Goal: Task Accomplishment & Management: Manage account settings

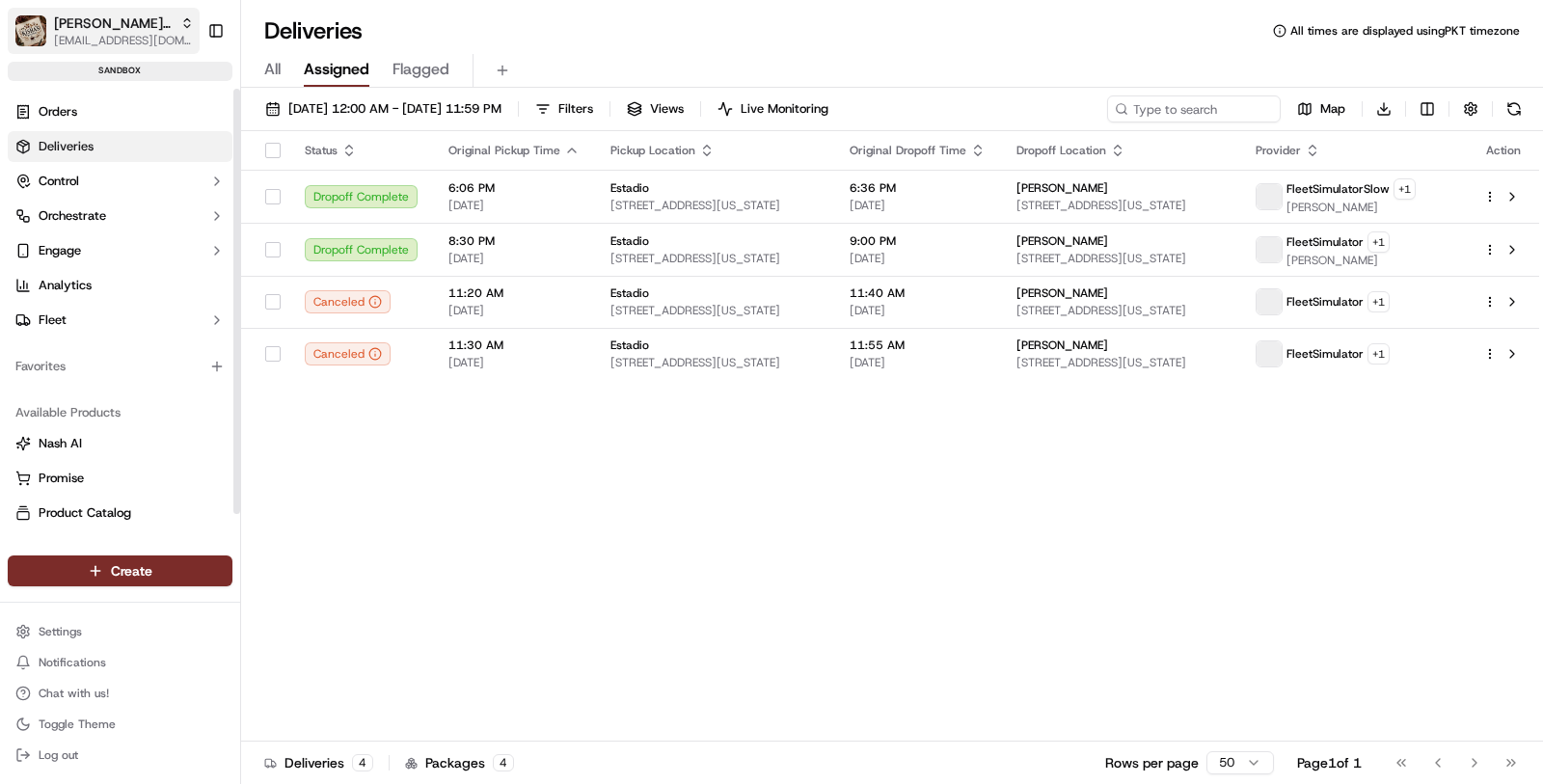
click at [82, 41] on span "[EMAIL_ADDRESS][DOMAIN_NAME]" at bounding box center [124, 40] width 140 height 16
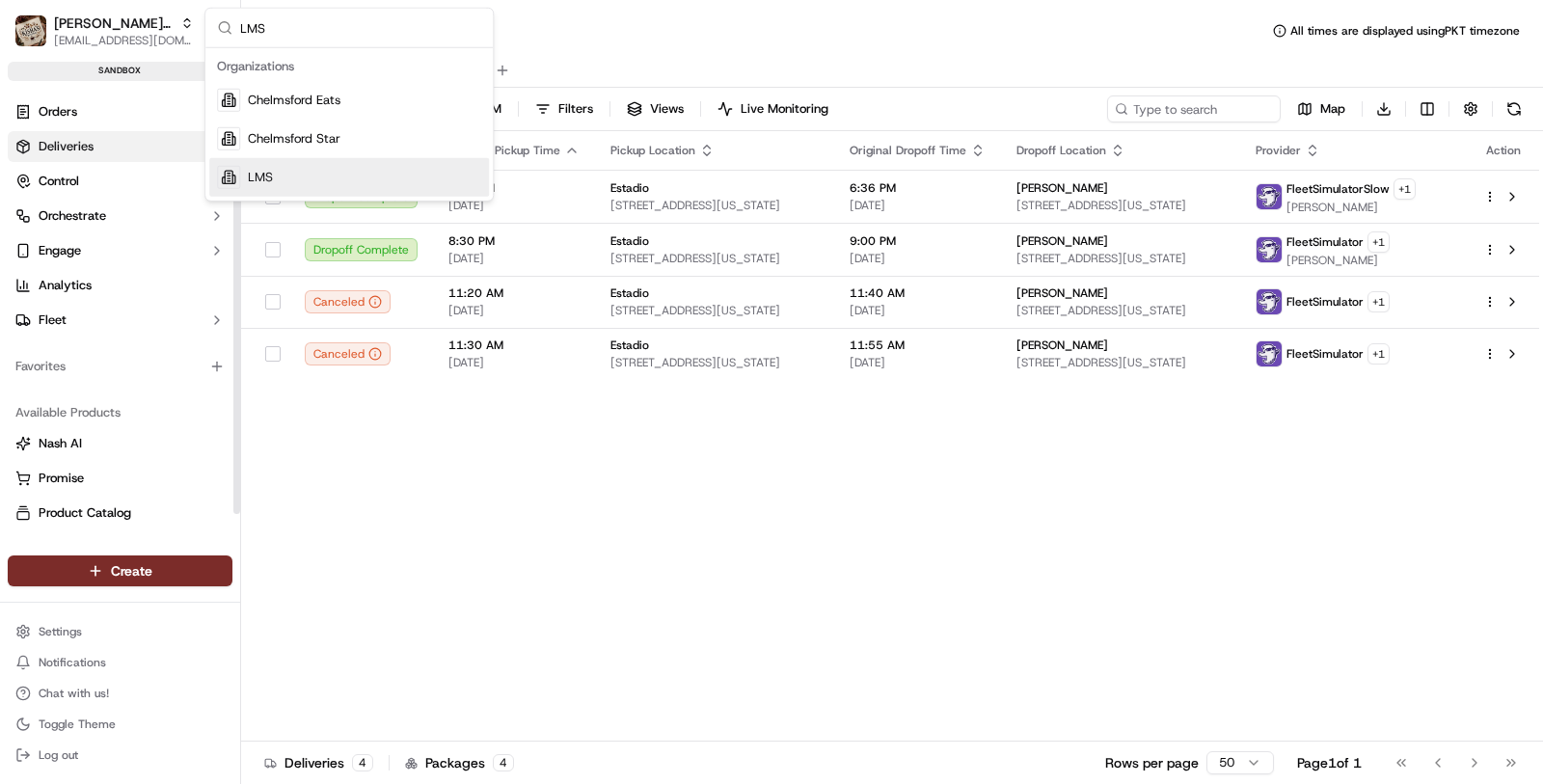
type input "LMS"
click at [235, 169] on div "Suggestions" at bounding box center [228, 176] width 23 height 23
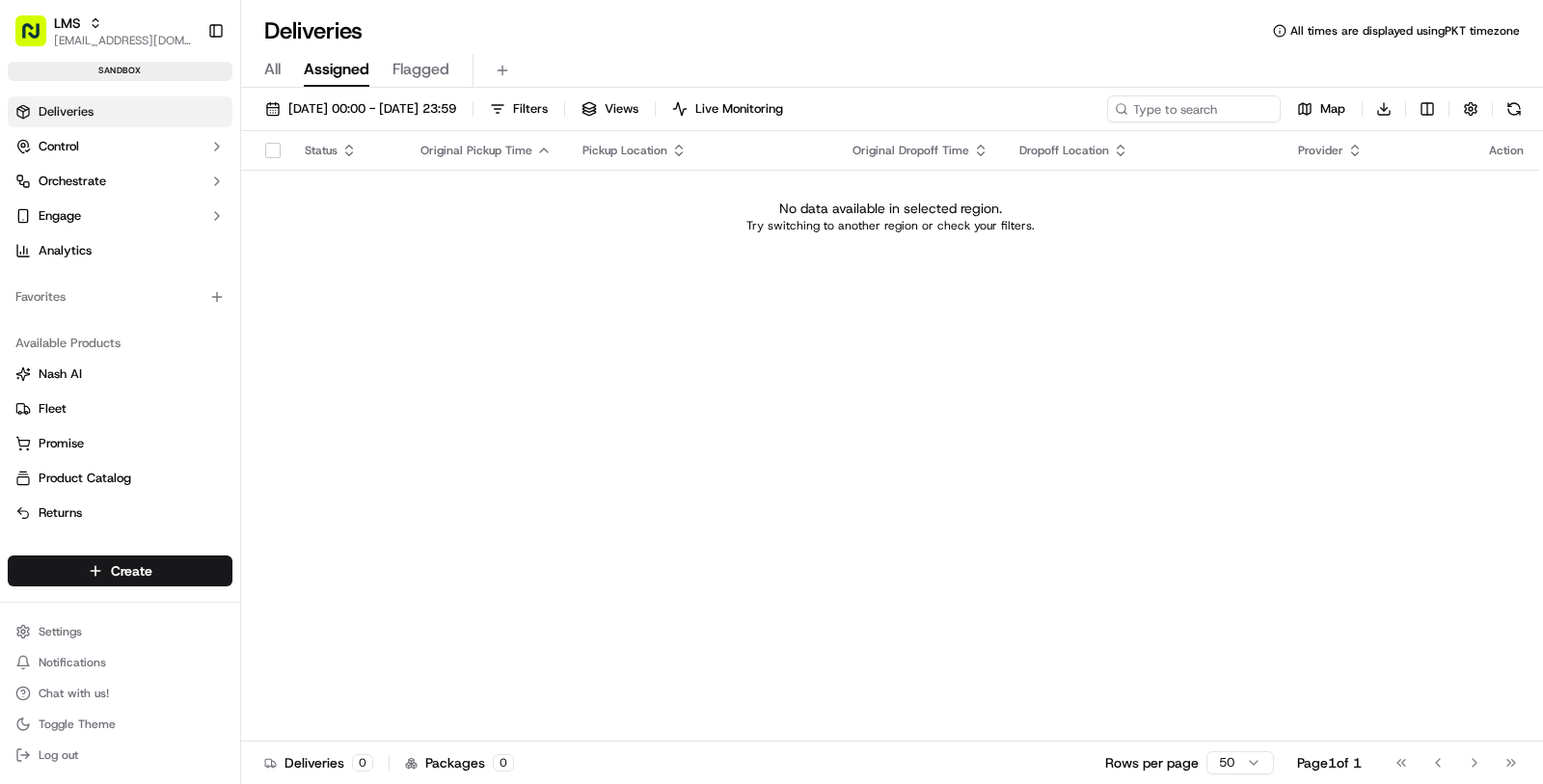
click at [152, 116] on link "Deliveries" at bounding box center [120, 111] width 225 height 31
click at [135, 185] on button "Orchestrate" at bounding box center [120, 180] width 225 height 31
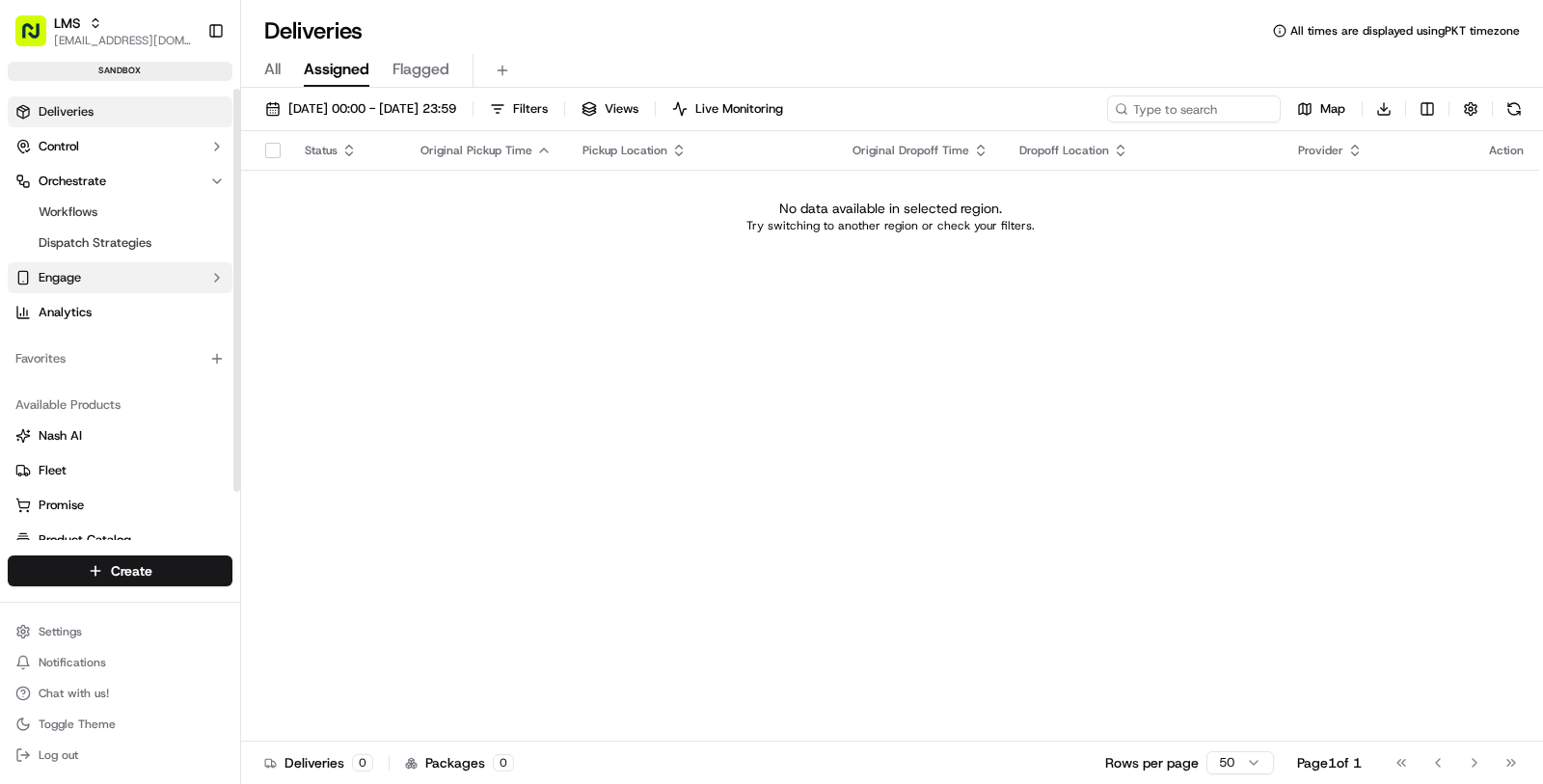
click at [136, 275] on button "Engage" at bounding box center [120, 277] width 225 height 31
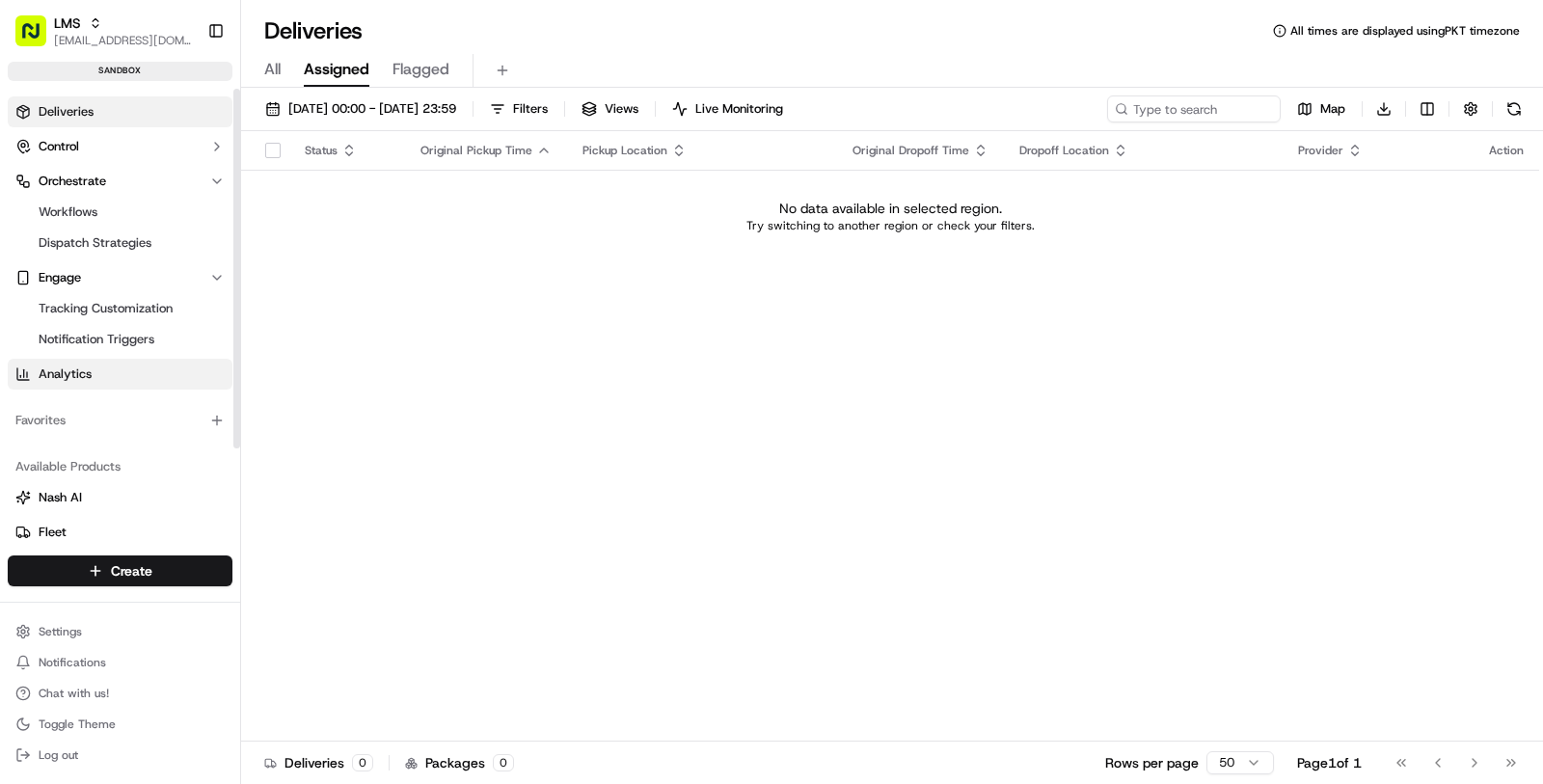
scroll to position [116, 0]
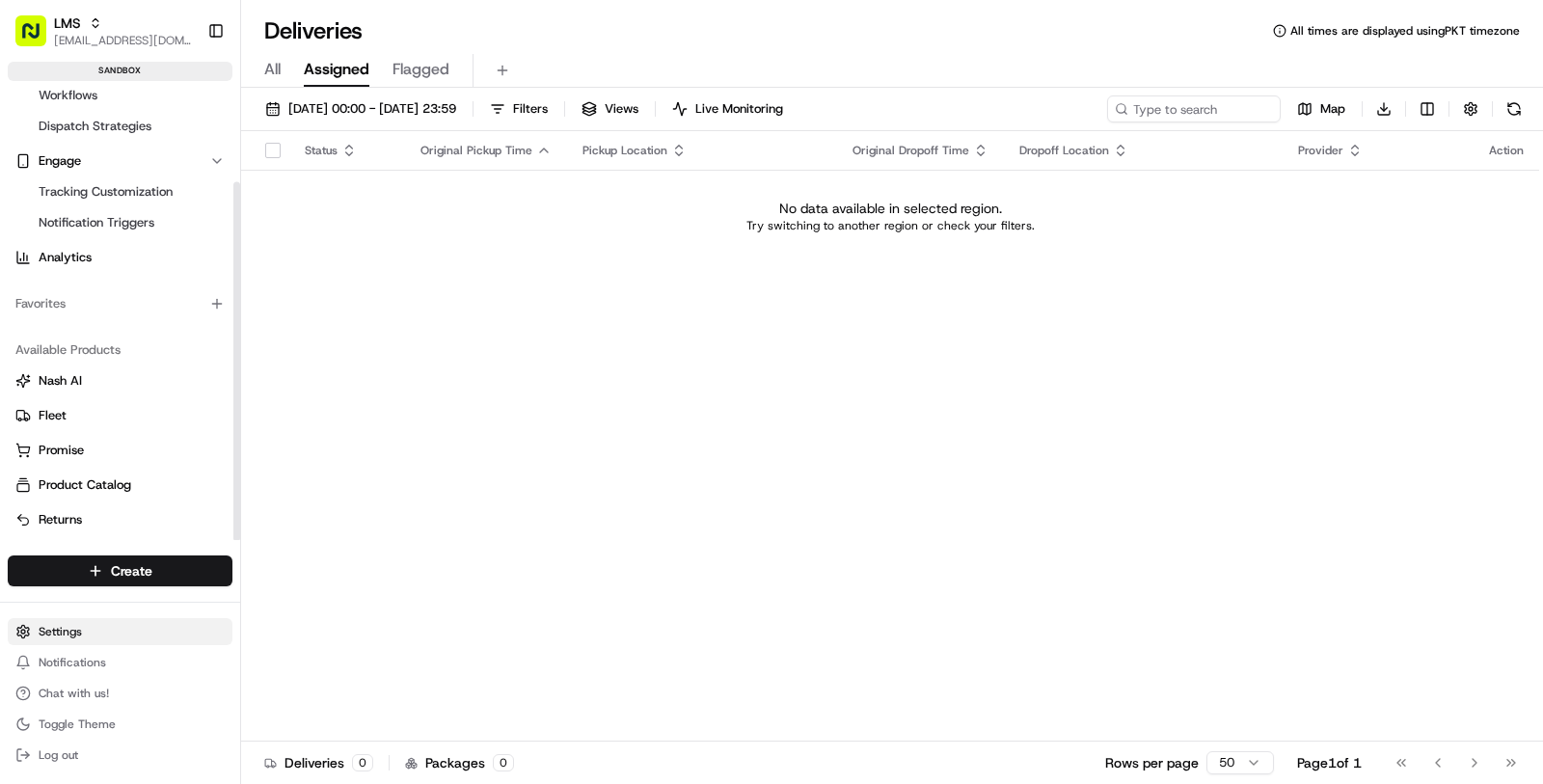
click at [136, 620] on html "LMS masood@usenash.com Toggle Sidebar sandbox Deliveries Control Orchestrate Wo…" at bounding box center [772, 392] width 1543 height 784
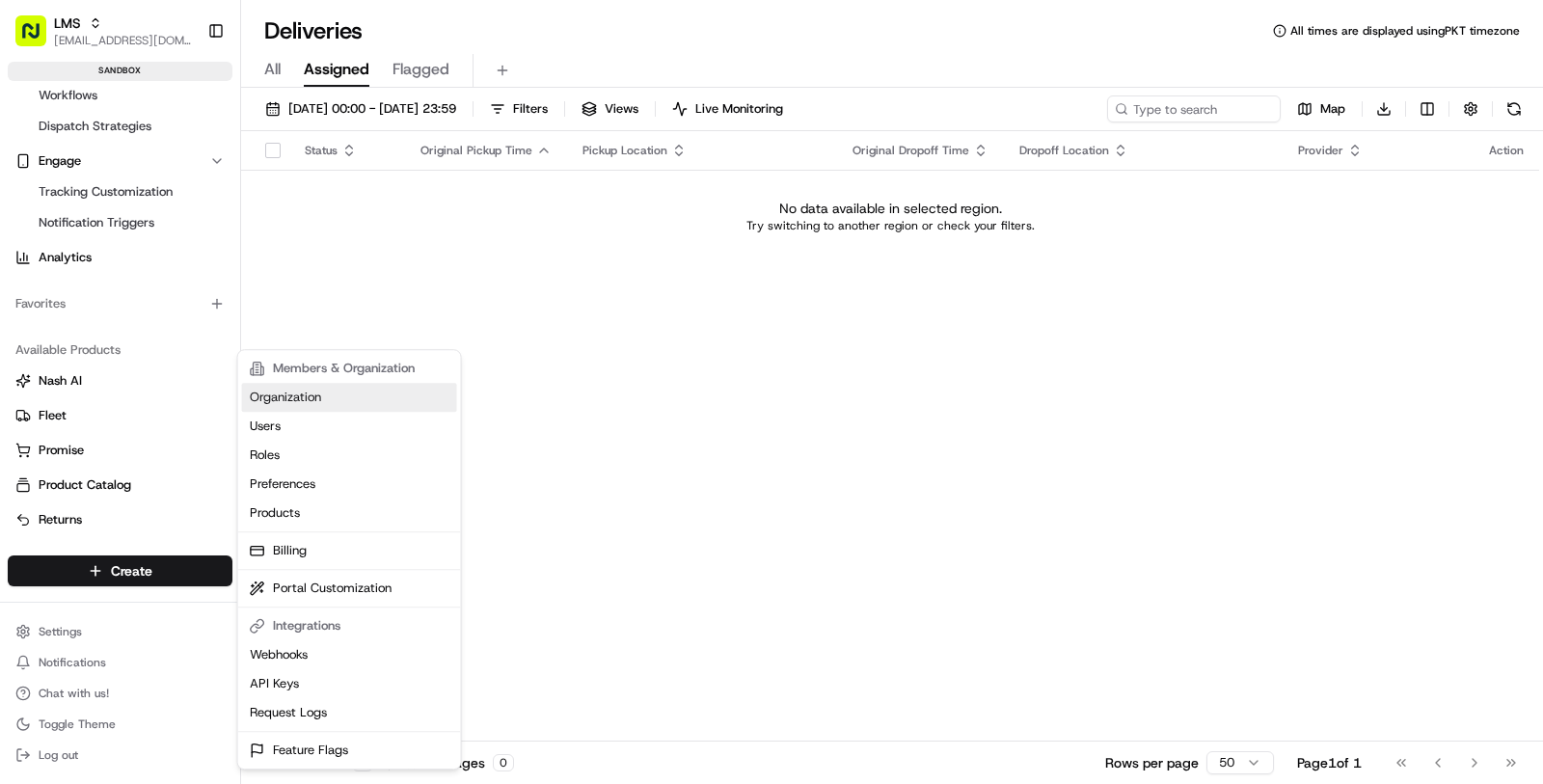
click at [288, 392] on link "Organization" at bounding box center [350, 397] width 215 height 29
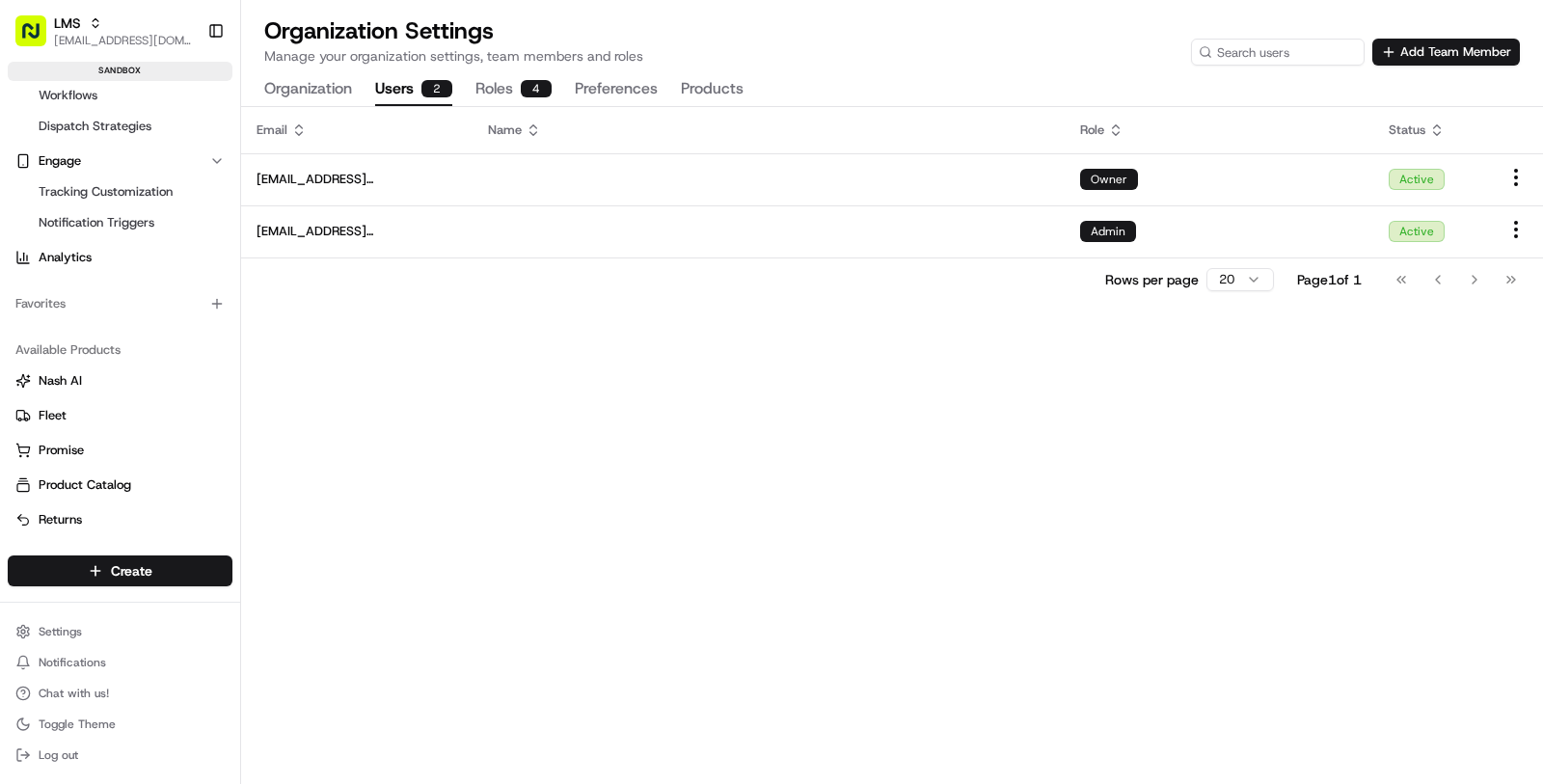
click at [426, 85] on div "2" at bounding box center [436, 89] width 31 height 18
click at [1445, 50] on button "Add Team Member" at bounding box center [1446, 51] width 148 height 27
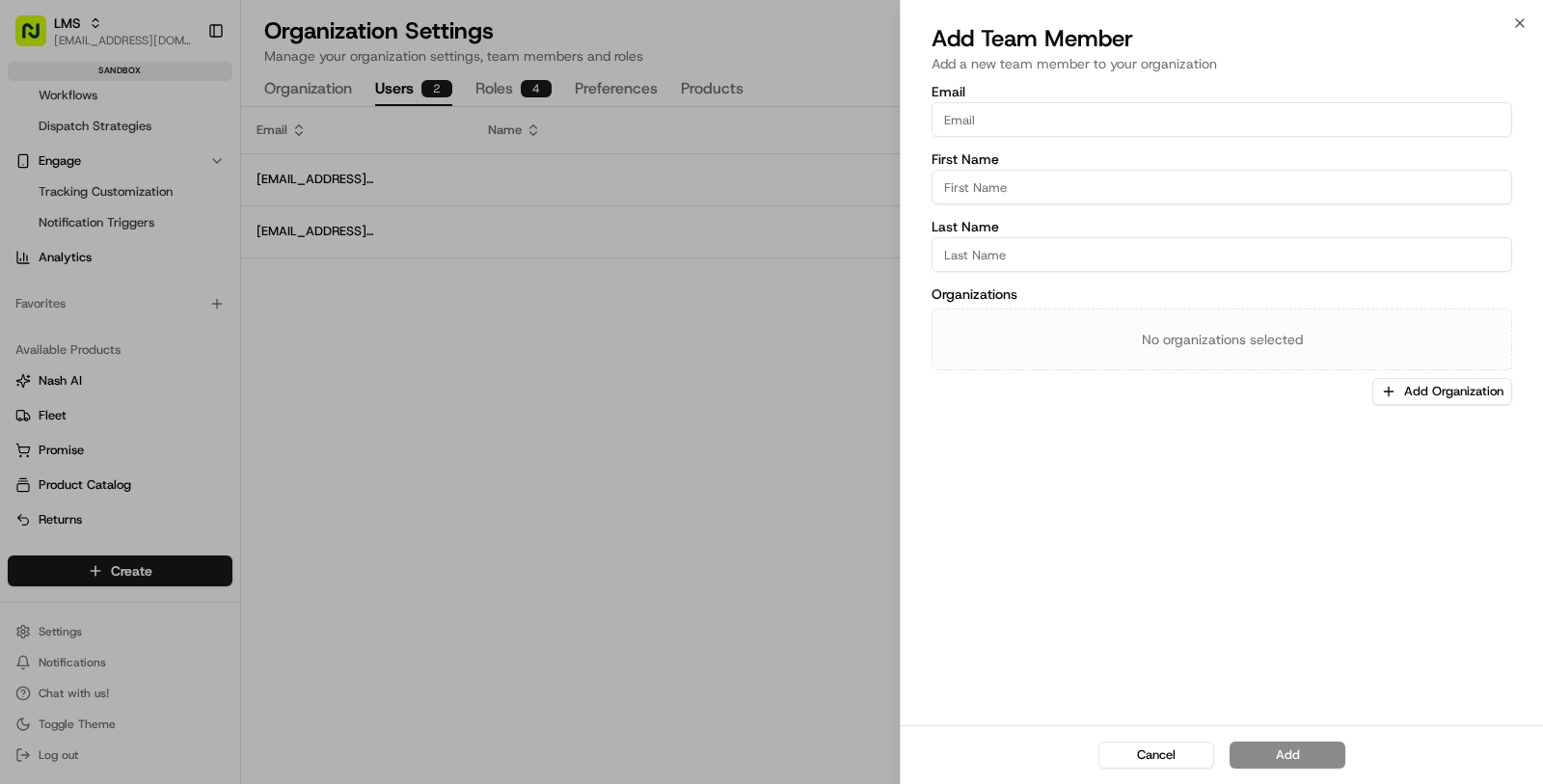
click at [1361, 123] on input "Email" at bounding box center [1222, 119] width 580 height 34
paste input "[EMAIL_ADDRESS][DOMAIN_NAME]"
type input "[EMAIL_ADDRESS][DOMAIN_NAME]"
click at [1243, 485] on div "Email tschwartz@transport-logic.com First Name Last Name Organizations No organ…" at bounding box center [1222, 403] width 642 height 644
click at [1032, 190] on input "First Name" at bounding box center [1222, 186] width 580 height 34
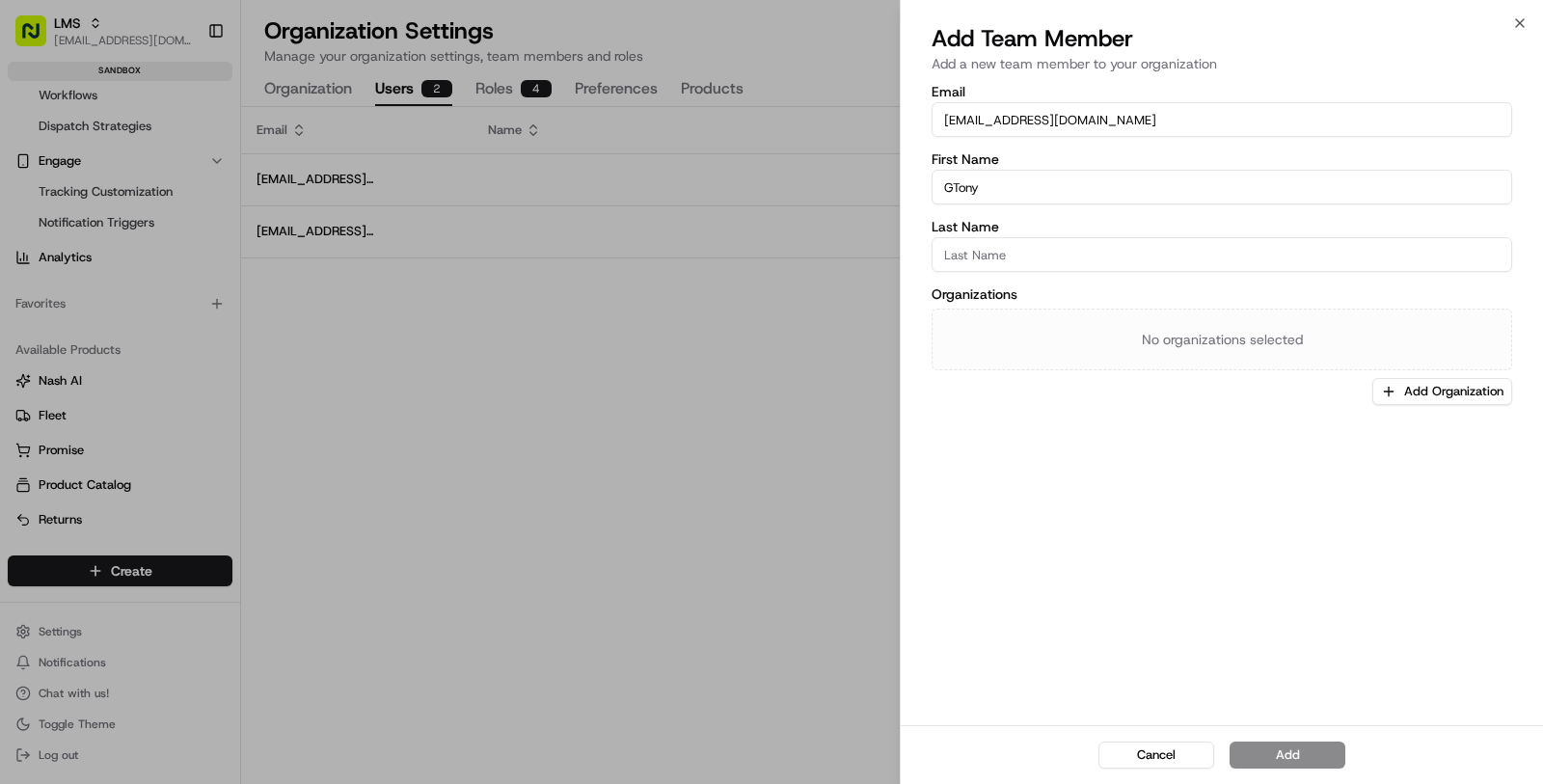
click at [952, 189] on input "GTony" at bounding box center [1222, 186] width 580 height 34
type input "[PERSON_NAME]"
drag, startPoint x: 948, startPoint y: 119, endPoint x: 1002, endPoint y: 117, distance: 54.0
click at [1002, 117] on input "[EMAIL_ADDRESS][DOMAIN_NAME]" at bounding box center [1222, 119] width 580 height 34
click at [991, 251] on input "Last Name" at bounding box center [1222, 254] width 580 height 34
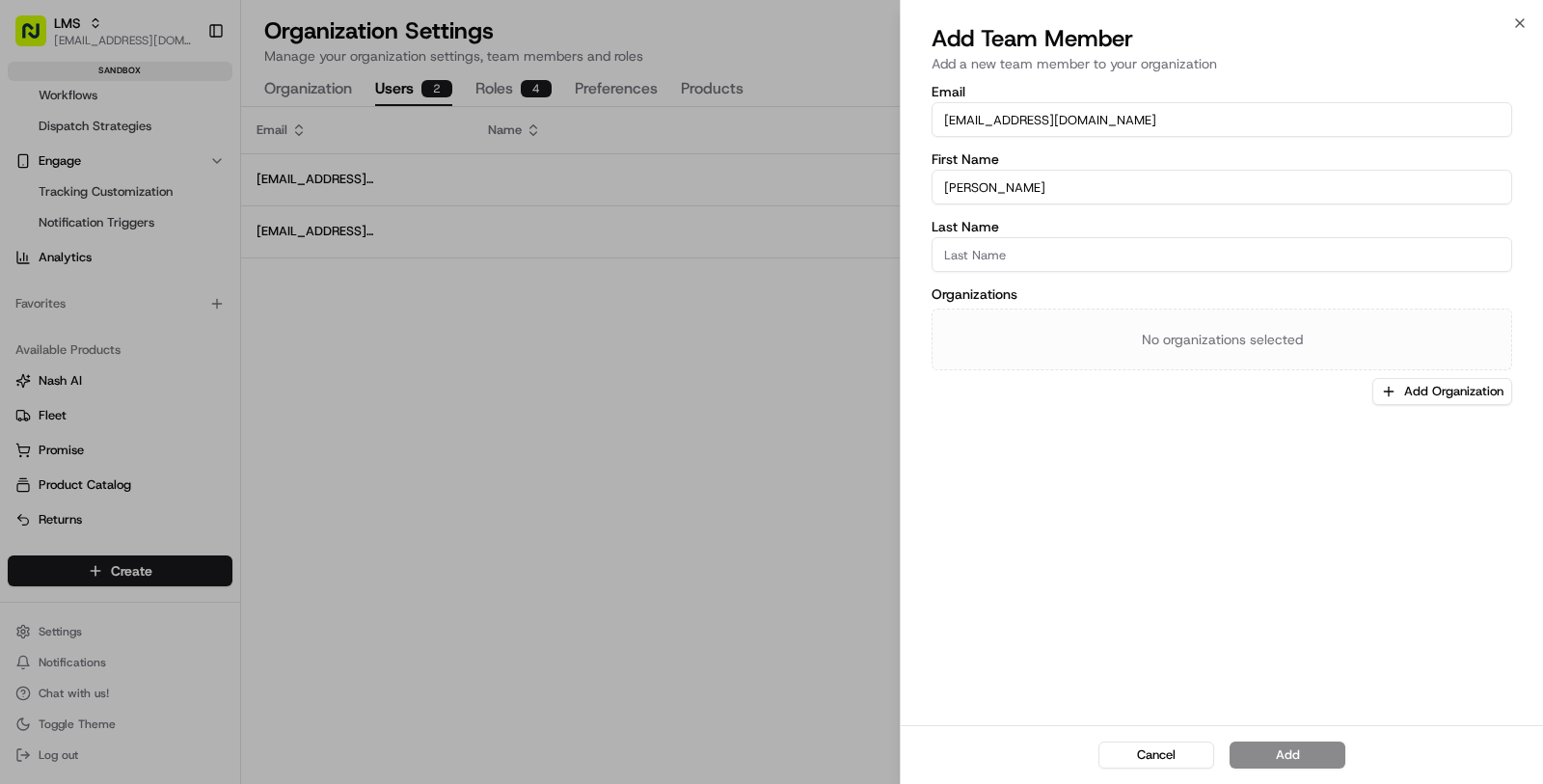
paste input "[PERSON_NAME]"
type input "[PERSON_NAME]"
click at [1423, 394] on button "Add Organization" at bounding box center [1442, 391] width 140 height 27
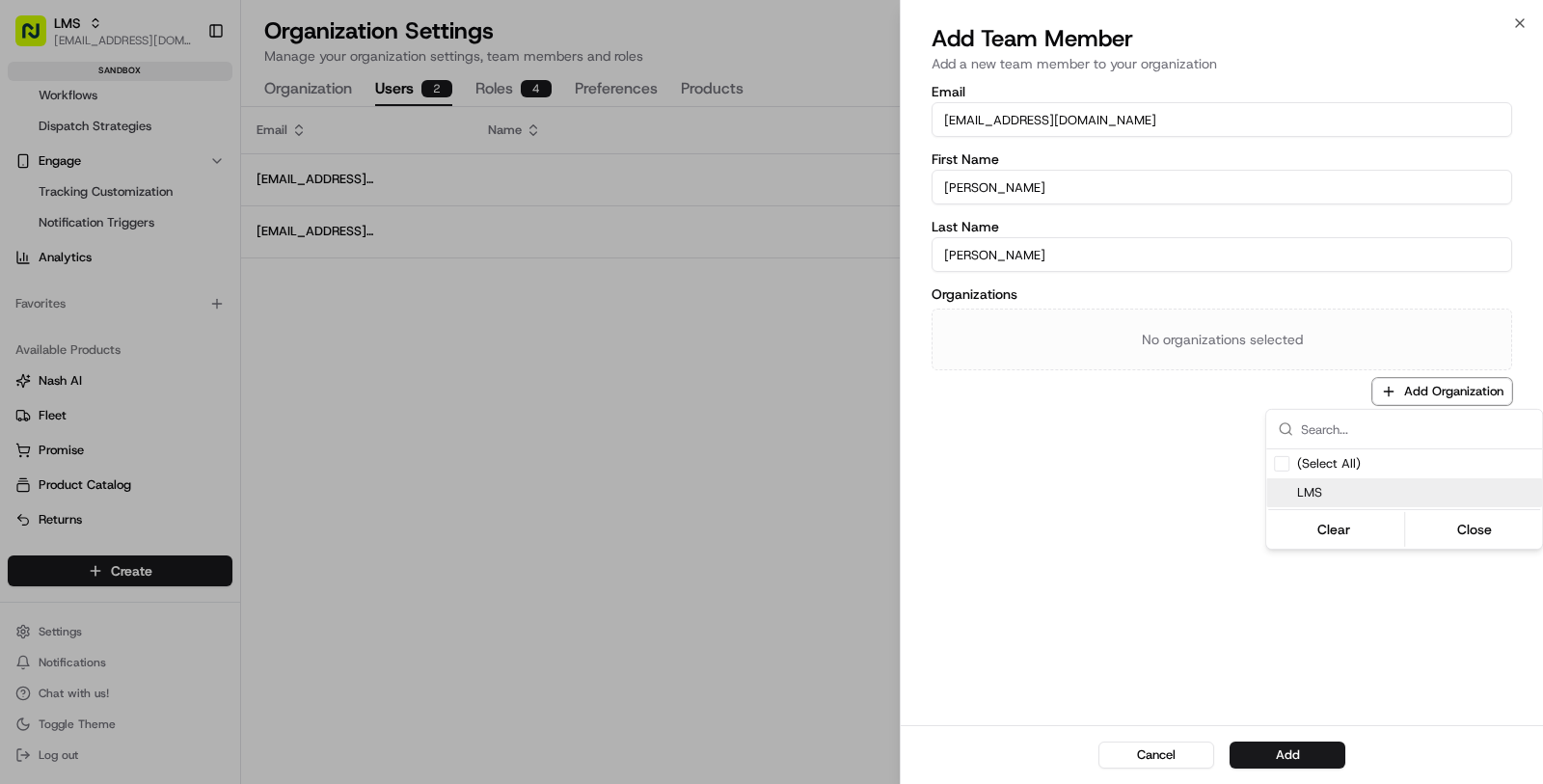
click at [1341, 497] on span "LMS" at bounding box center [1416, 492] width 237 height 18
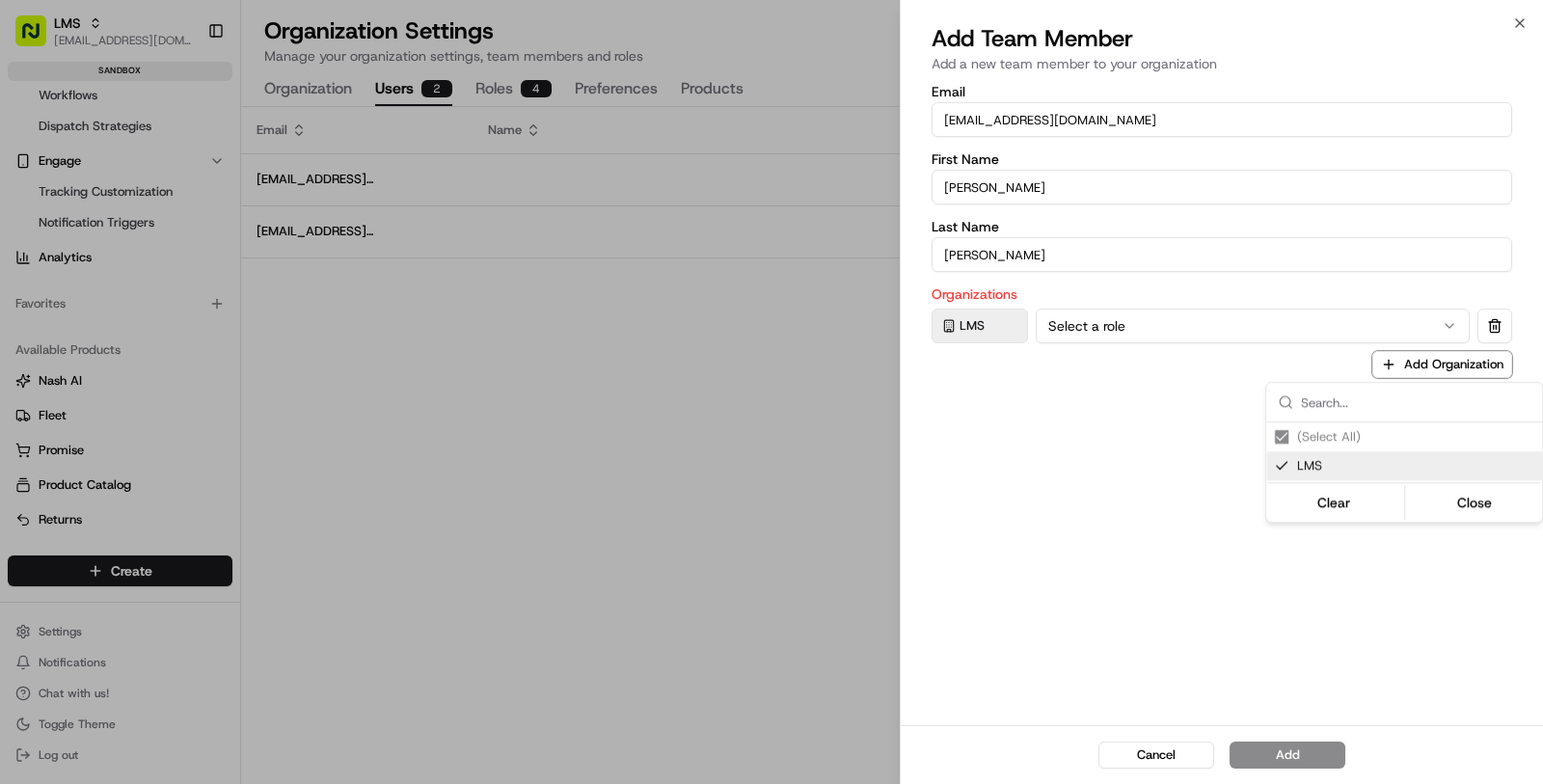
click at [1266, 593] on div at bounding box center [772, 392] width 1543 height 784
click at [1263, 320] on button "Select a role" at bounding box center [1252, 325] width 434 height 34
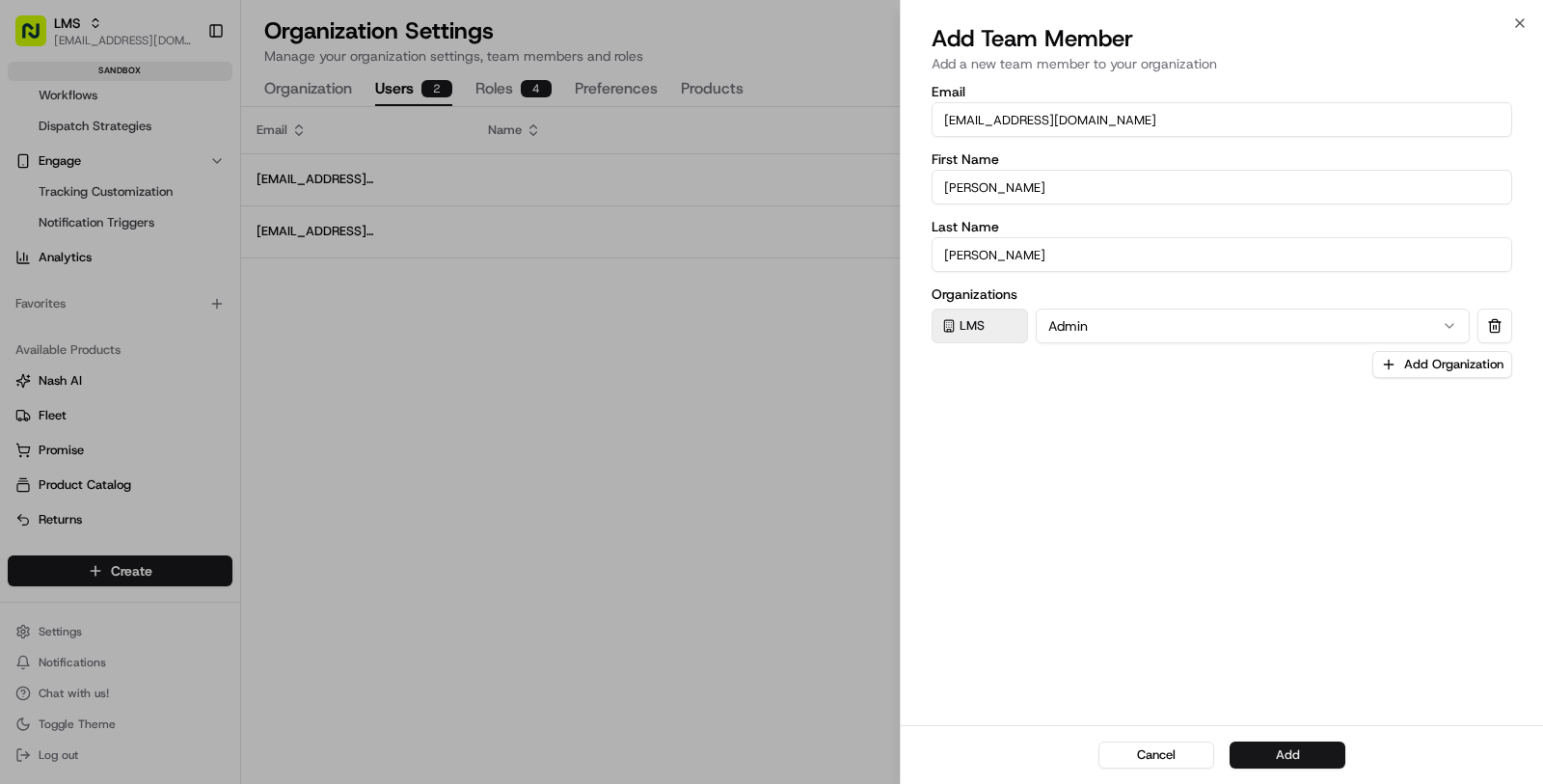
click at [1254, 754] on button "Add" at bounding box center [1287, 754] width 115 height 27
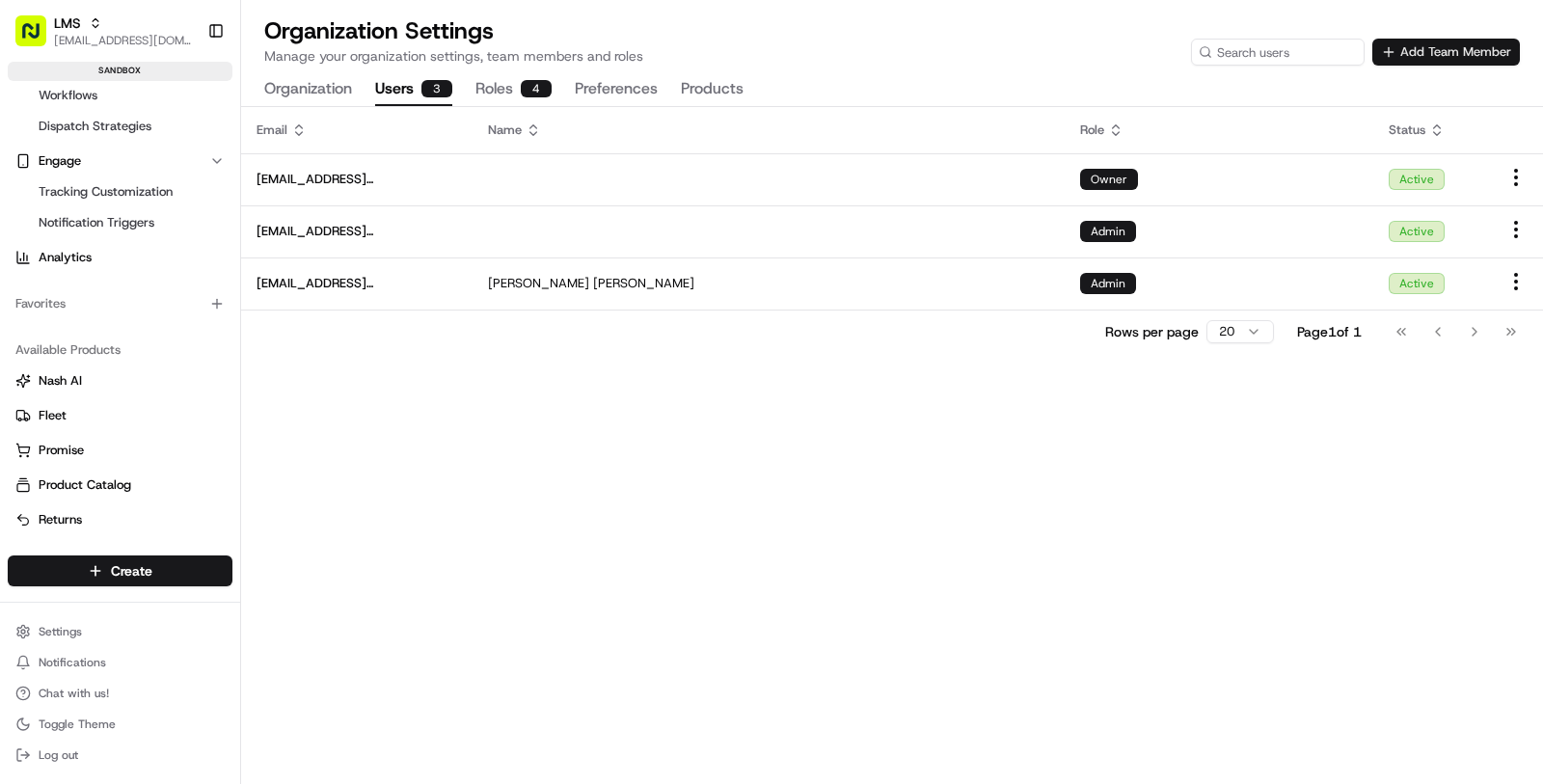
click at [1398, 57] on button "Add Team Member" at bounding box center [1446, 51] width 148 height 27
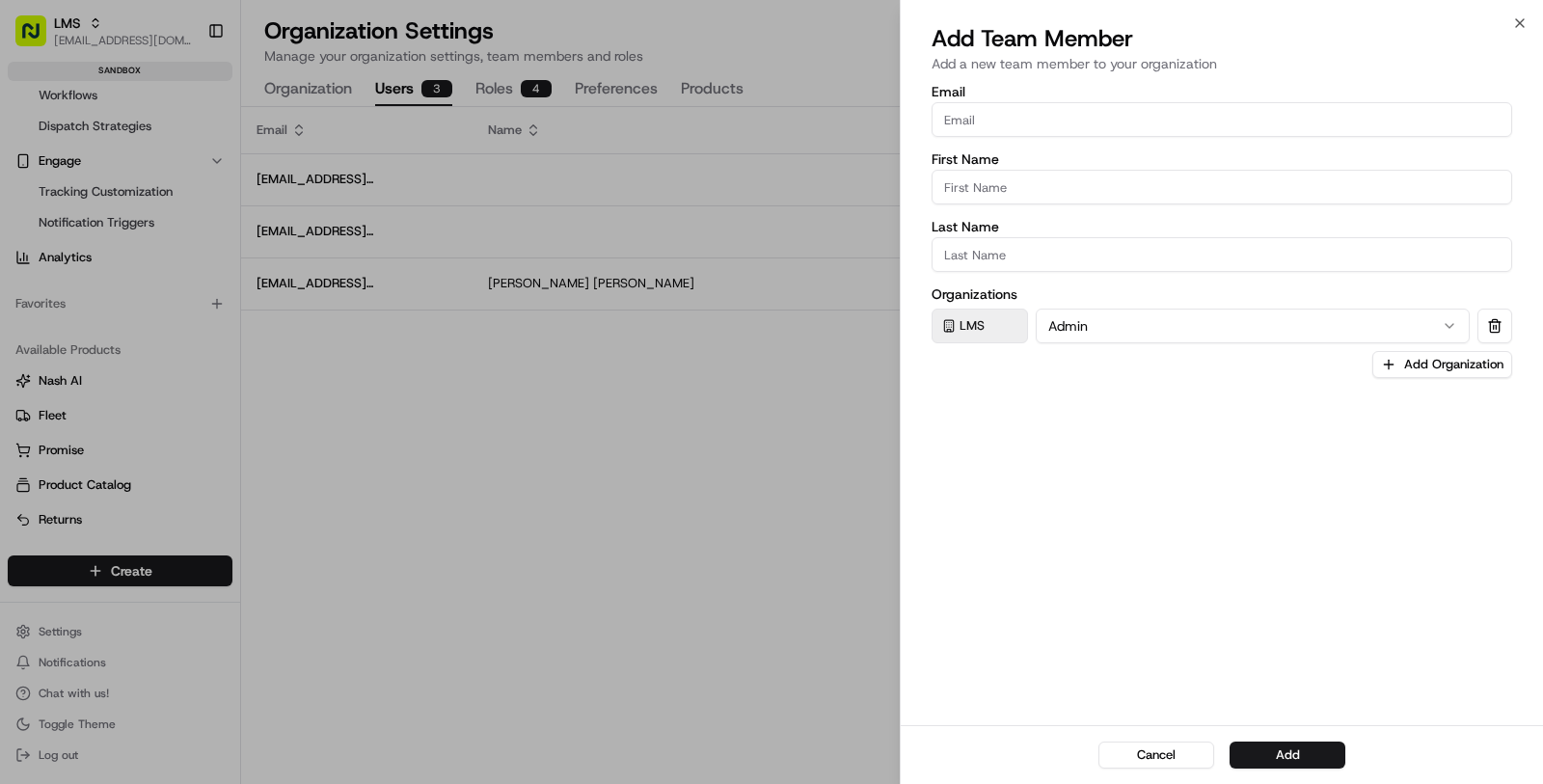
click at [824, 473] on div at bounding box center [772, 392] width 1543 height 784
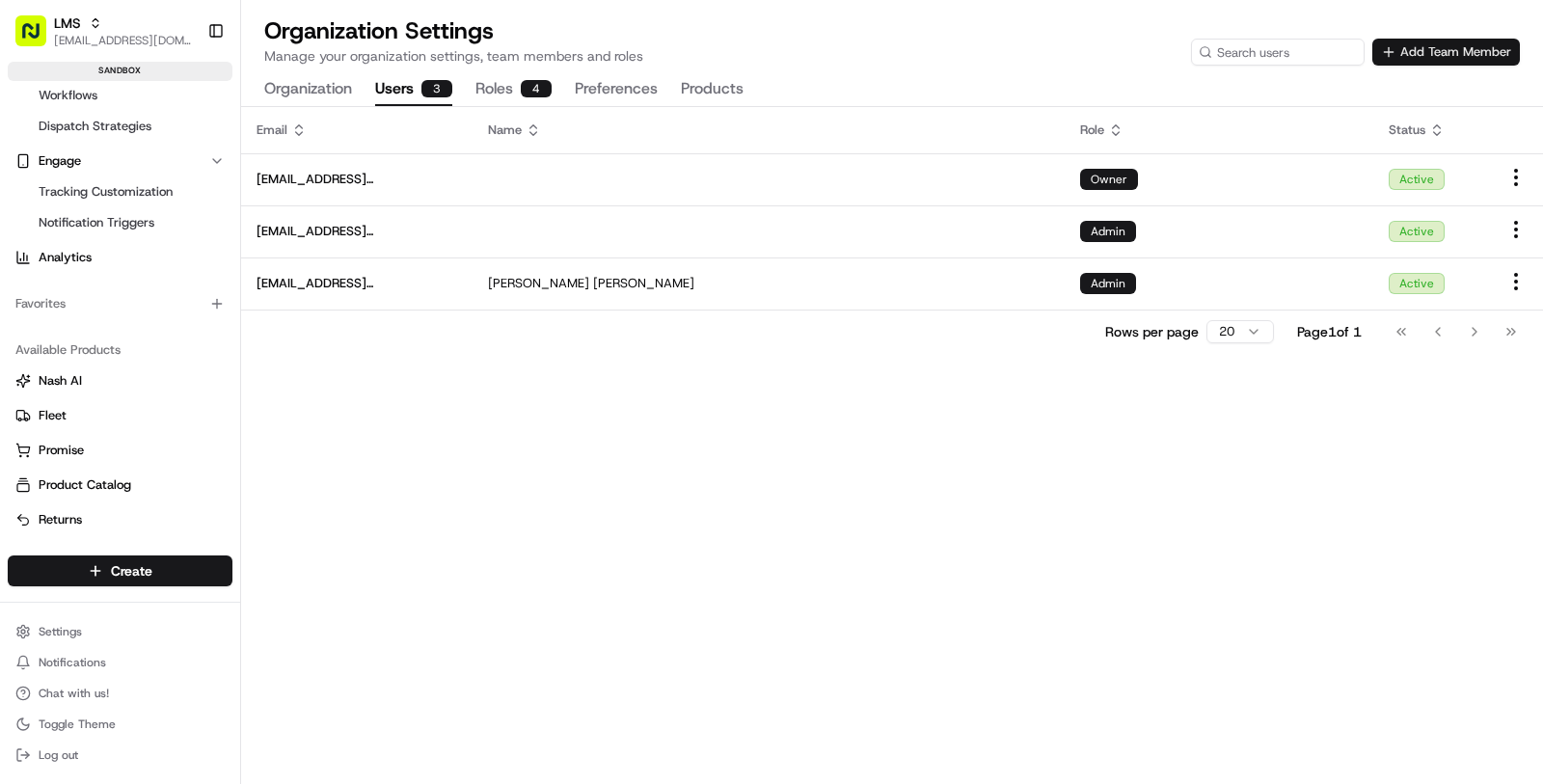
click at [1423, 61] on button "Add Team Member" at bounding box center [1446, 51] width 148 height 27
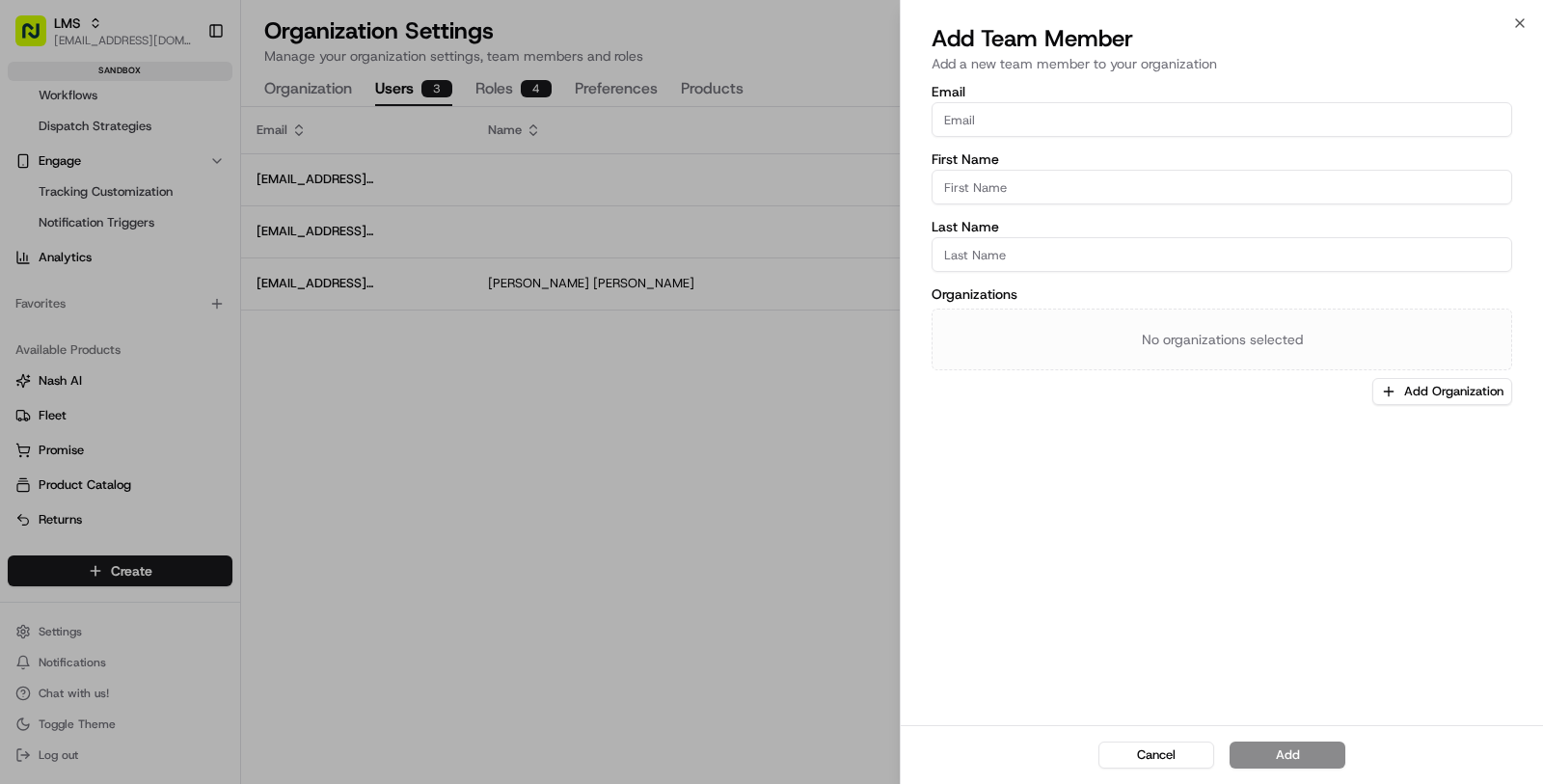
click at [1214, 129] on input "Email" at bounding box center [1222, 119] width 580 height 34
paste input "[PERSON_NAME][EMAIL_ADDRESS][PERSON_NAME][DOMAIN_NAME]"
click at [953, 119] on input "[PERSON_NAME][EMAIL_ADDRESS][PERSON_NAME][DOMAIN_NAME]" at bounding box center [1222, 119] width 580 height 34
type input "[PERSON_NAME][EMAIL_ADDRESS][PERSON_NAME][DOMAIN_NAME]"
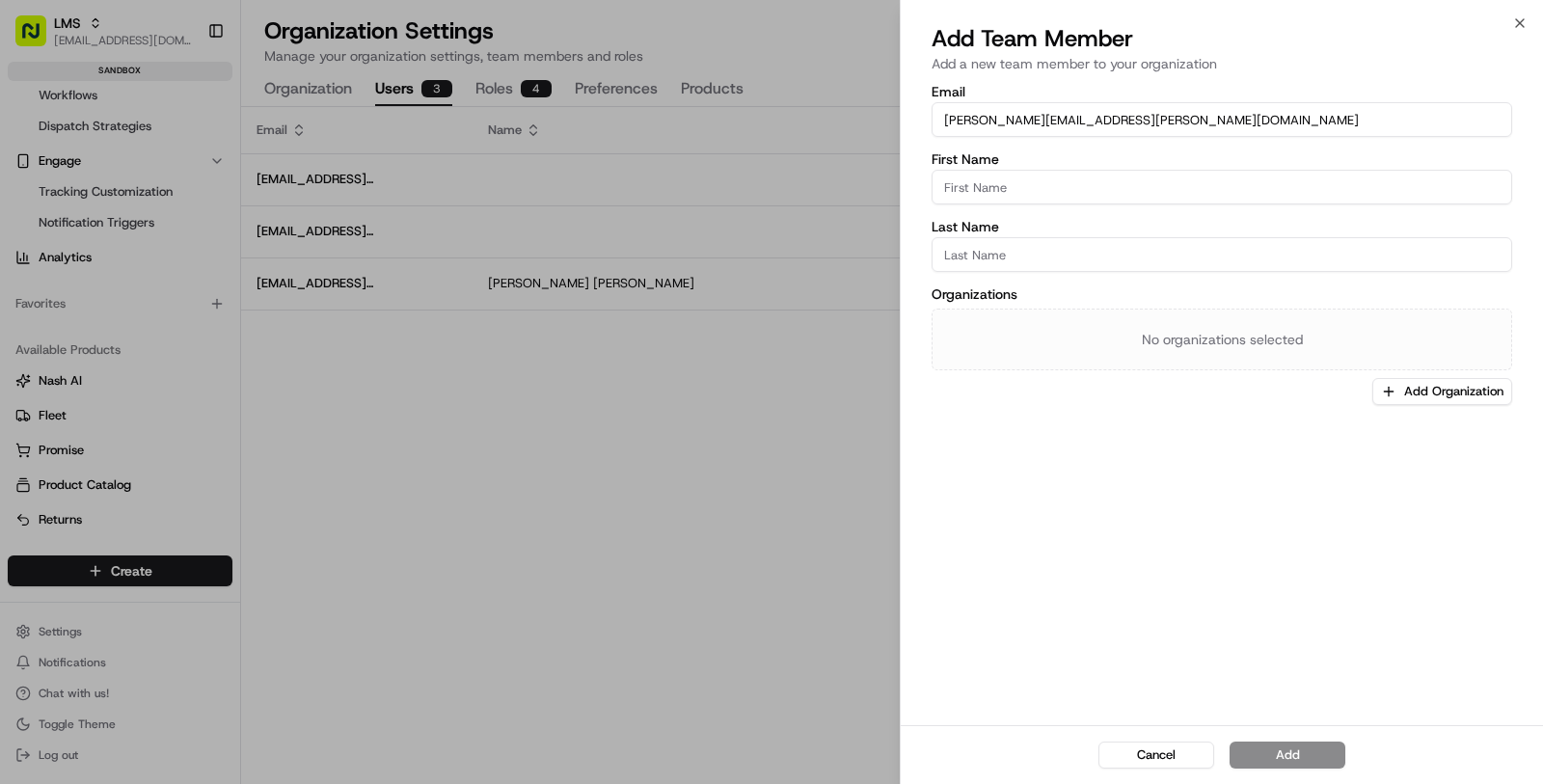
click at [972, 225] on label "Last Name" at bounding box center [1222, 227] width 580 height 14
click at [972, 237] on input "Last Name" at bounding box center [1222, 254] width 580 height 34
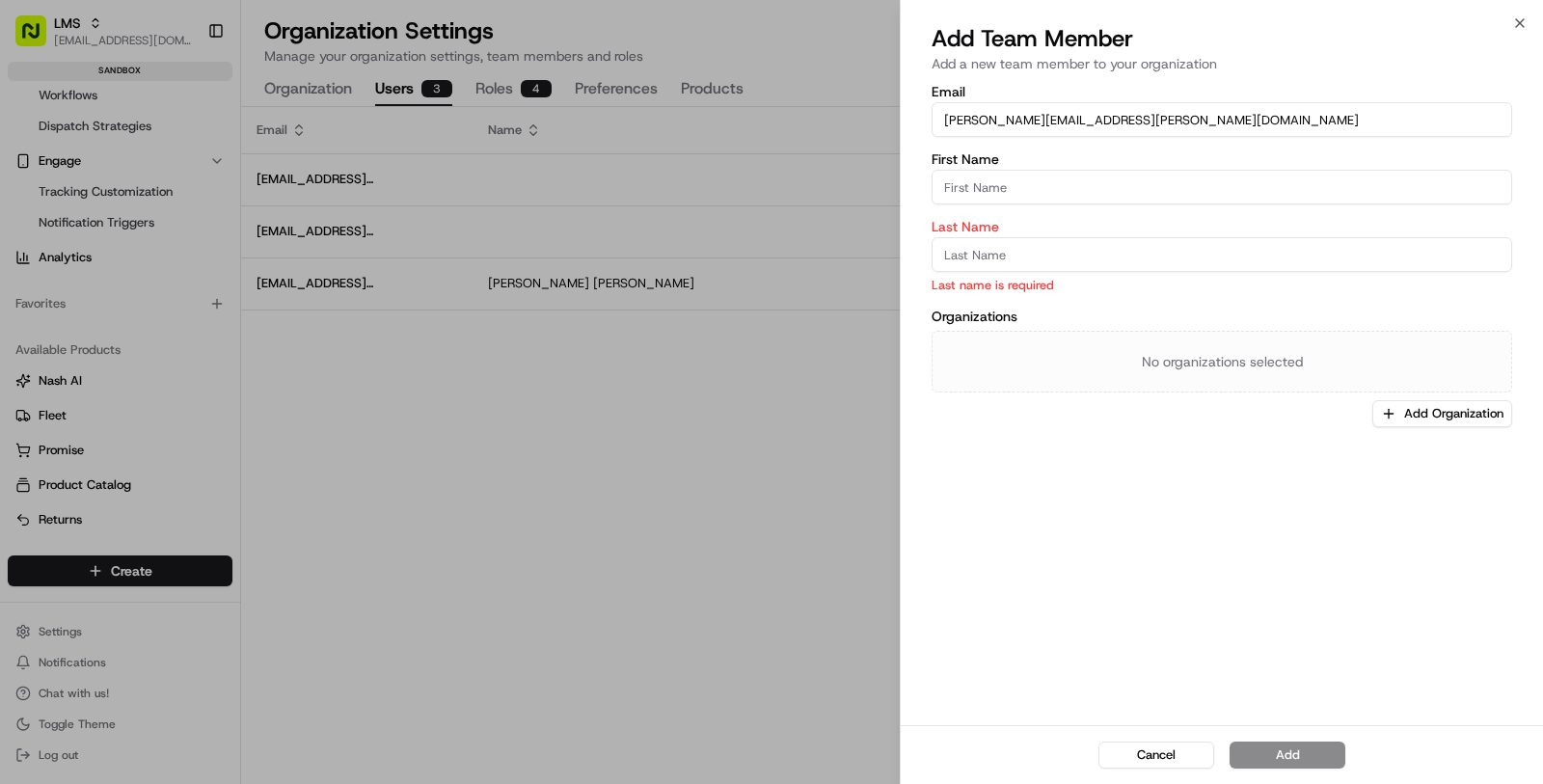
click at [972, 194] on input "First Name" at bounding box center [1222, 186] width 580 height 34
paste input "[PERSON_NAME]"
type input "[PERSON_NAME]"
click at [1084, 270] on input "Last Name" at bounding box center [1222, 254] width 580 height 34
paste input "[PERSON_NAME]"
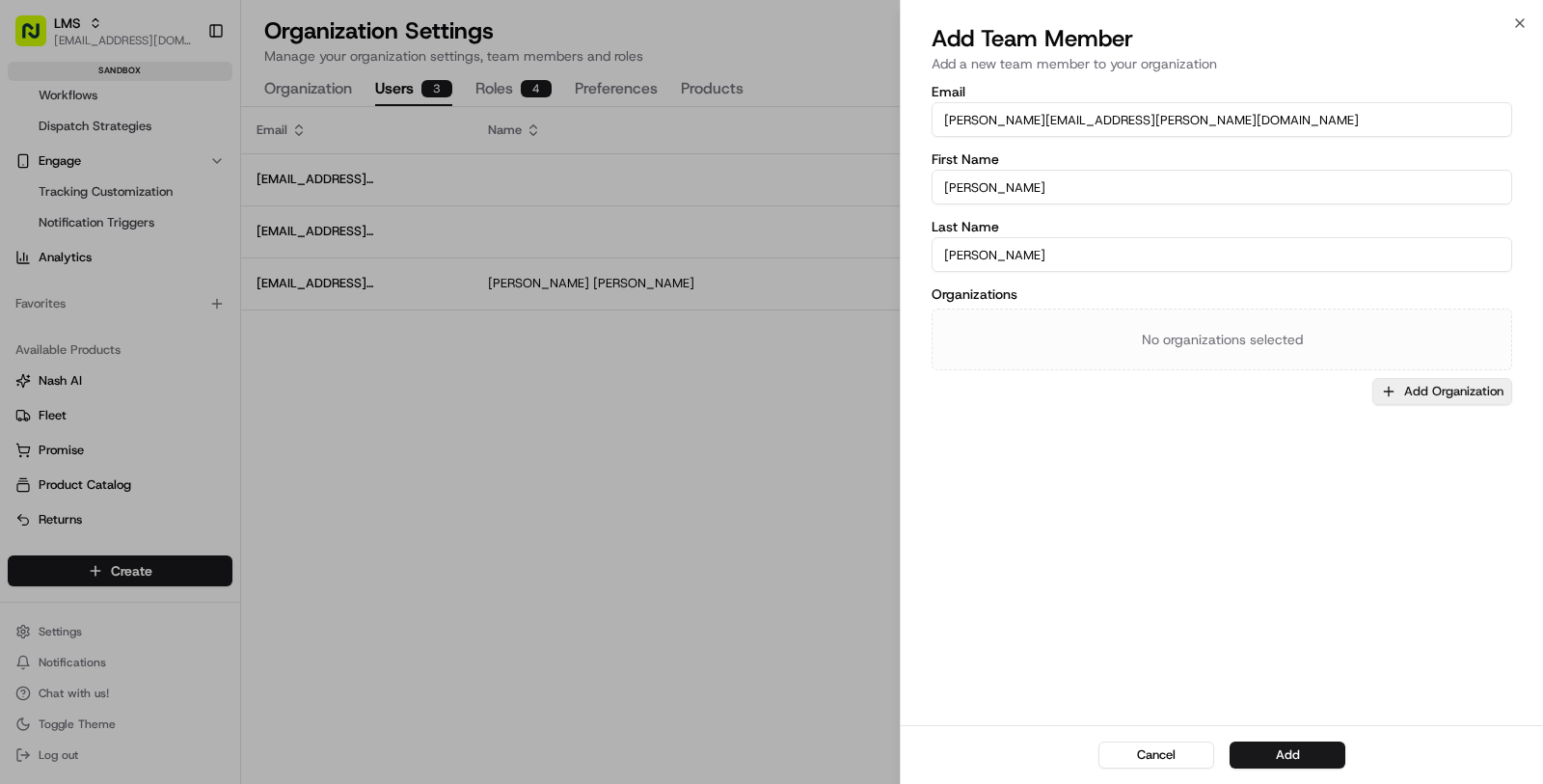
type input "[PERSON_NAME]"
click at [1411, 390] on button "Add Organization" at bounding box center [1442, 391] width 140 height 27
click at [1305, 484] on span "LMS" at bounding box center [1416, 492] width 237 height 18
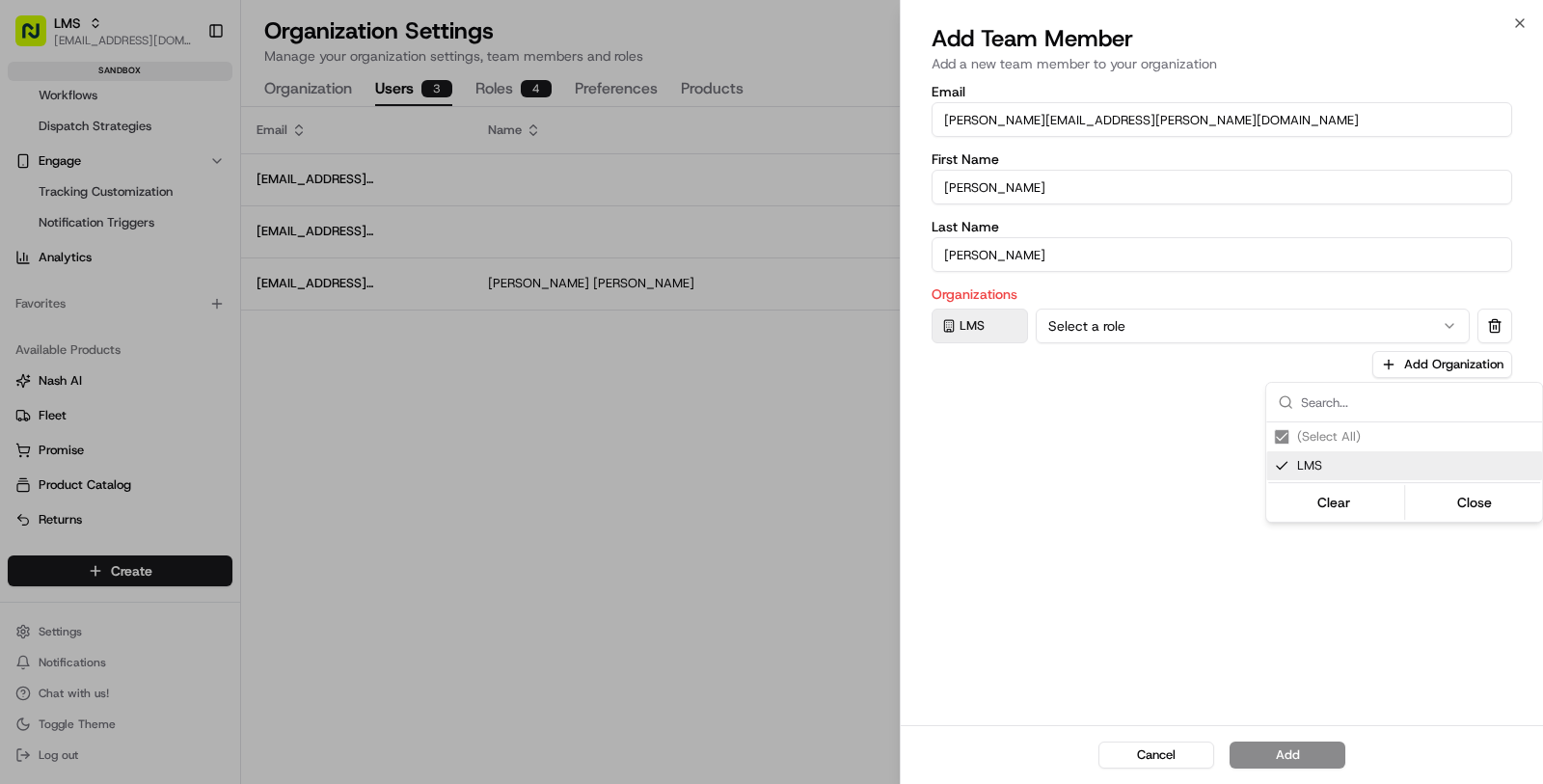
click at [1226, 333] on div at bounding box center [772, 392] width 1543 height 784
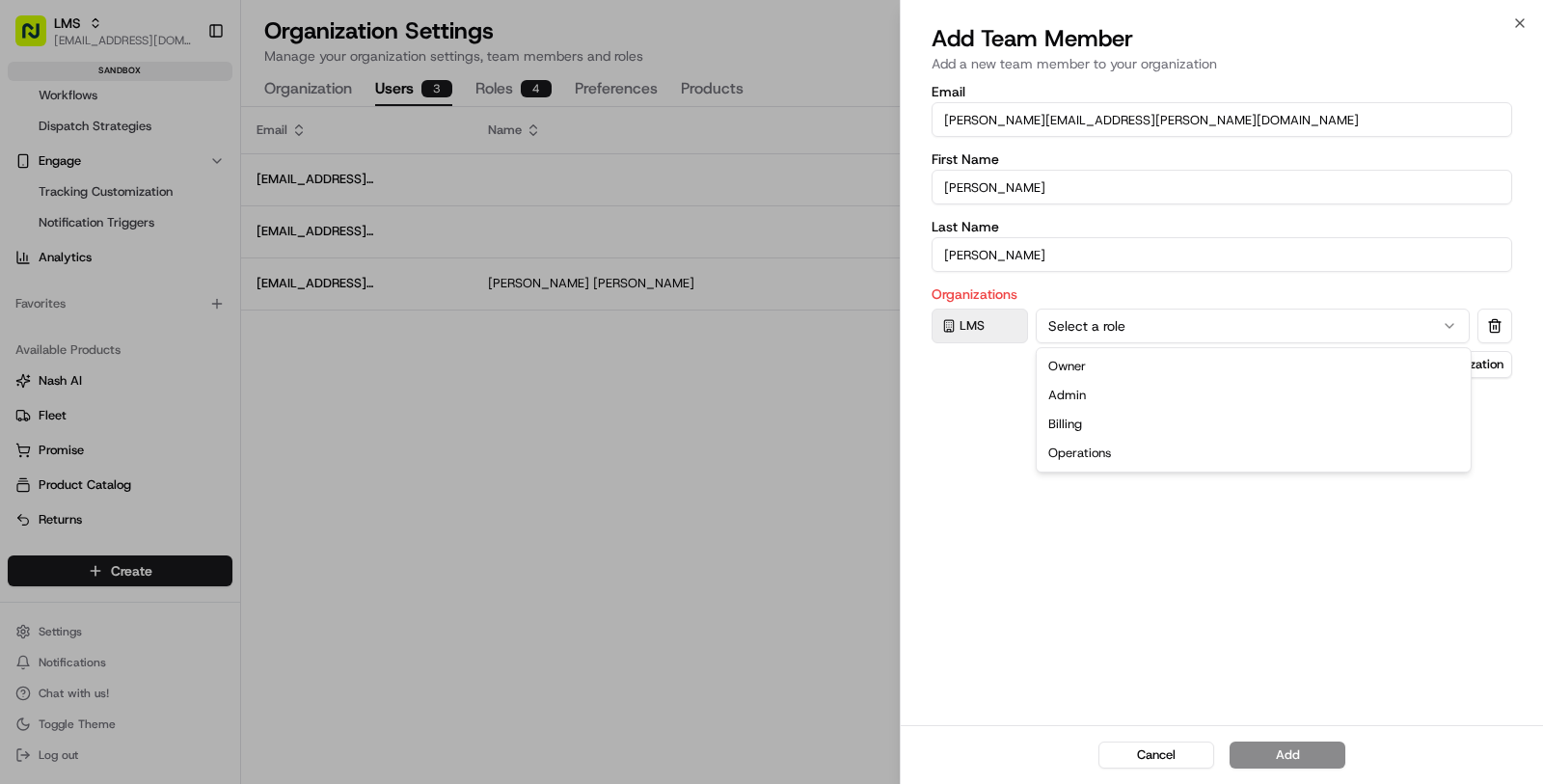
click at [1162, 341] on button "Select a role" at bounding box center [1252, 325] width 434 height 34
click at [1082, 458] on div "Email sahil@fox-drop.com First Name sahil Last Name sahil Organizations LMS Adm…" at bounding box center [1222, 403] width 642 height 644
click at [1258, 758] on button "Add" at bounding box center [1287, 754] width 115 height 27
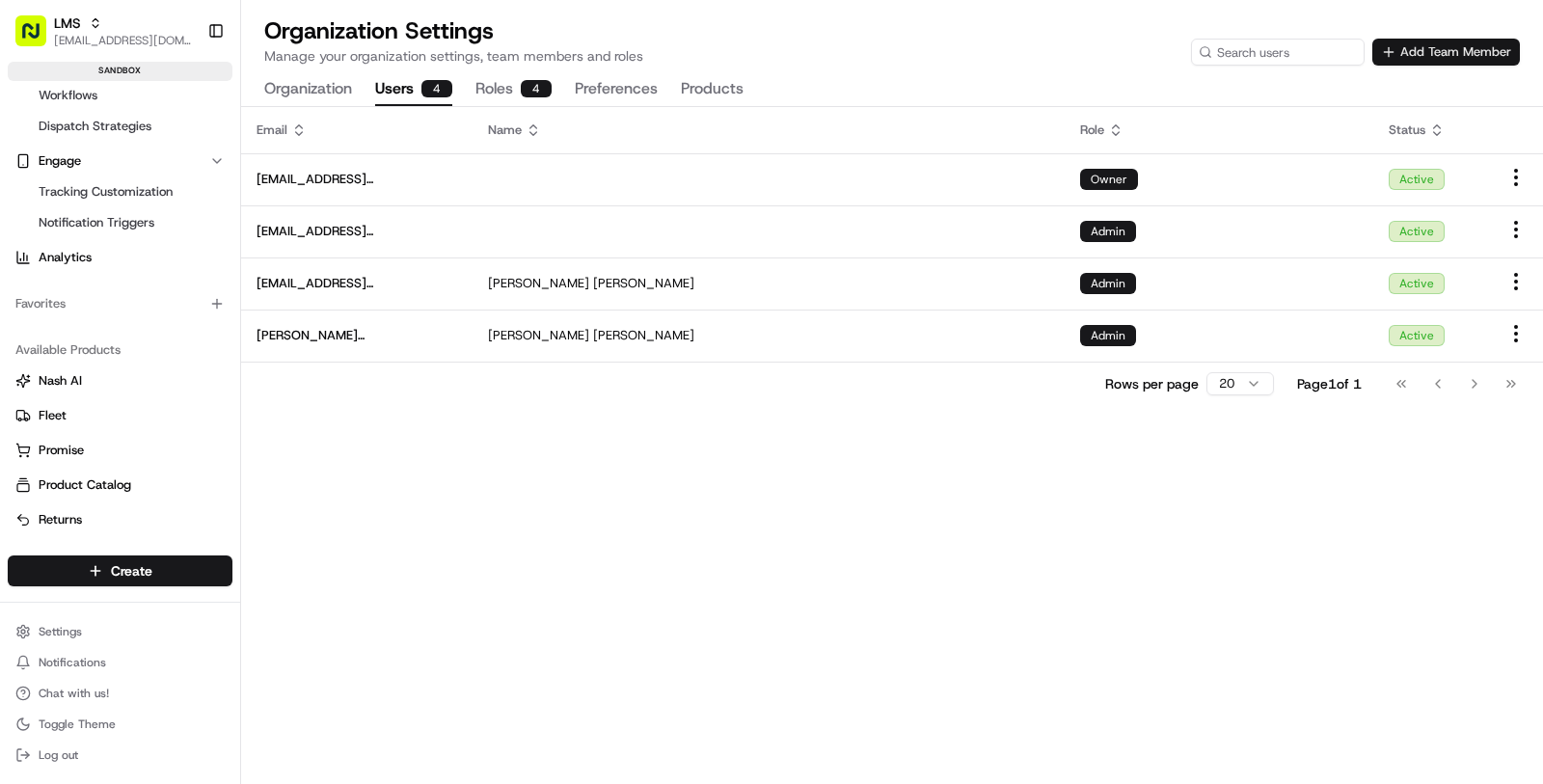
click at [1470, 55] on button "Add Team Member" at bounding box center [1446, 51] width 148 height 27
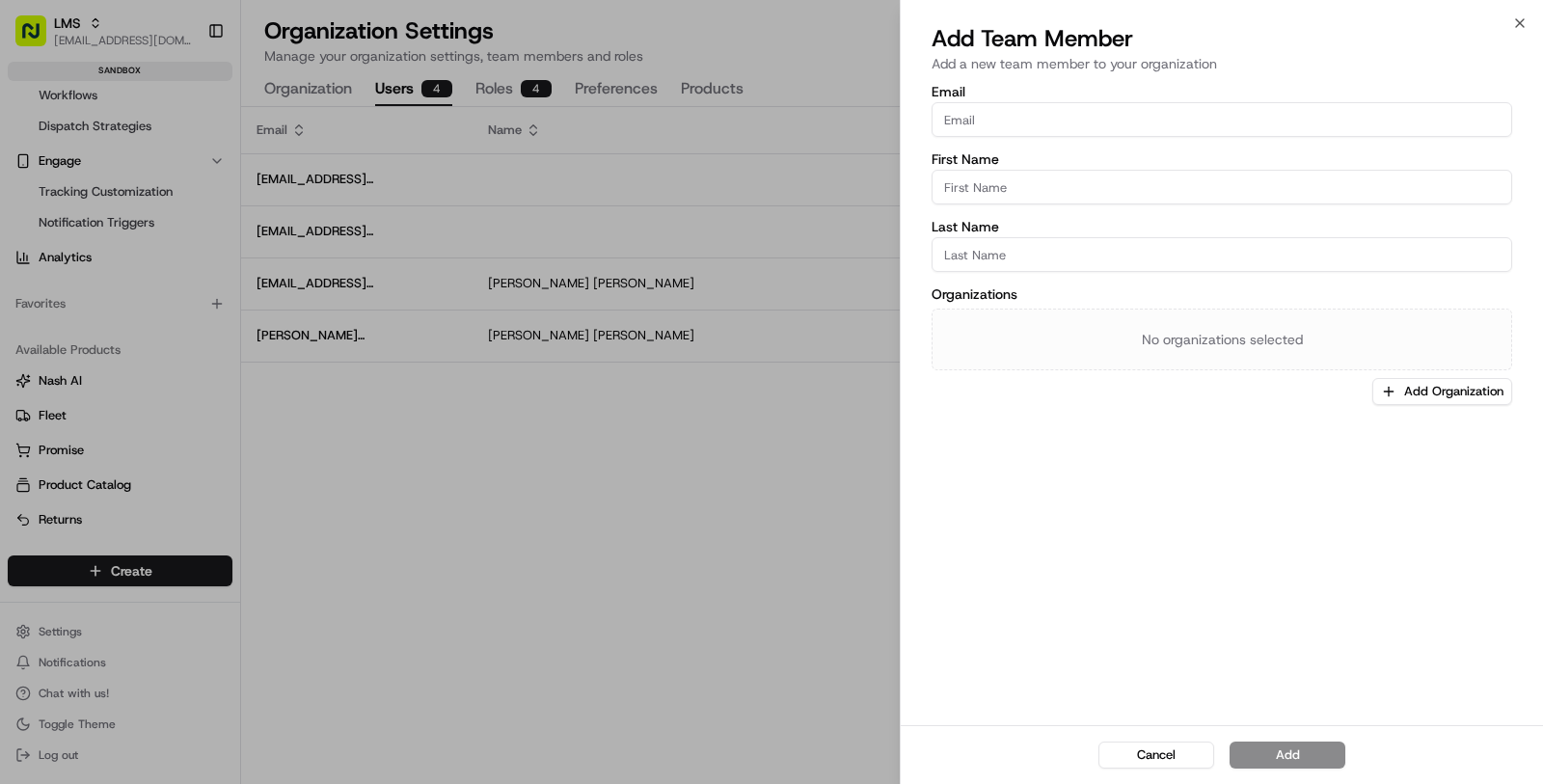
click at [872, 479] on div at bounding box center [772, 392] width 1543 height 784
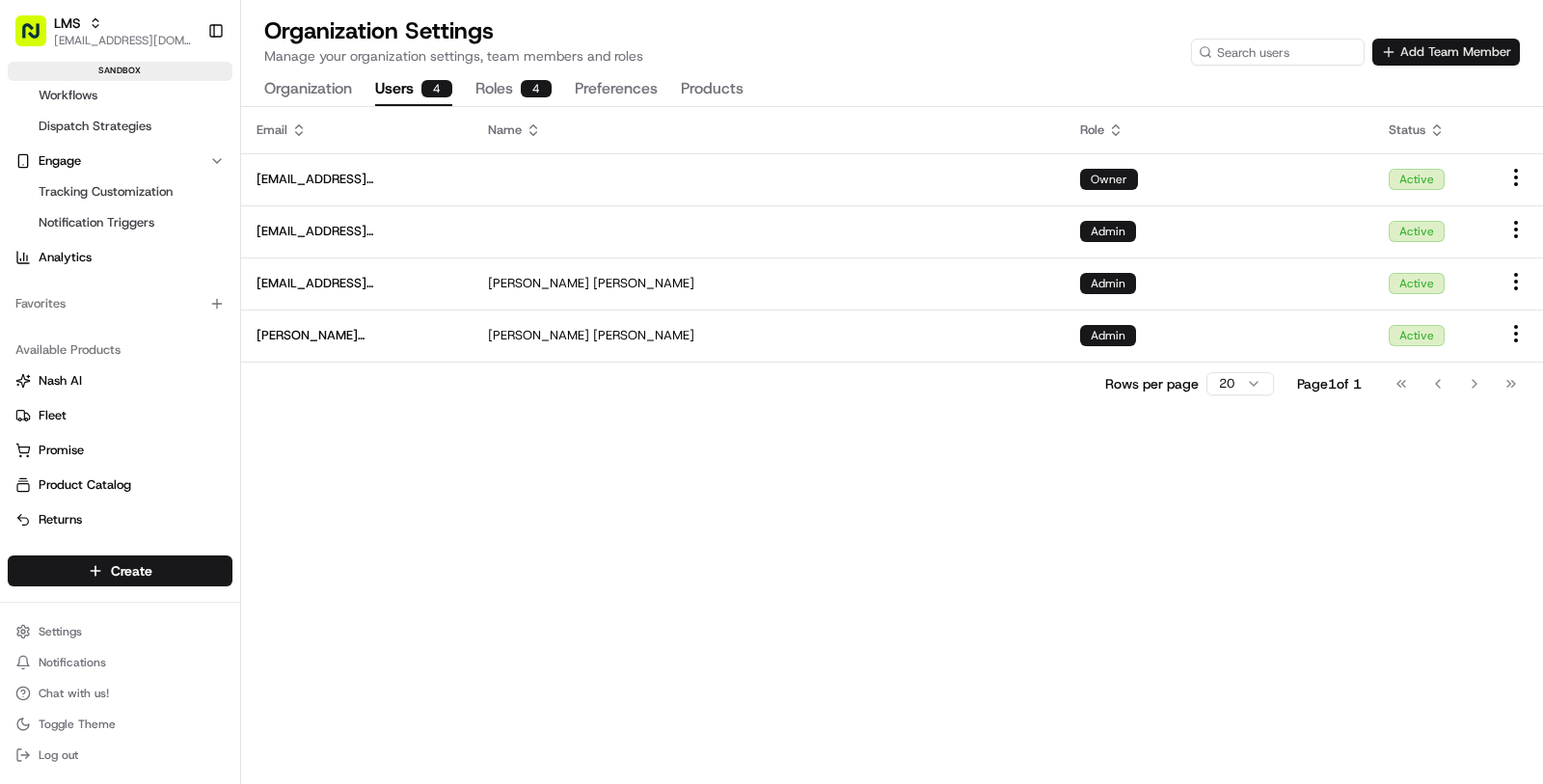
click at [1395, 59] on button "Add Team Member" at bounding box center [1446, 51] width 148 height 27
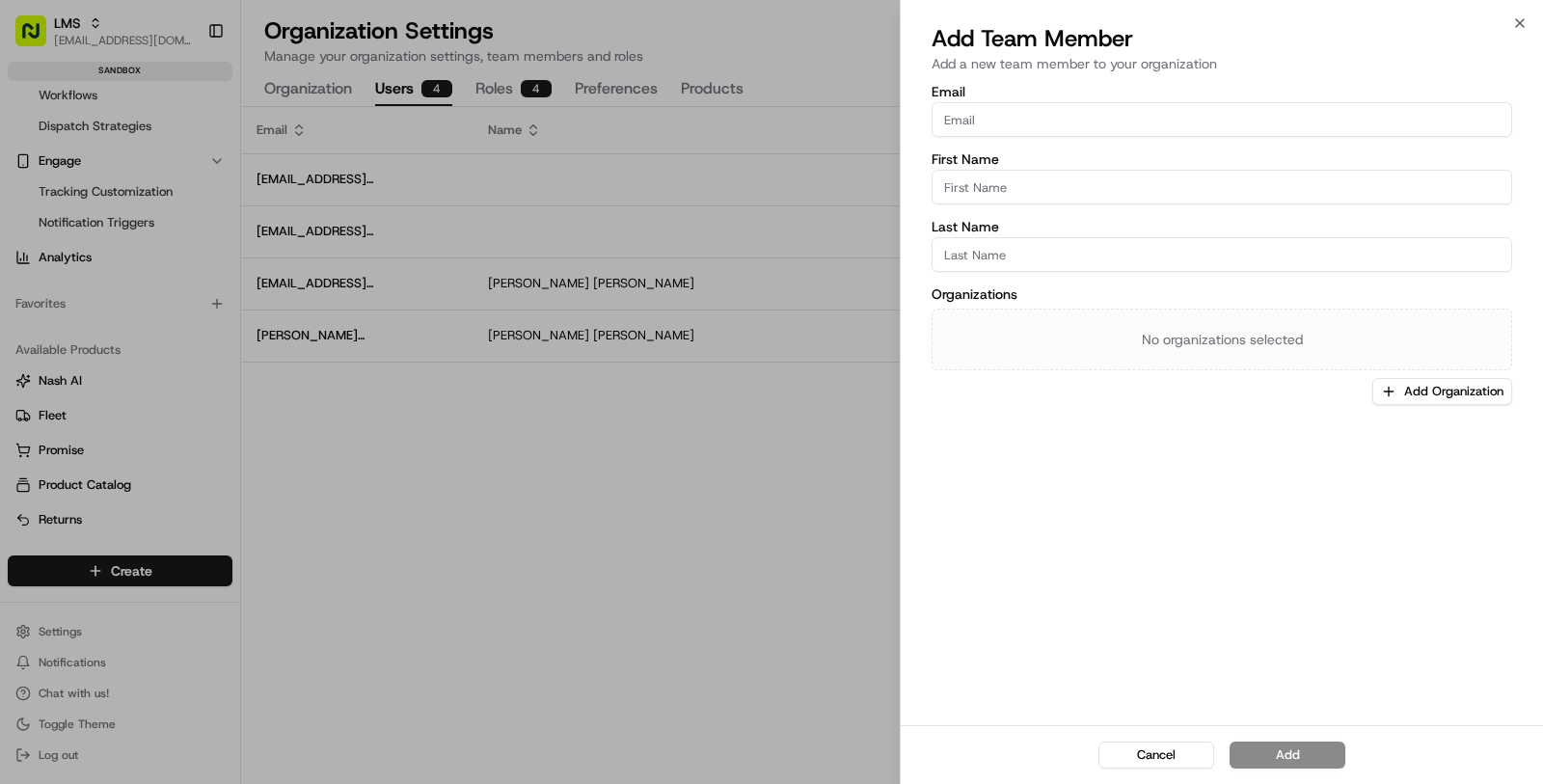
click at [1104, 138] on div "Email First Name Last Name Organizations No organizations selected Add Organiza…" at bounding box center [1222, 244] width 580 height 320
click at [1100, 123] on input "Email" at bounding box center [1222, 119] width 580 height 34
paste input "[PERSON_NAME][EMAIL_ADDRESS][DOMAIN_NAME]"
click at [951, 125] on input "[PERSON_NAME][EMAIL_ADDRESS][DOMAIN_NAME]" at bounding box center [1222, 119] width 580 height 34
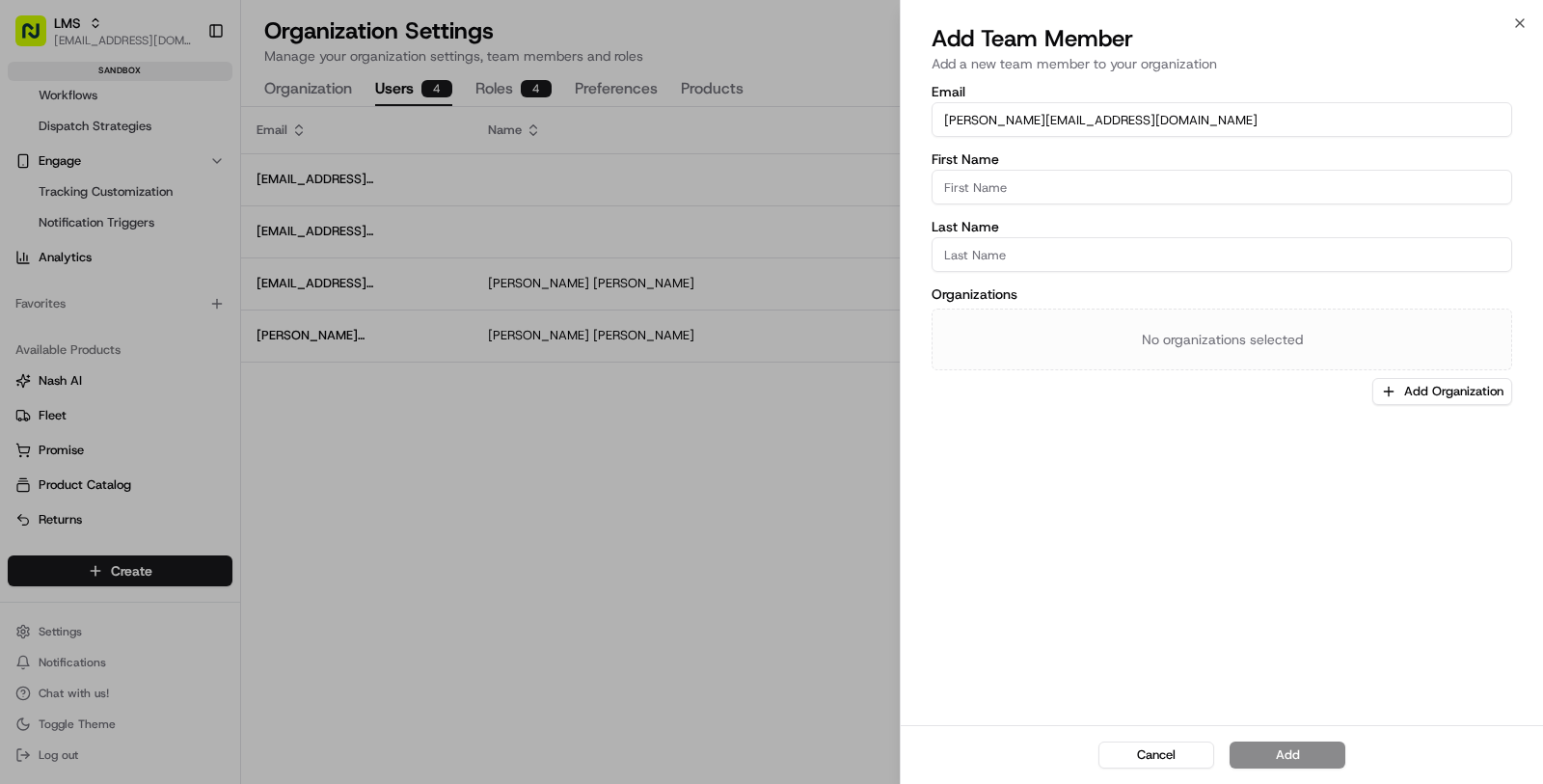
type input "[PERSON_NAME][EMAIL_ADDRESS][DOMAIN_NAME]"
click at [1037, 218] on div "Email doug@lastmile.us First Name Last Name Organizations No organizations sele…" at bounding box center [1222, 244] width 580 height 320
click at [1028, 196] on input "First Name" at bounding box center [1222, 186] width 580 height 34
paste input "[PERSON_NAME]"
type input "[PERSON_NAME]"
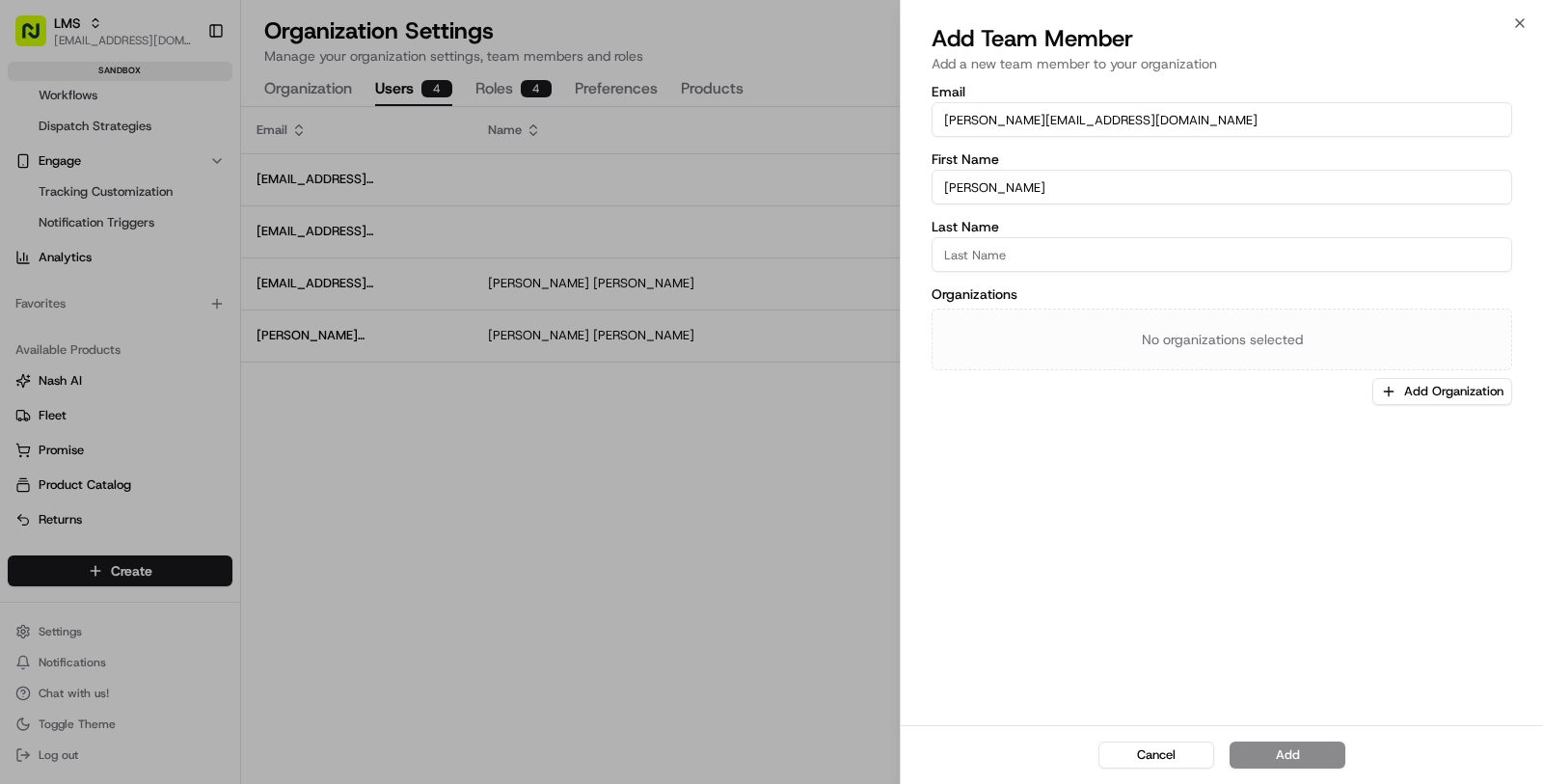
click at [327, 484] on div at bounding box center [772, 392] width 1543 height 784
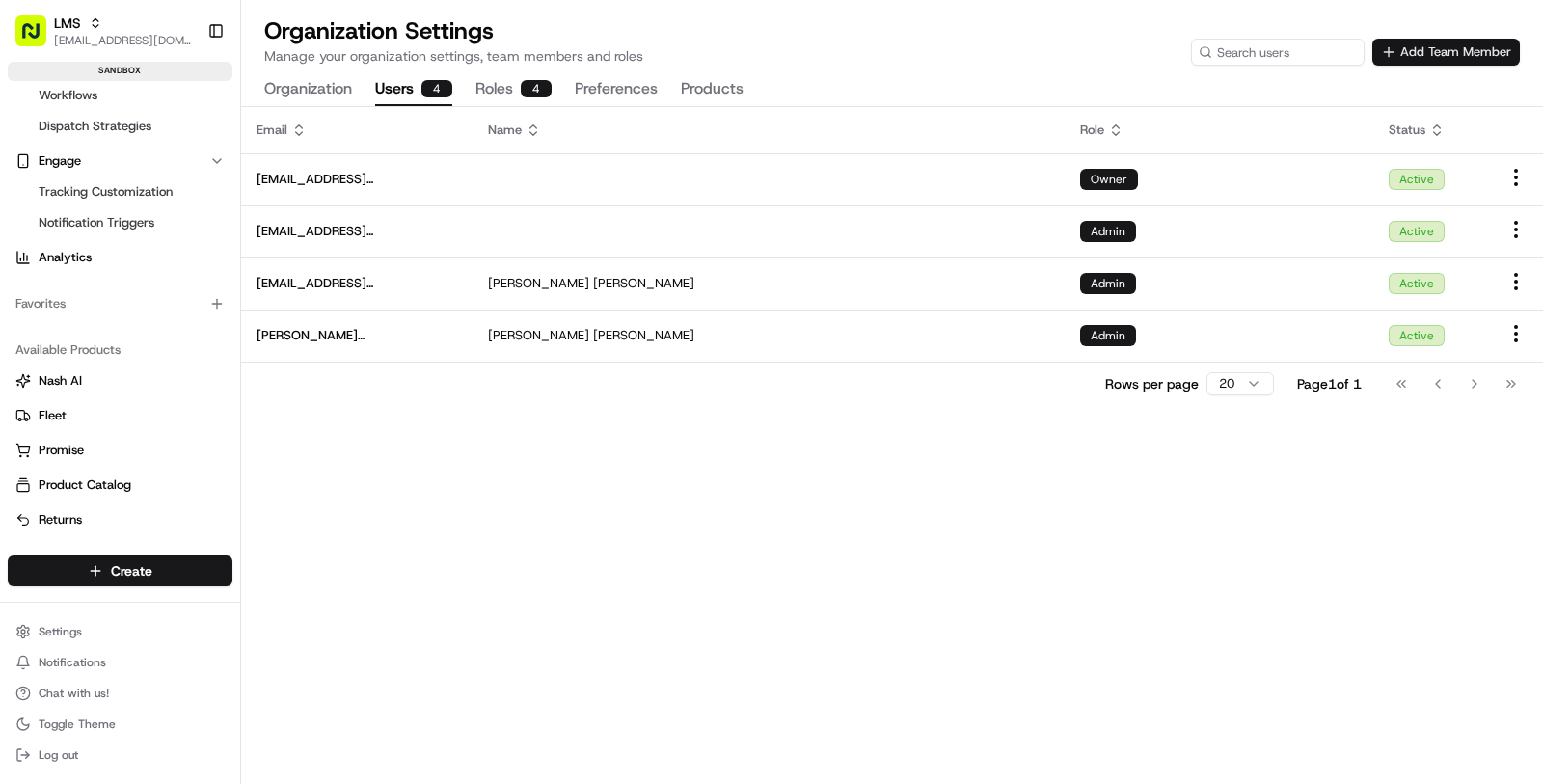
click at [1476, 55] on button "Add Team Member" at bounding box center [1446, 51] width 148 height 27
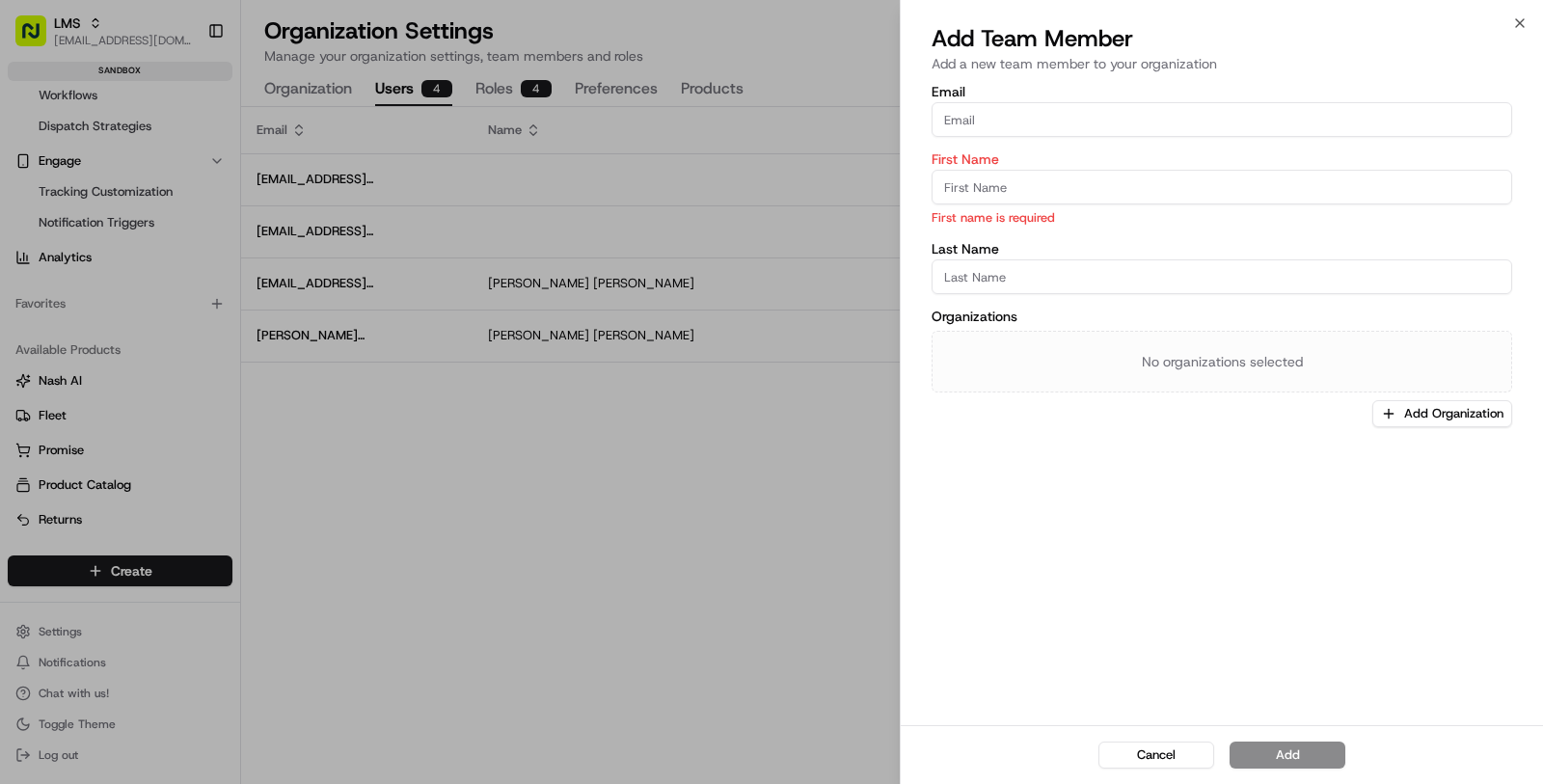
click at [979, 98] on label "Email" at bounding box center [1222, 92] width 580 height 14
click at [979, 102] on input "Email" at bounding box center [1222, 119] width 580 height 34
click at [979, 98] on label "Email" at bounding box center [1222, 92] width 580 height 14
click at [979, 102] on input "Email" at bounding box center [1222, 119] width 580 height 34
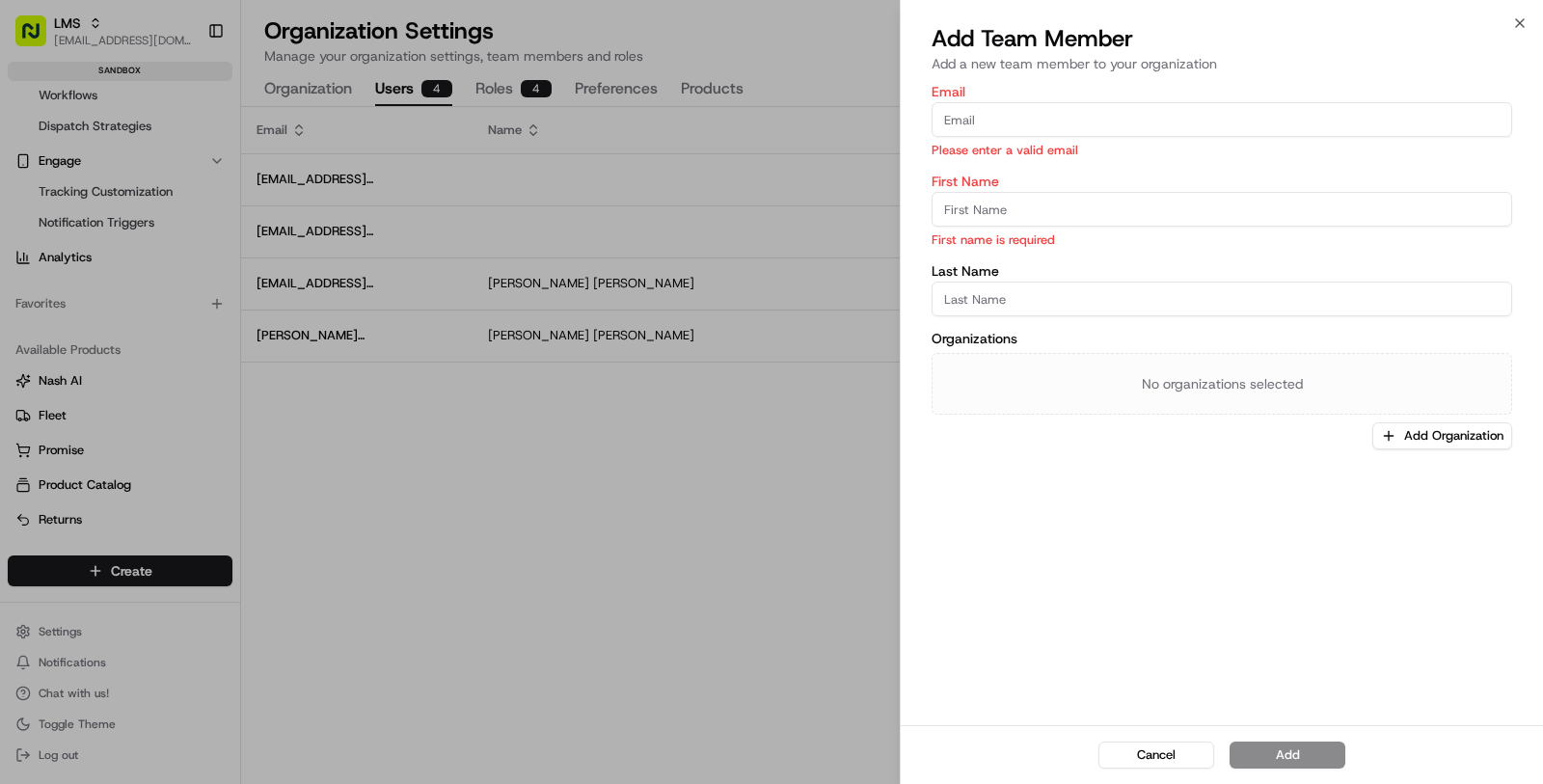
paste input "[PERSON_NAME][EMAIL_ADDRESS][DOMAIN_NAME]"
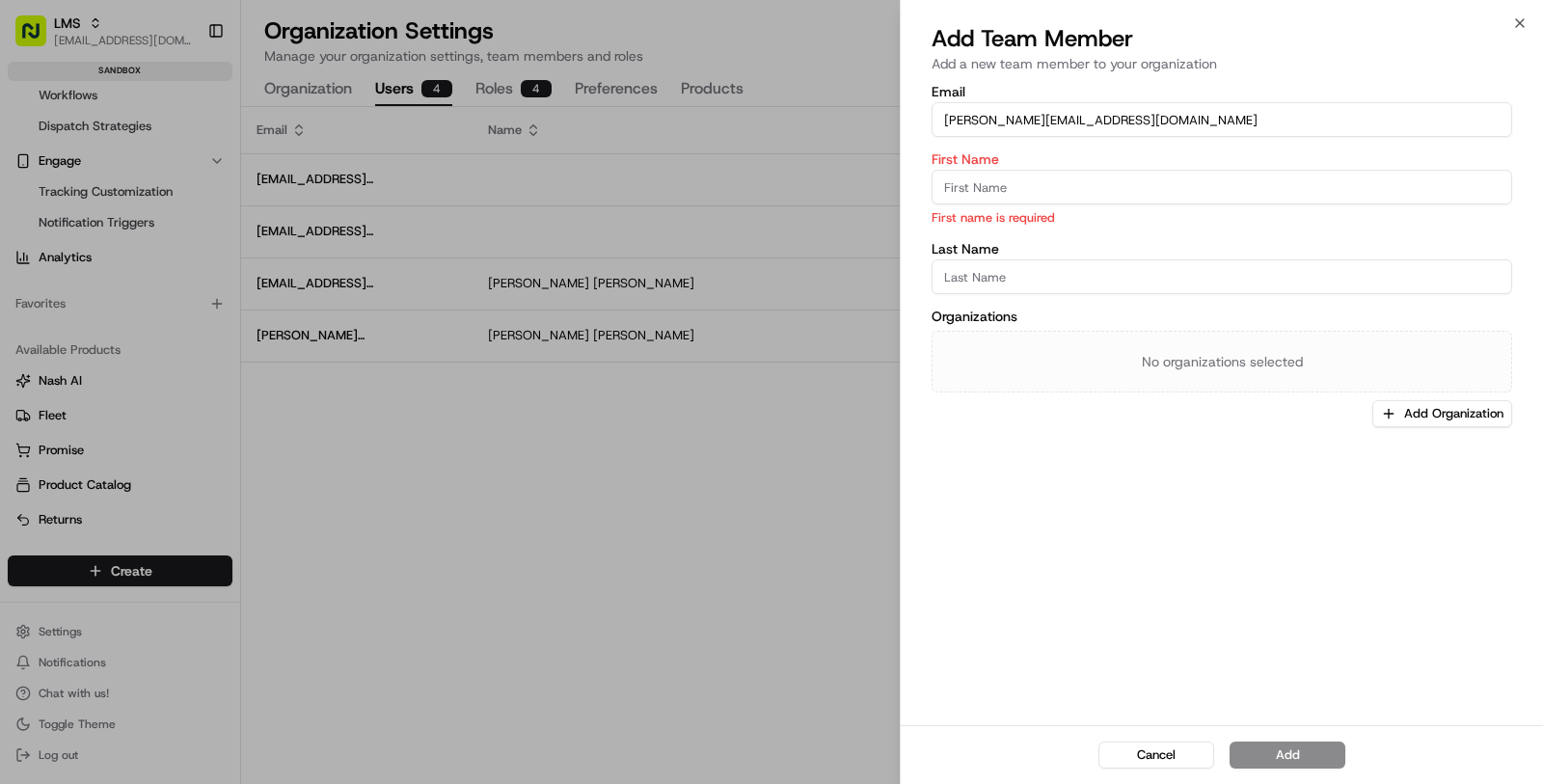
click at [957, 121] on input "[PERSON_NAME][EMAIL_ADDRESS][DOMAIN_NAME]" at bounding box center [1222, 119] width 580 height 34
type input "[PERSON_NAME][EMAIL_ADDRESS][DOMAIN_NAME]"
click at [1007, 216] on p "First name is required" at bounding box center [1222, 217] width 580 height 19
click at [1005, 194] on input "First Name" at bounding box center [1222, 186] width 580 height 34
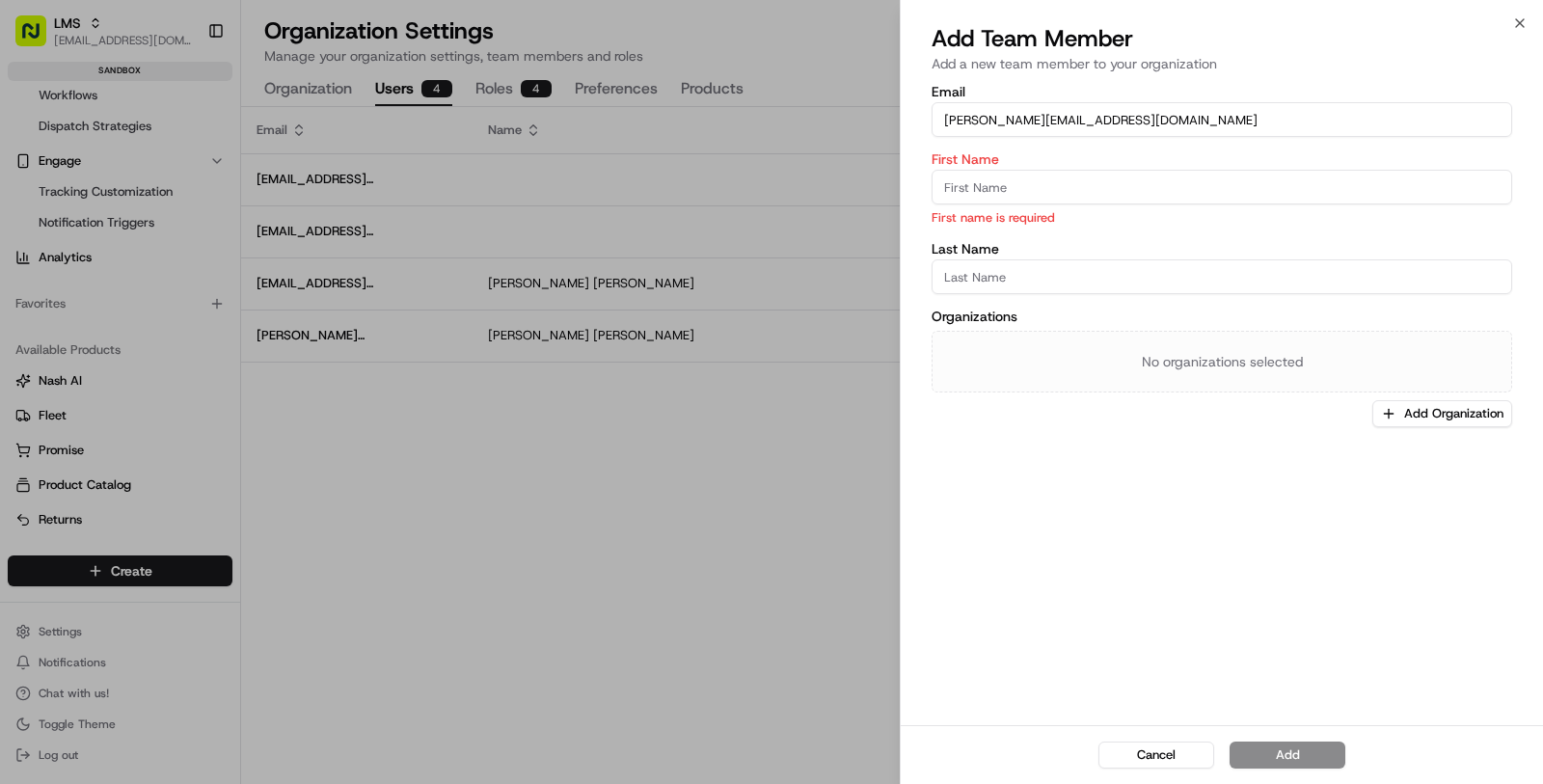
paste input "[PERSON_NAME]"
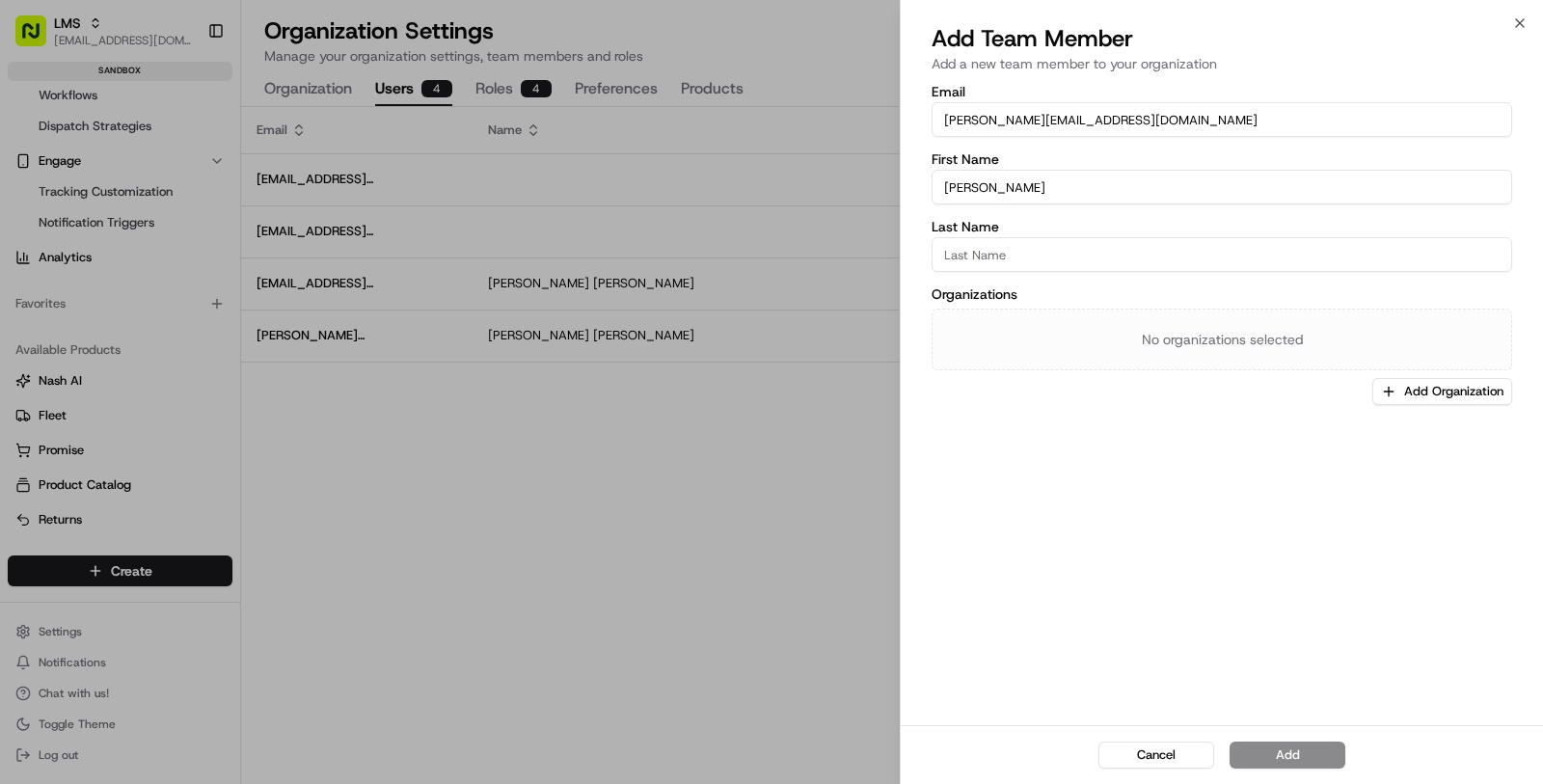
type input "[PERSON_NAME]"
click at [1224, 252] on input "Last Name" at bounding box center [1222, 254] width 580 height 34
paste input "[PERSON_NAME]"
type input "[PERSON_NAME]"
click at [1407, 390] on button "Add Organization" at bounding box center [1442, 391] width 140 height 27
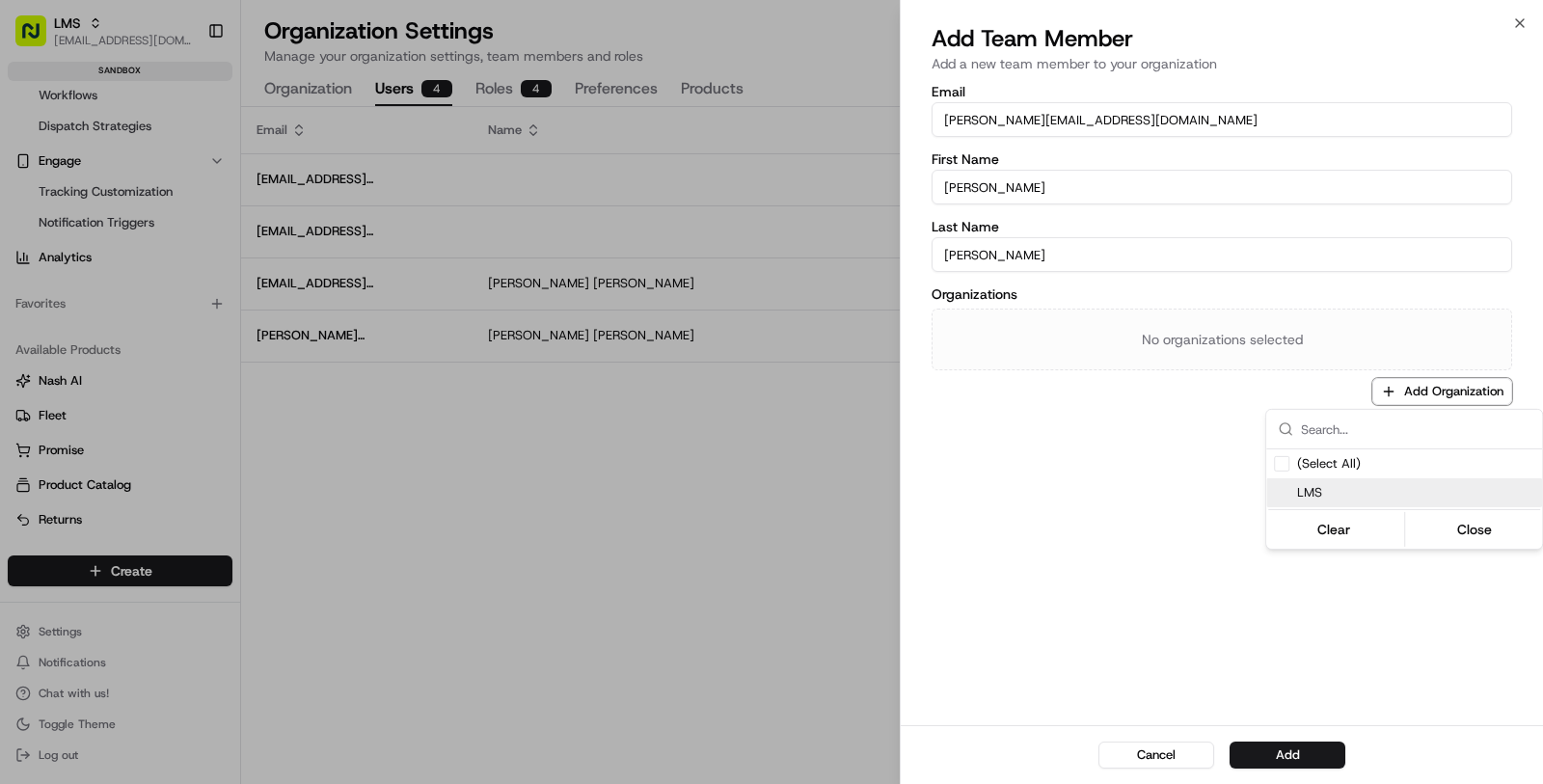
click at [1355, 484] on span "LMS" at bounding box center [1416, 492] width 237 height 18
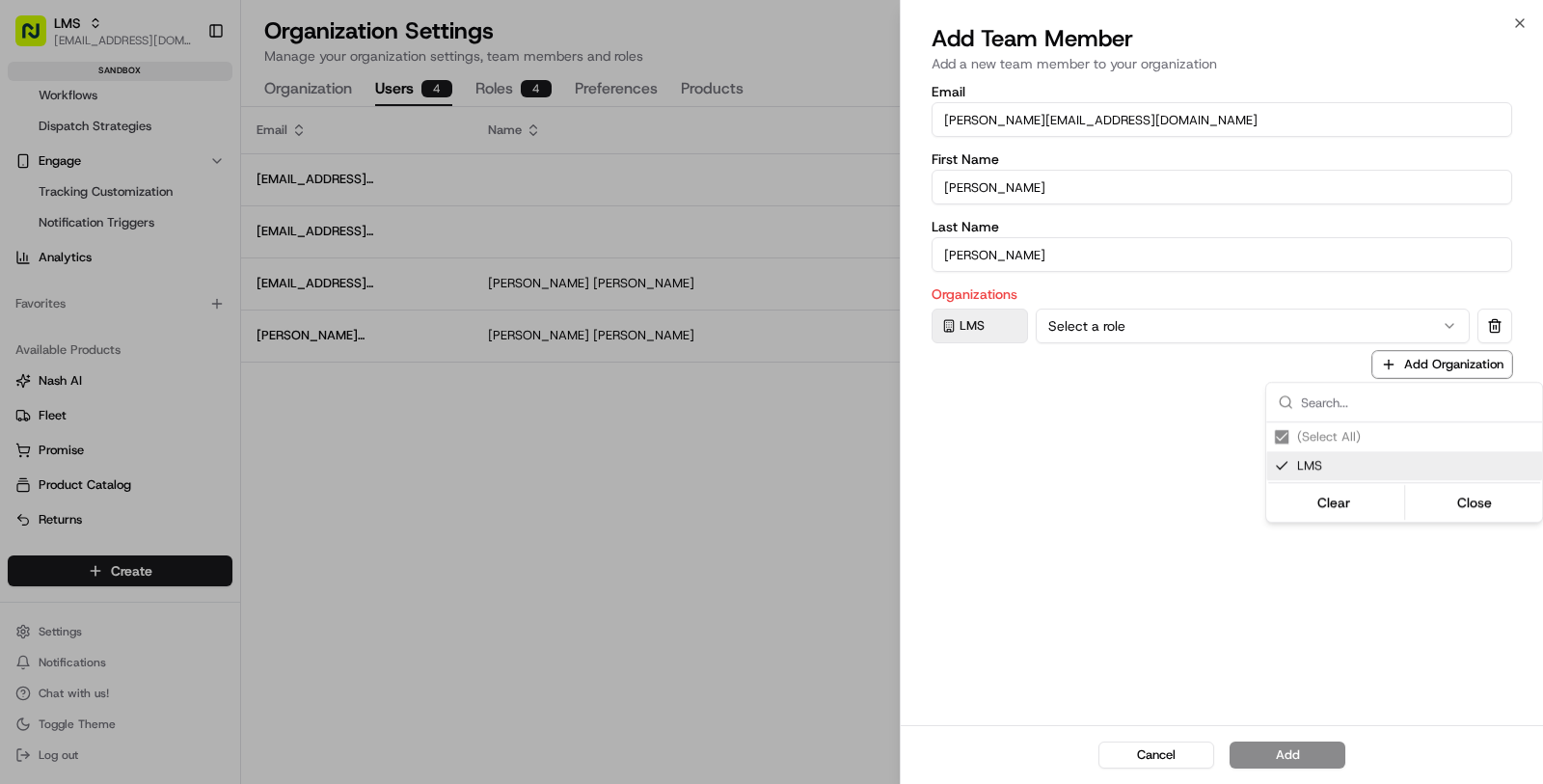
click at [1341, 431] on div "(Select All)" at bounding box center [1404, 436] width 276 height 29
click at [1257, 326] on div at bounding box center [772, 392] width 1543 height 784
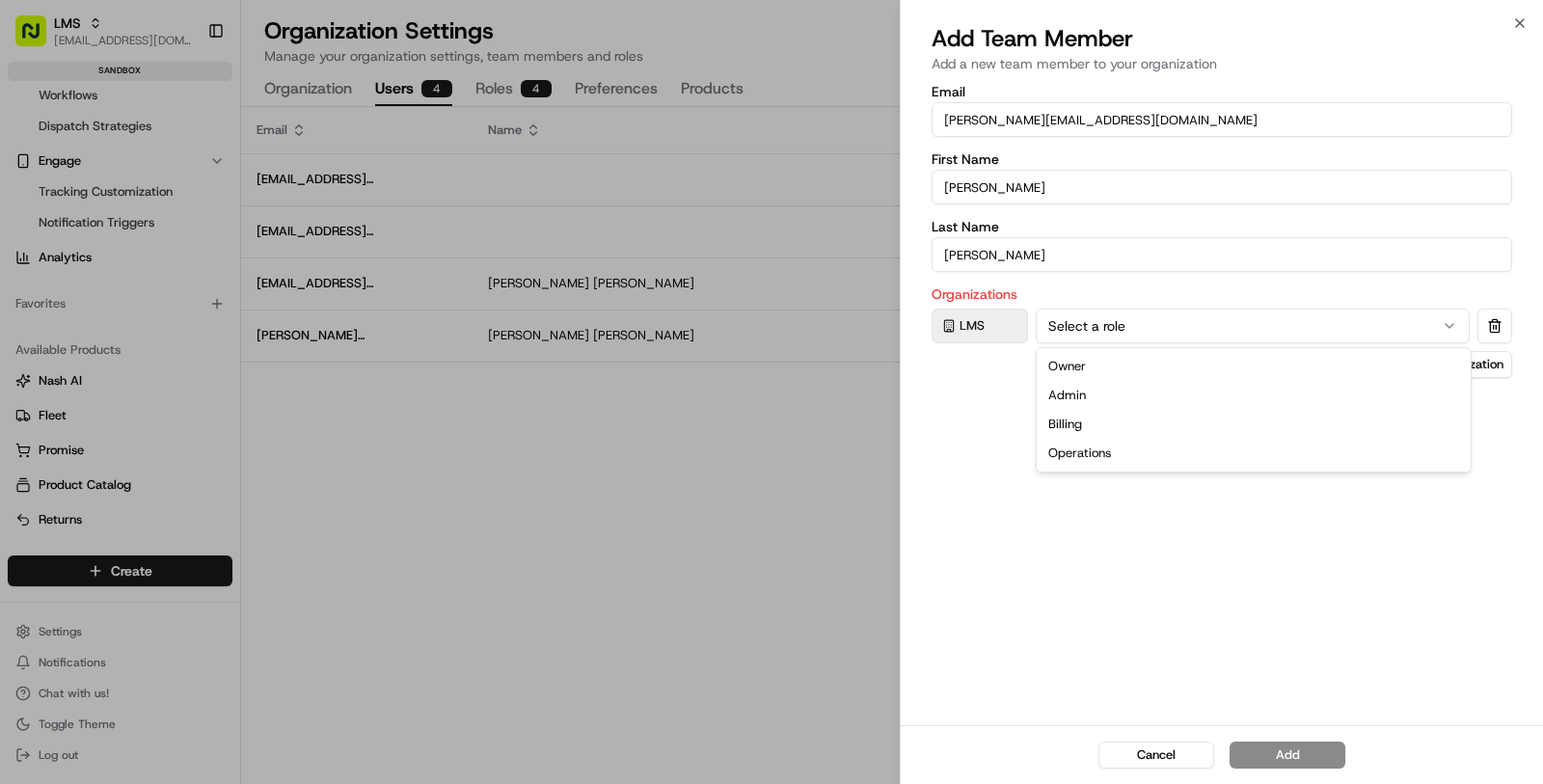
click at [1257, 326] on button "Select a role" at bounding box center [1252, 325] width 434 height 34
click at [1284, 753] on button "Add" at bounding box center [1287, 754] width 115 height 27
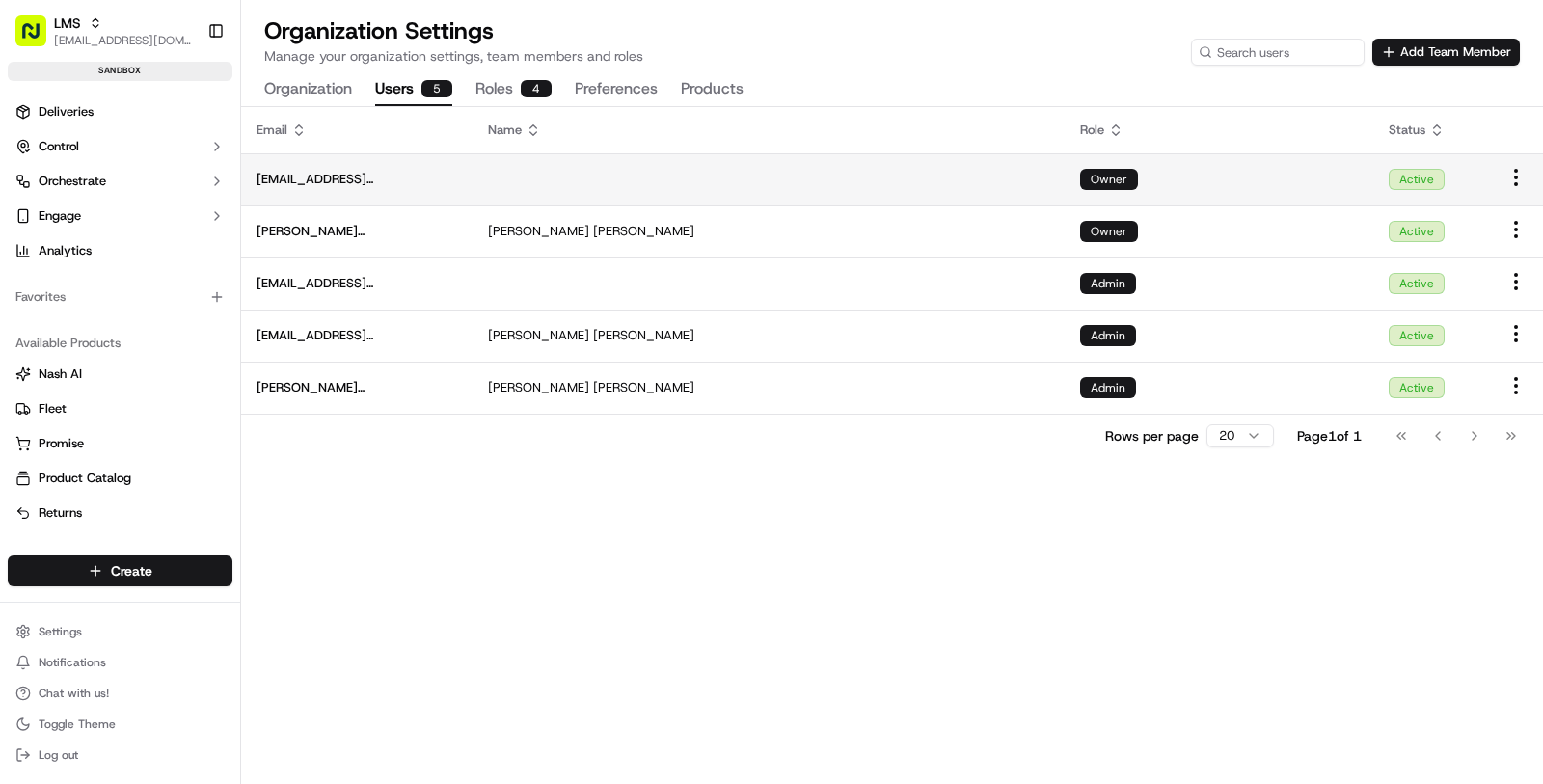
click at [1516, 168] on html "LMS [EMAIL_ADDRESS][DOMAIN_NAME] Toggle Sidebar sandbox Deliveries Control Orch…" at bounding box center [772, 392] width 1543 height 784
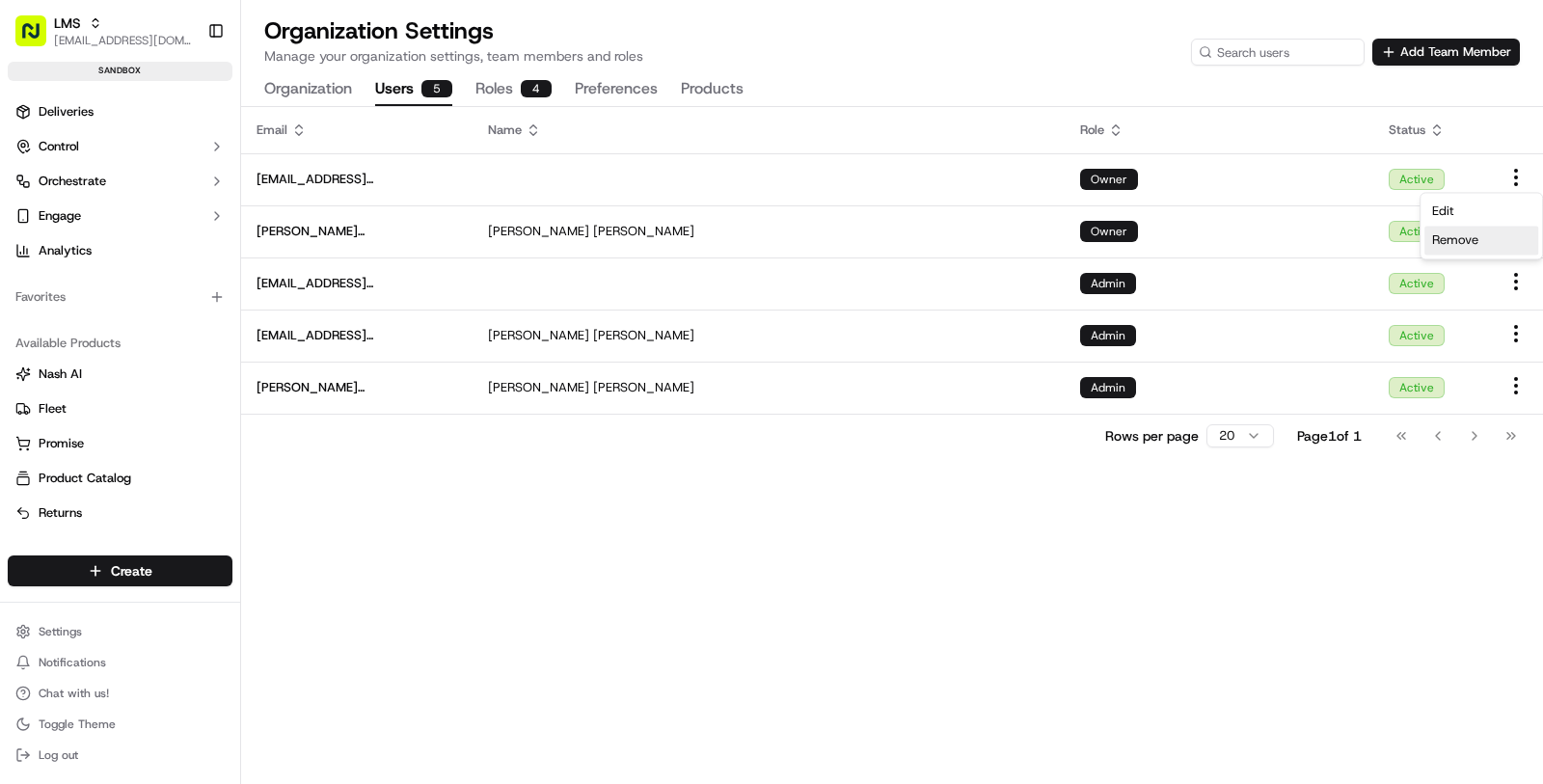
click at [1473, 240] on span "Remove" at bounding box center [1455, 240] width 46 height 18
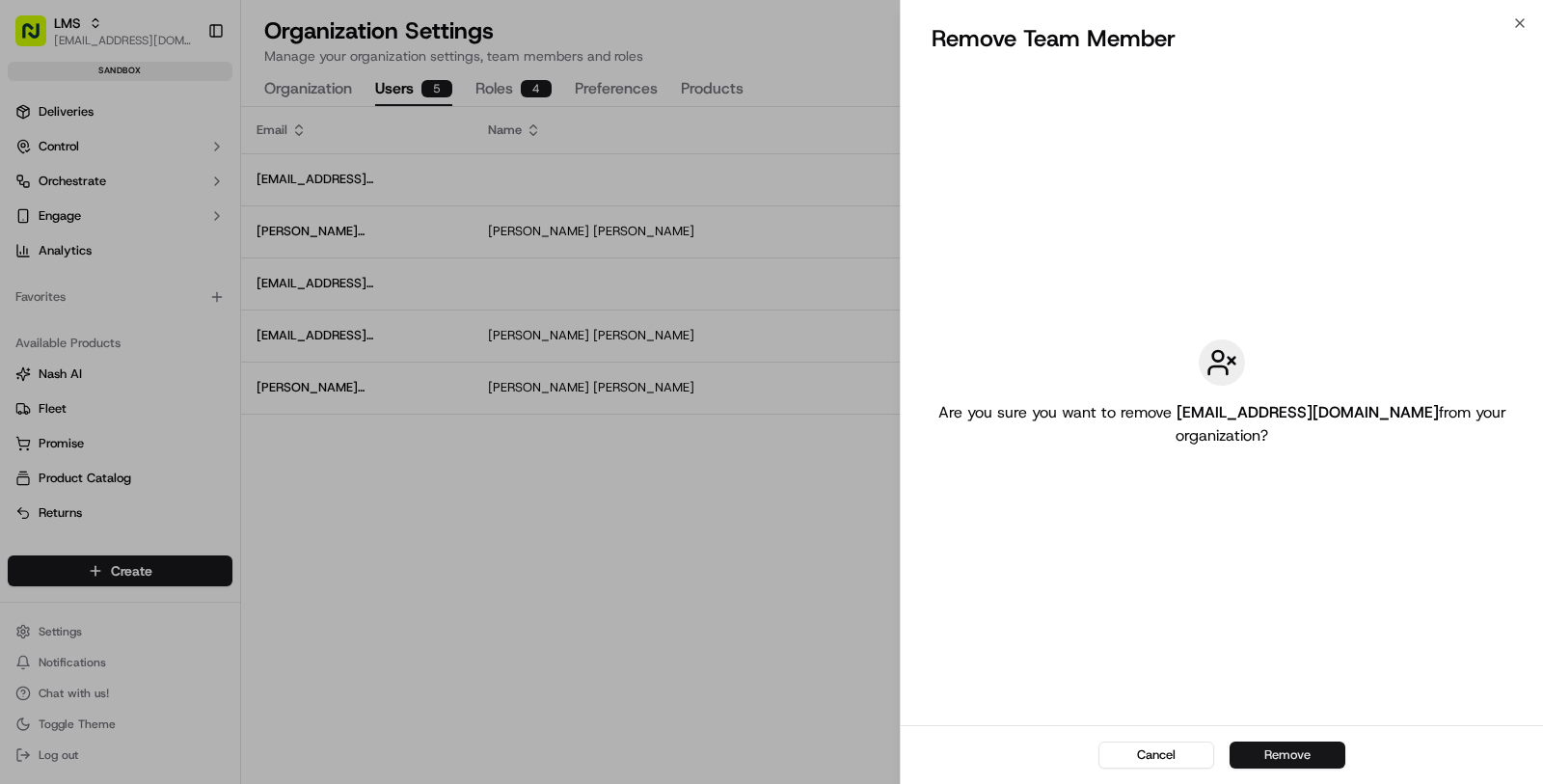
click at [1269, 743] on button "Remove" at bounding box center [1287, 754] width 115 height 27
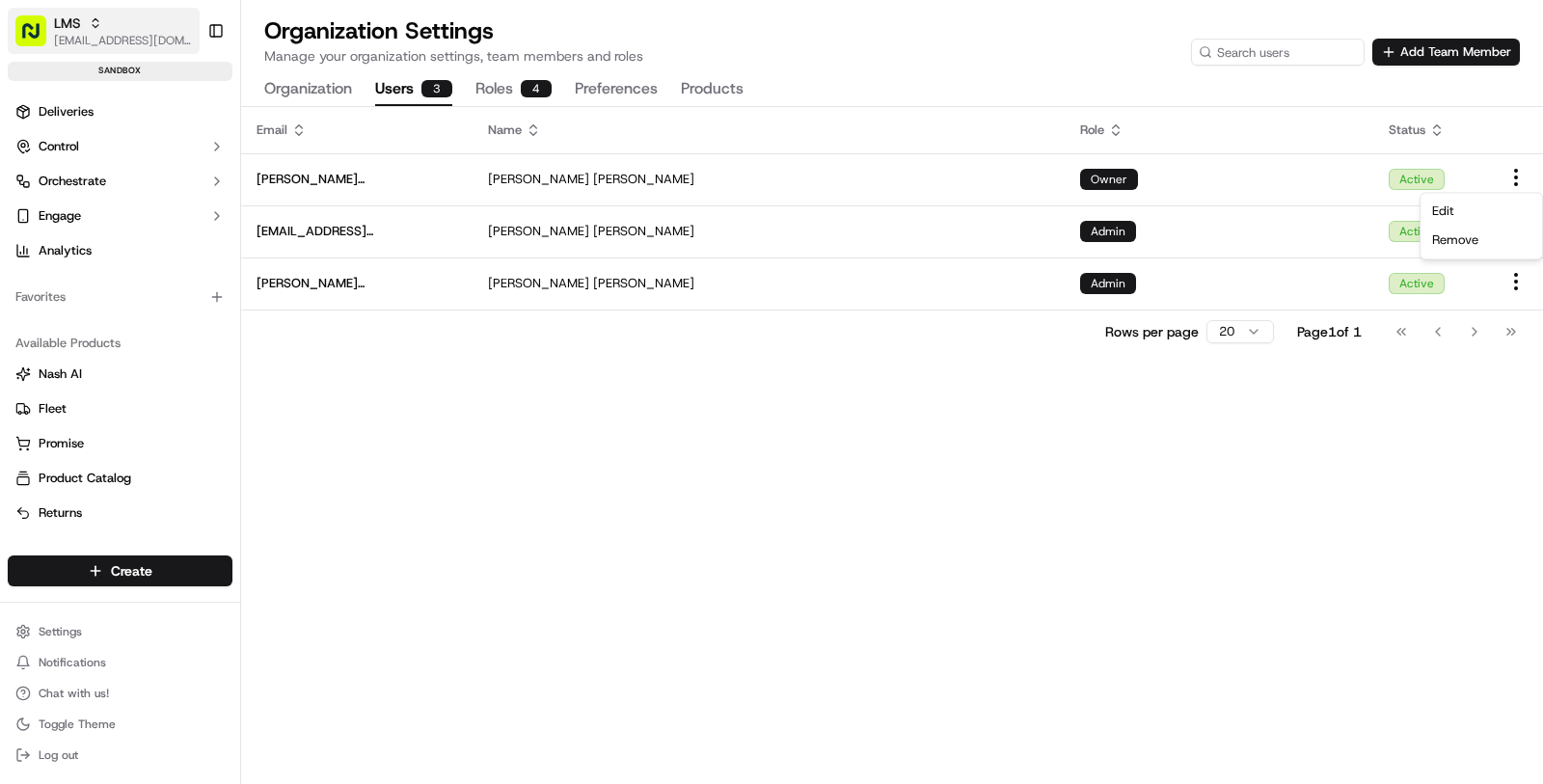
click at [129, 42] on span "[EMAIL_ADDRESS][DOMAIN_NAME]" at bounding box center [123, 40] width 138 height 16
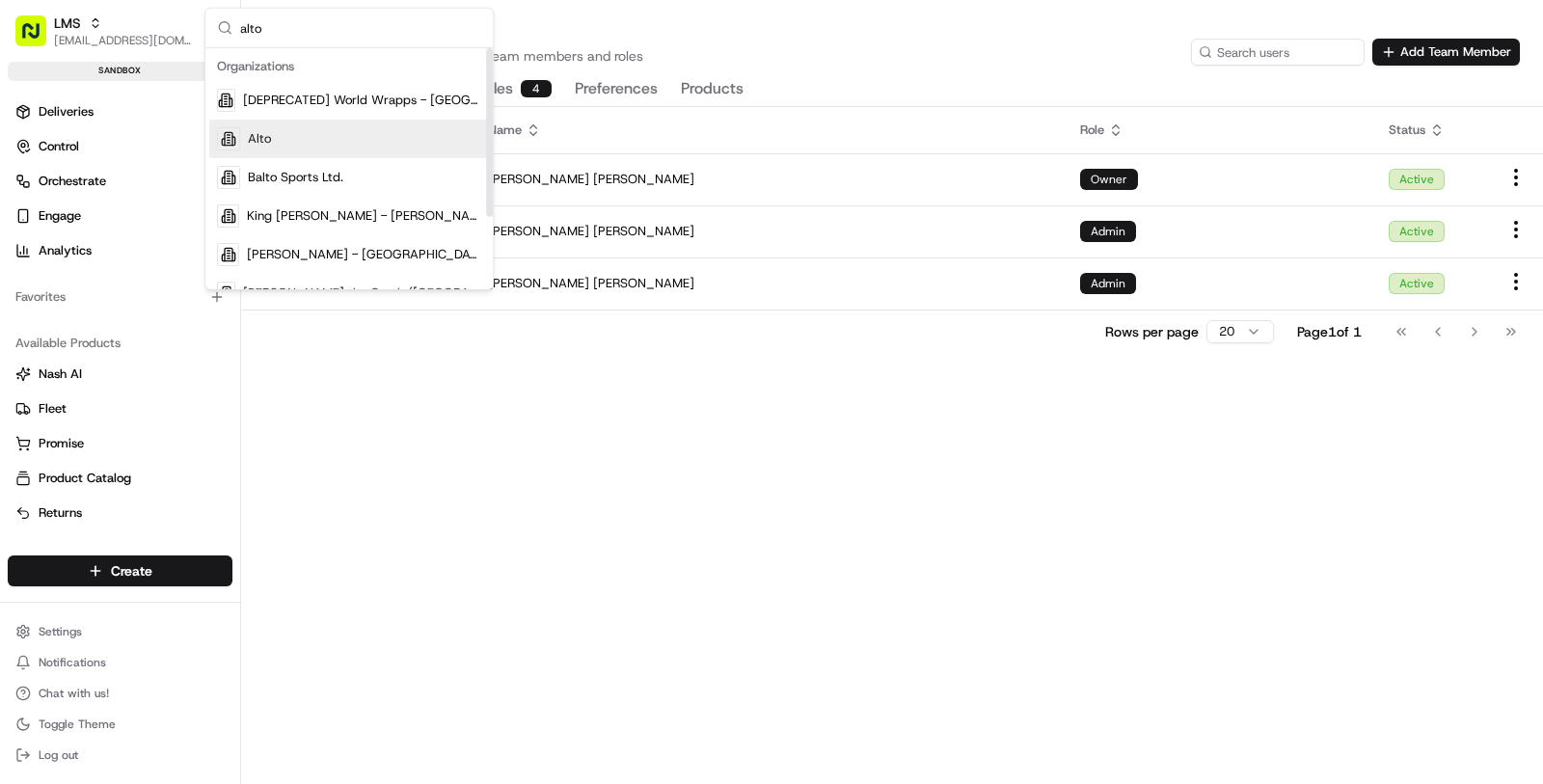
type input "alto"
click at [307, 135] on div "Alto" at bounding box center [349, 138] width 280 height 38
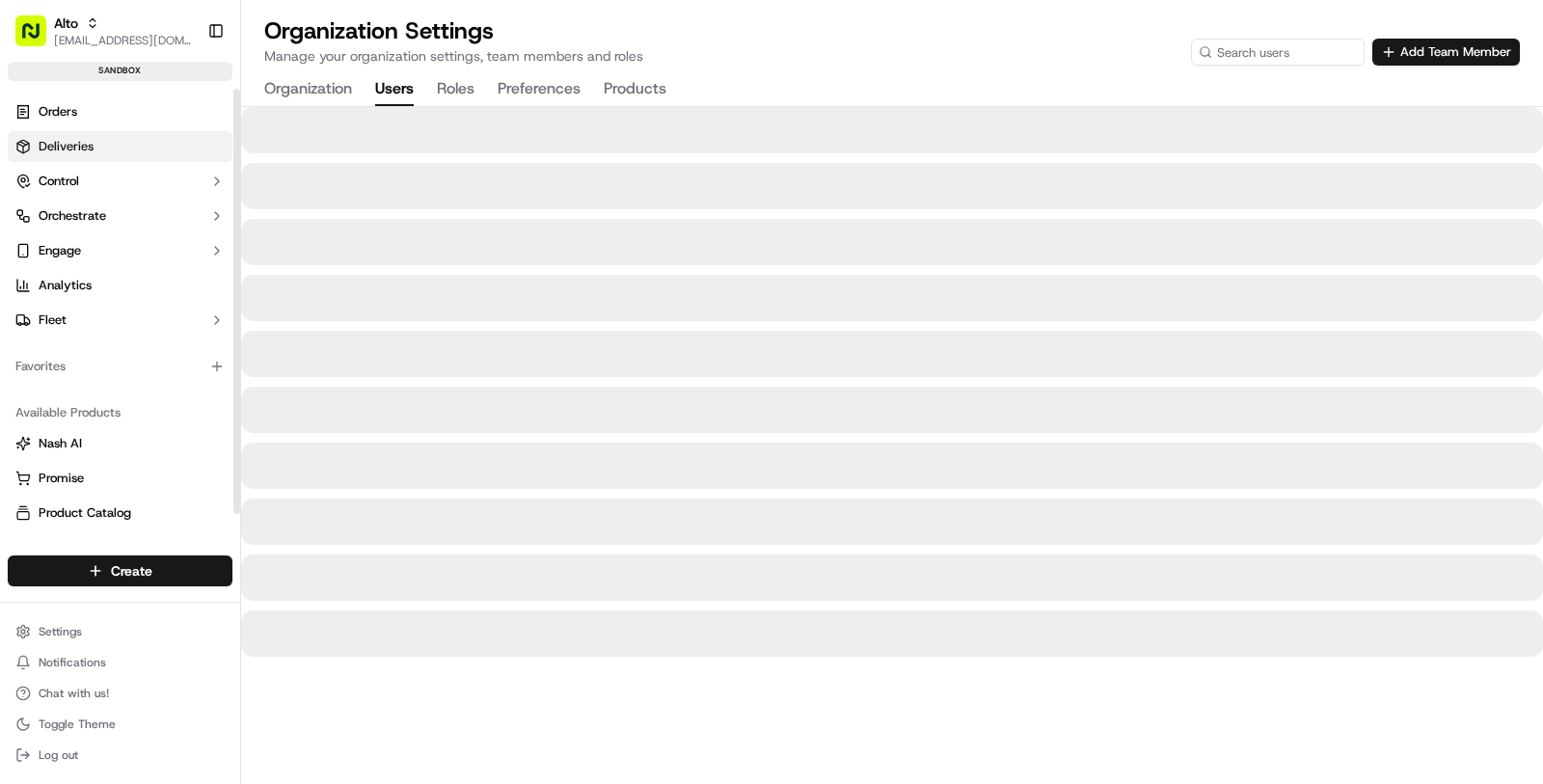
click at [129, 150] on link "Deliveries" at bounding box center [120, 146] width 225 height 31
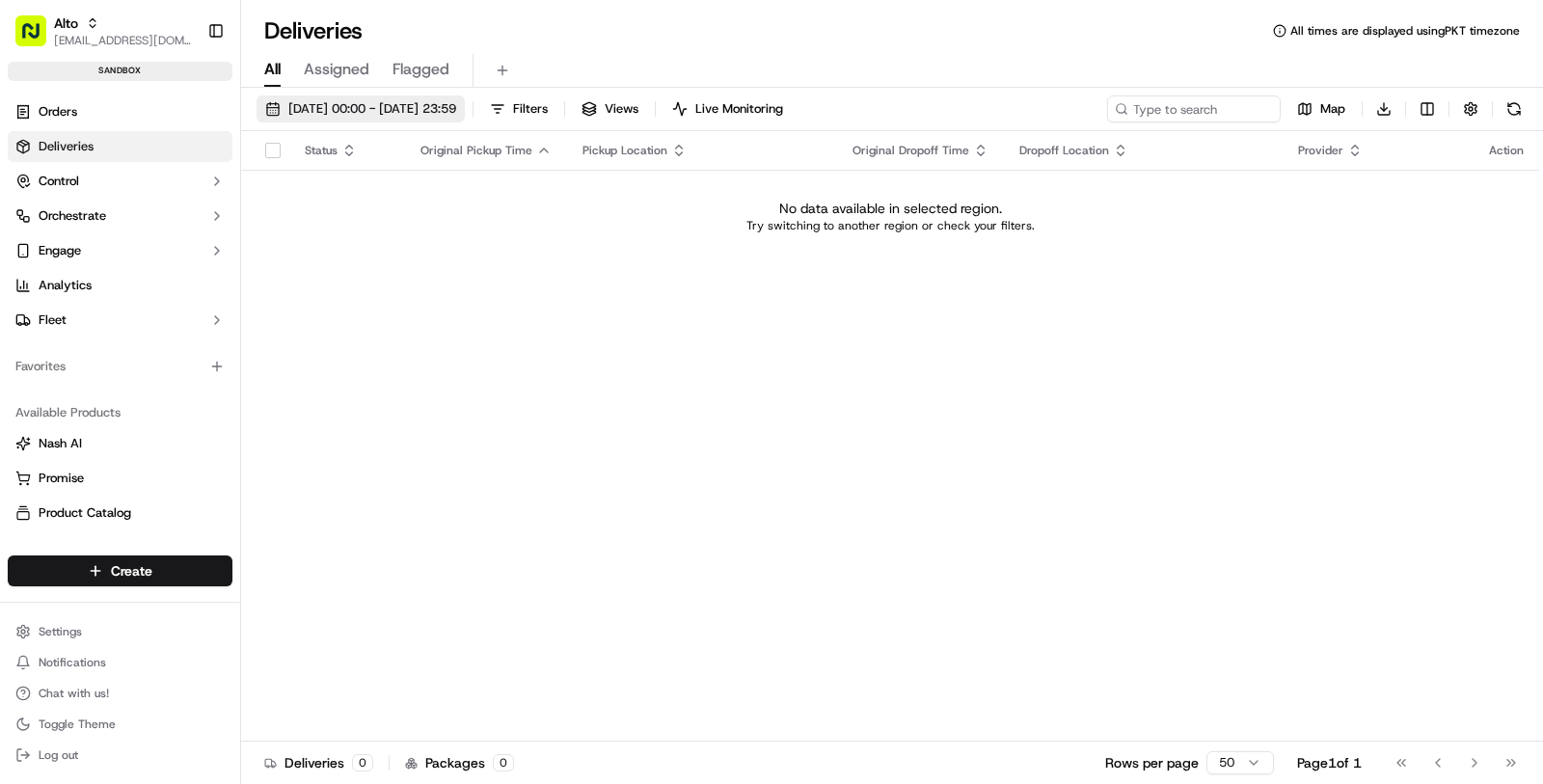
click at [330, 107] on span "[DATE] 00:00 - [DATE] 23:59" at bounding box center [372, 109] width 168 height 18
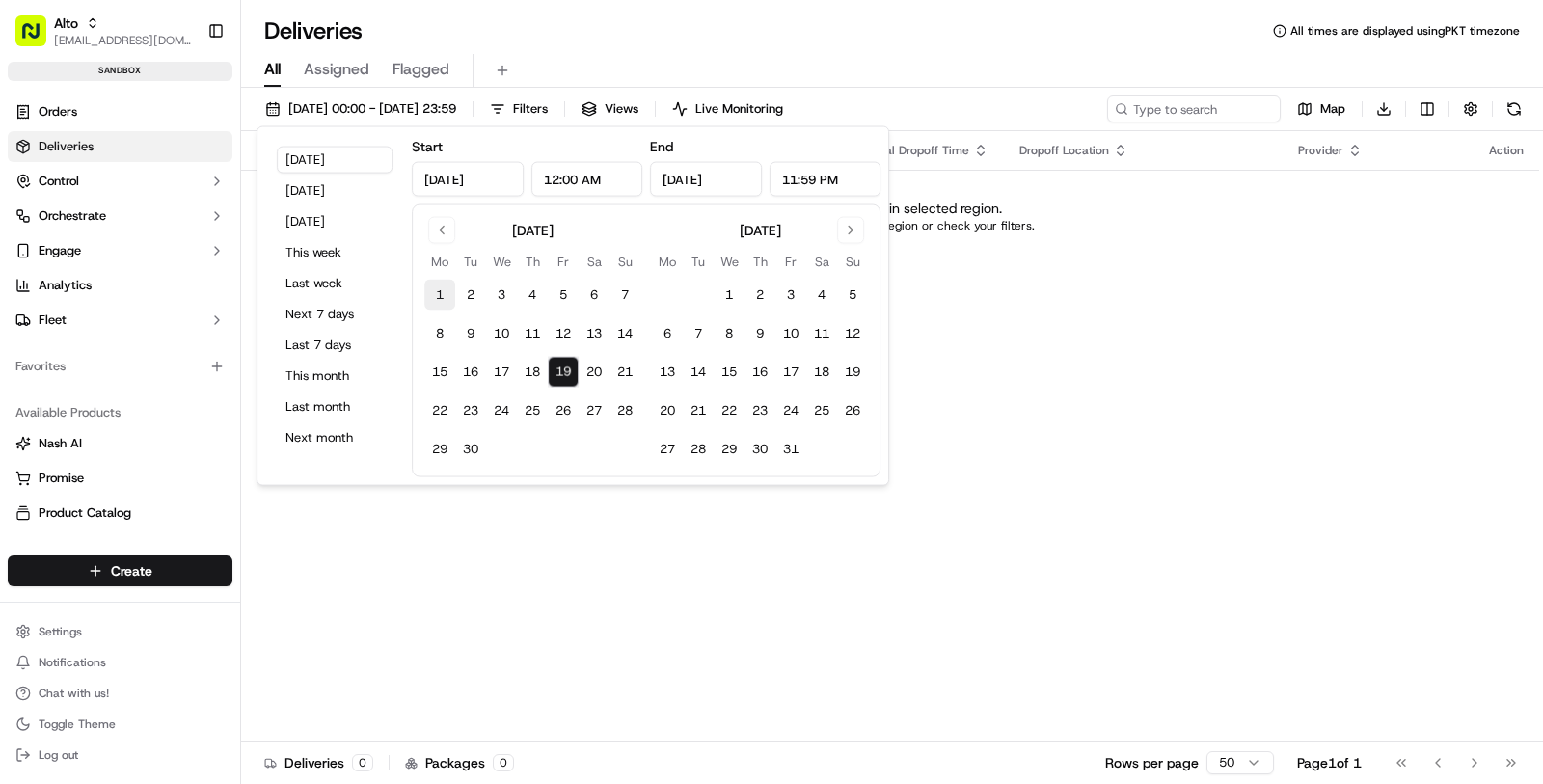
click at [445, 286] on button "1" at bounding box center [439, 294] width 31 height 31
type input "[DATE]"
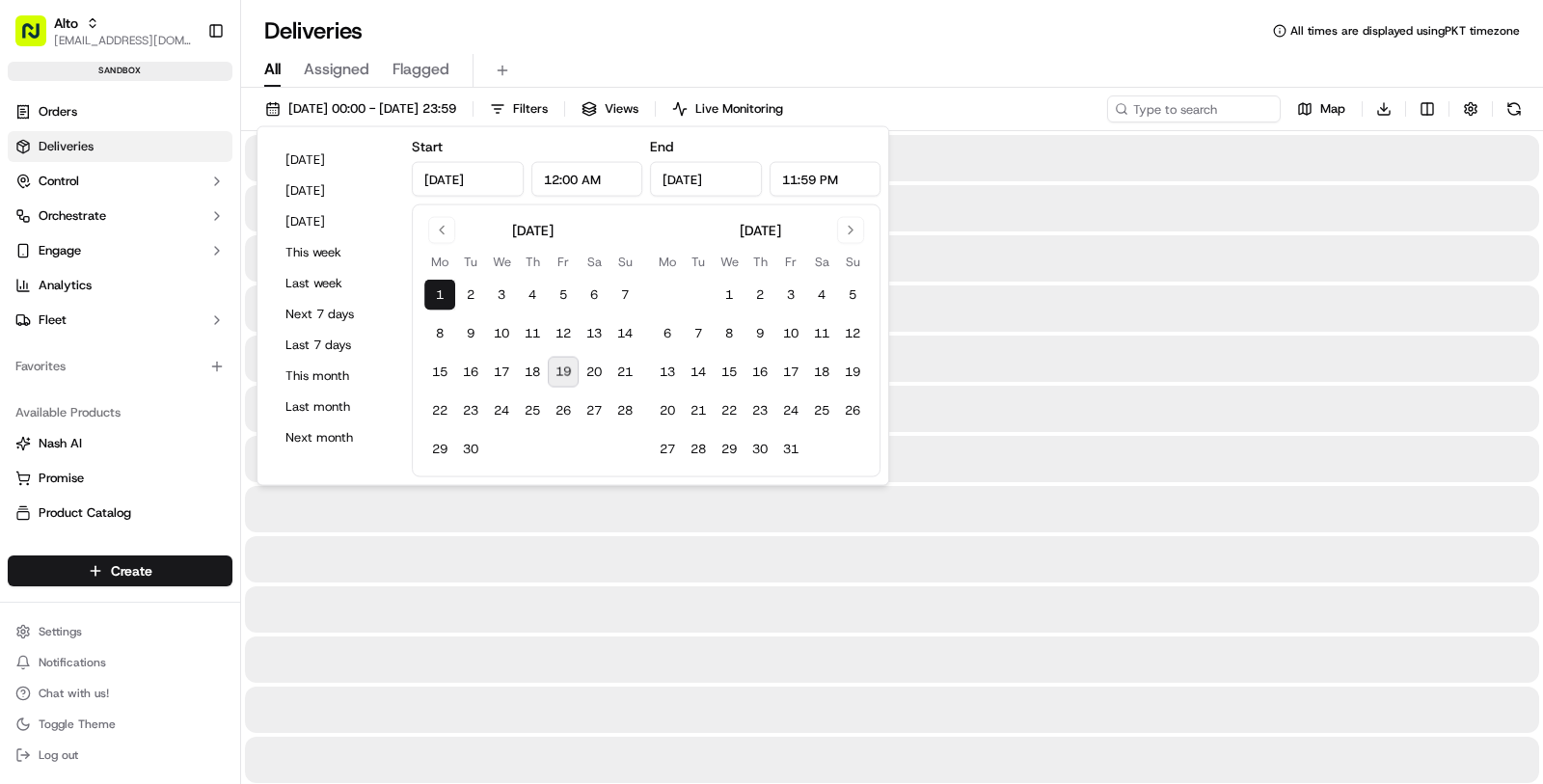
click at [554, 367] on button "19" at bounding box center [563, 371] width 31 height 31
type input "[DATE]"
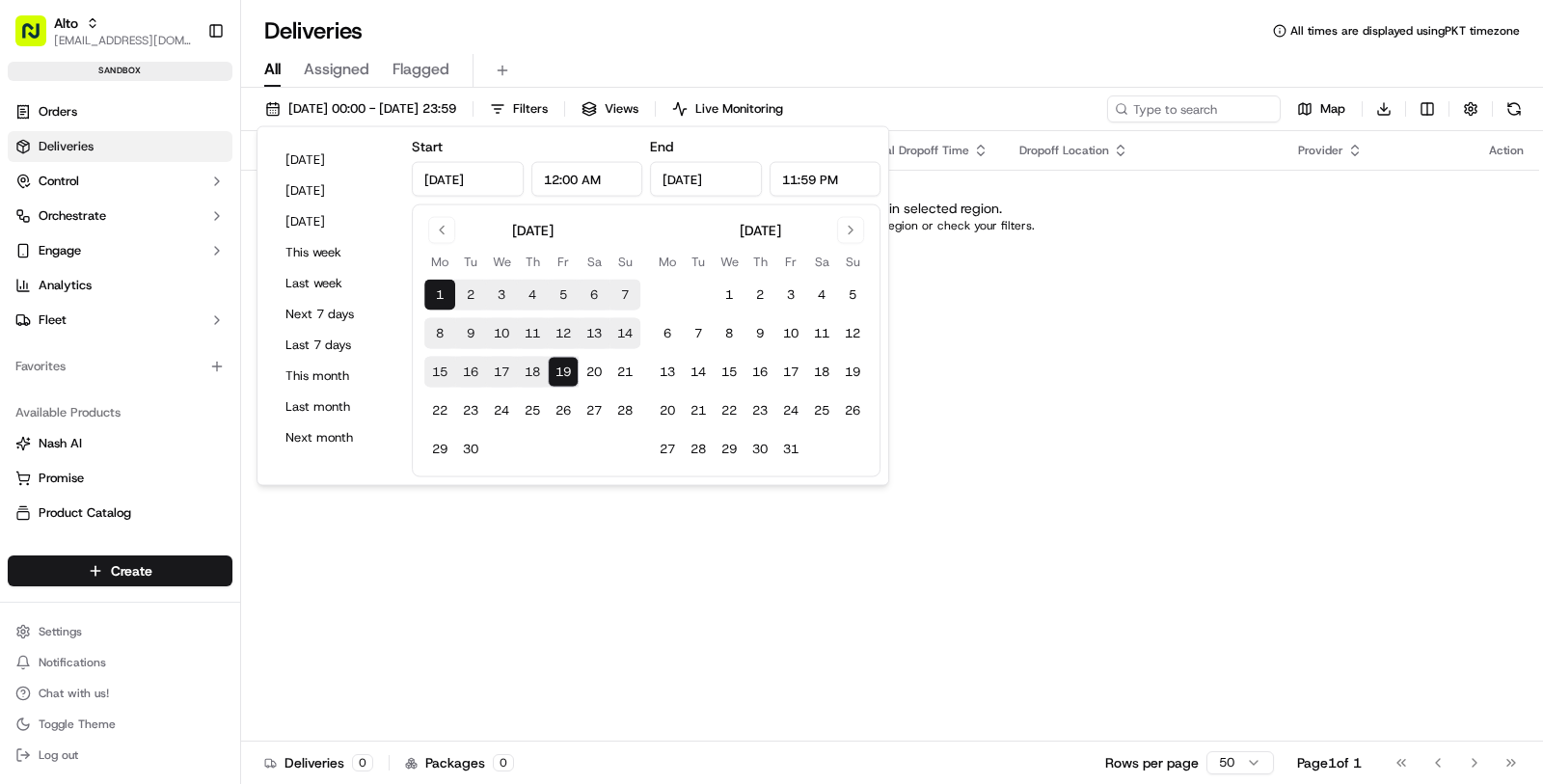
click at [854, 67] on div "All Assigned Flagged" at bounding box center [892, 71] width 1302 height 33
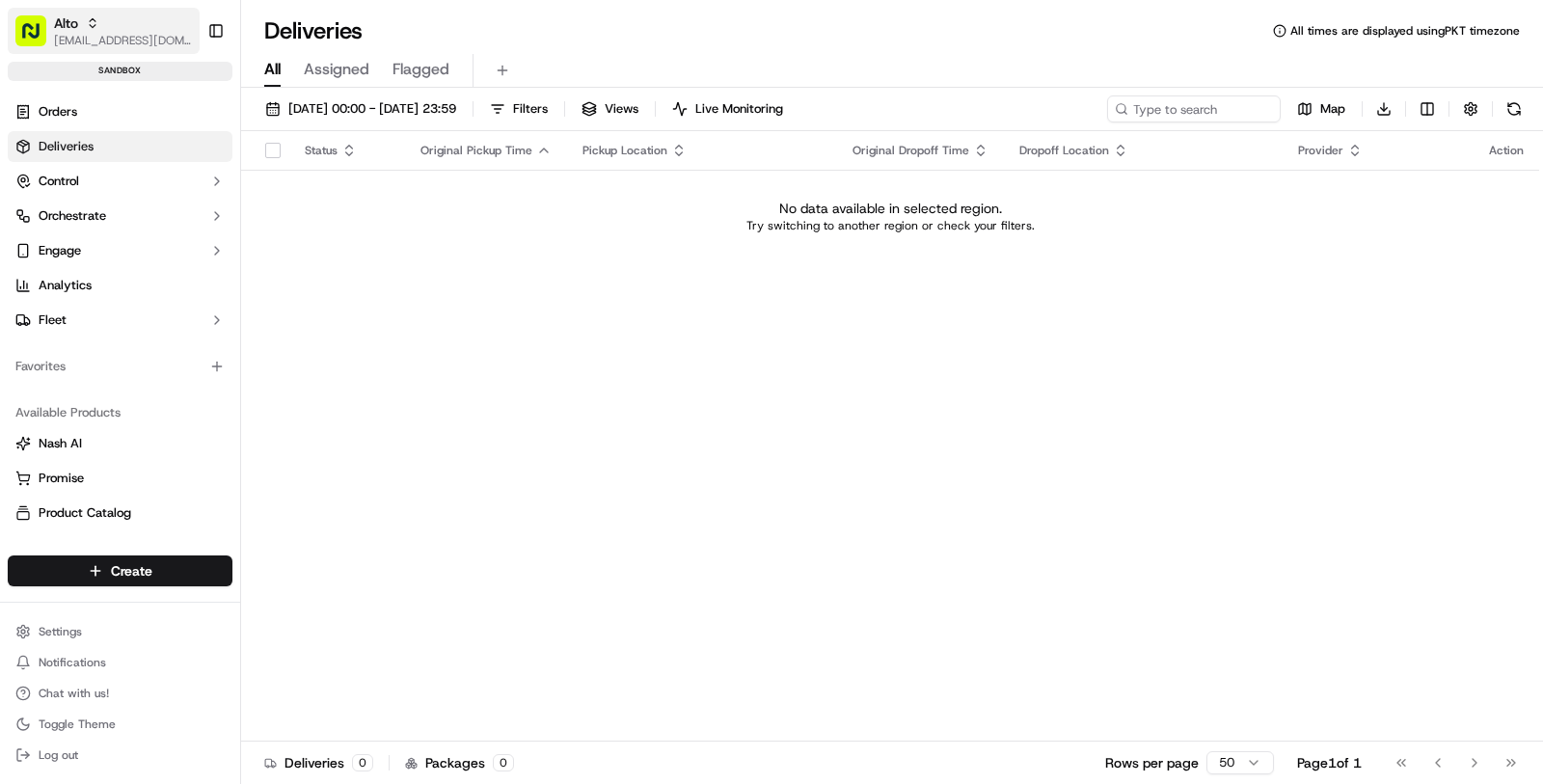
click at [80, 24] on div "Alto" at bounding box center [123, 24] width 138 height 20
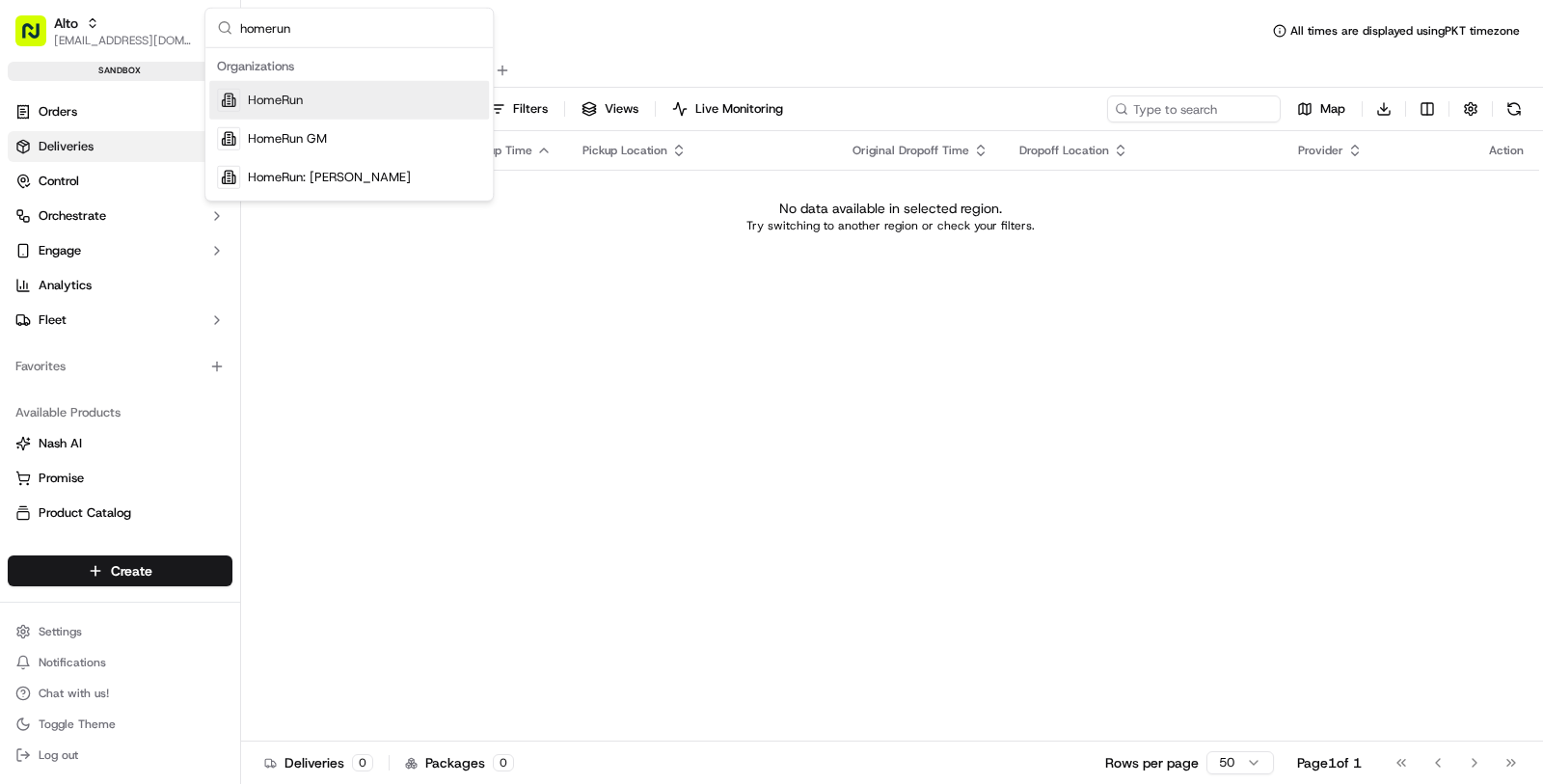
type input "homerun"
click at [327, 105] on div "HomeRun" at bounding box center [349, 99] width 280 height 38
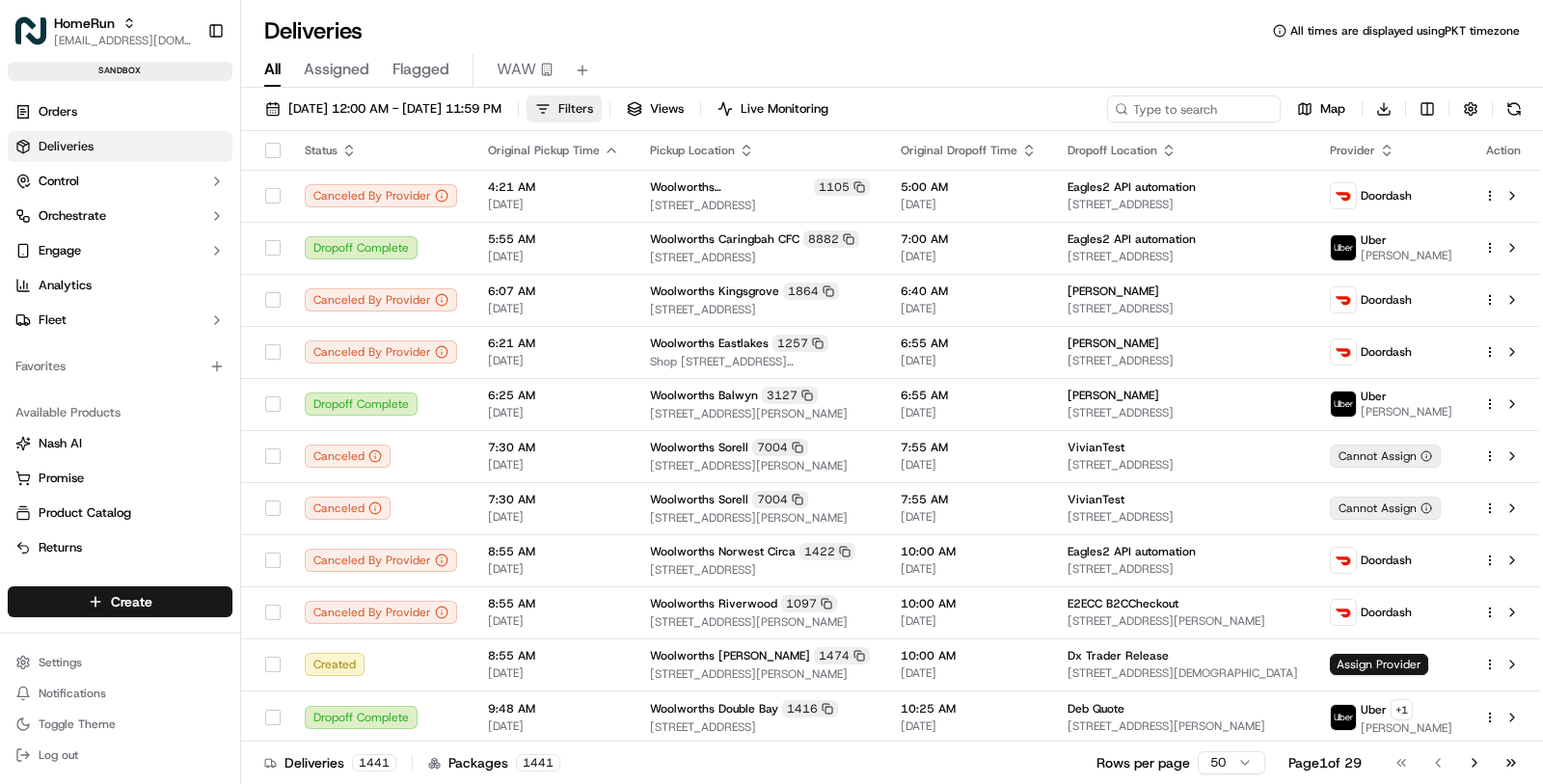
click at [602, 98] on button "Filters" at bounding box center [564, 108] width 75 height 27
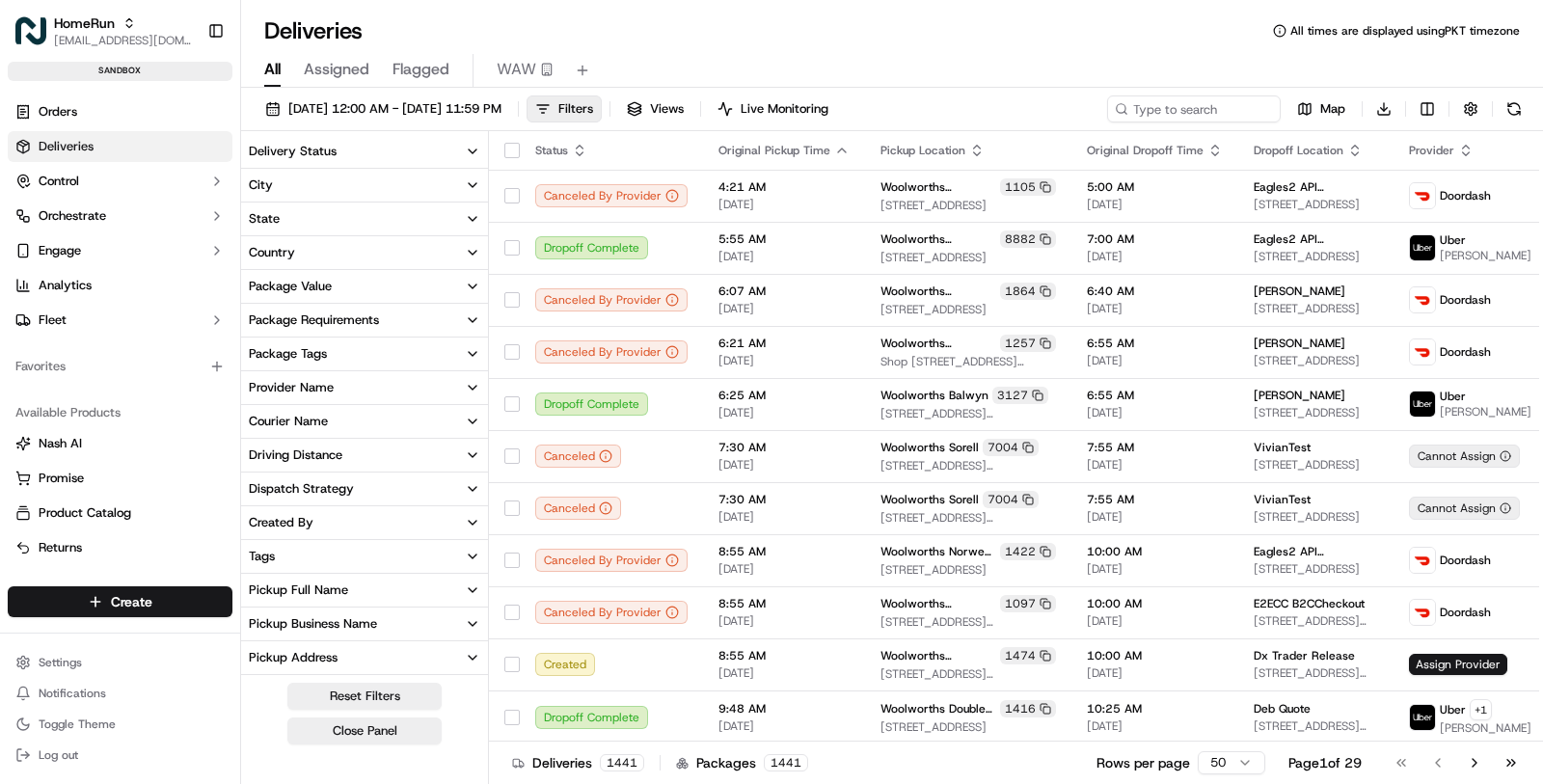
click at [414, 154] on button "Delivery Status" at bounding box center [365, 151] width 247 height 33
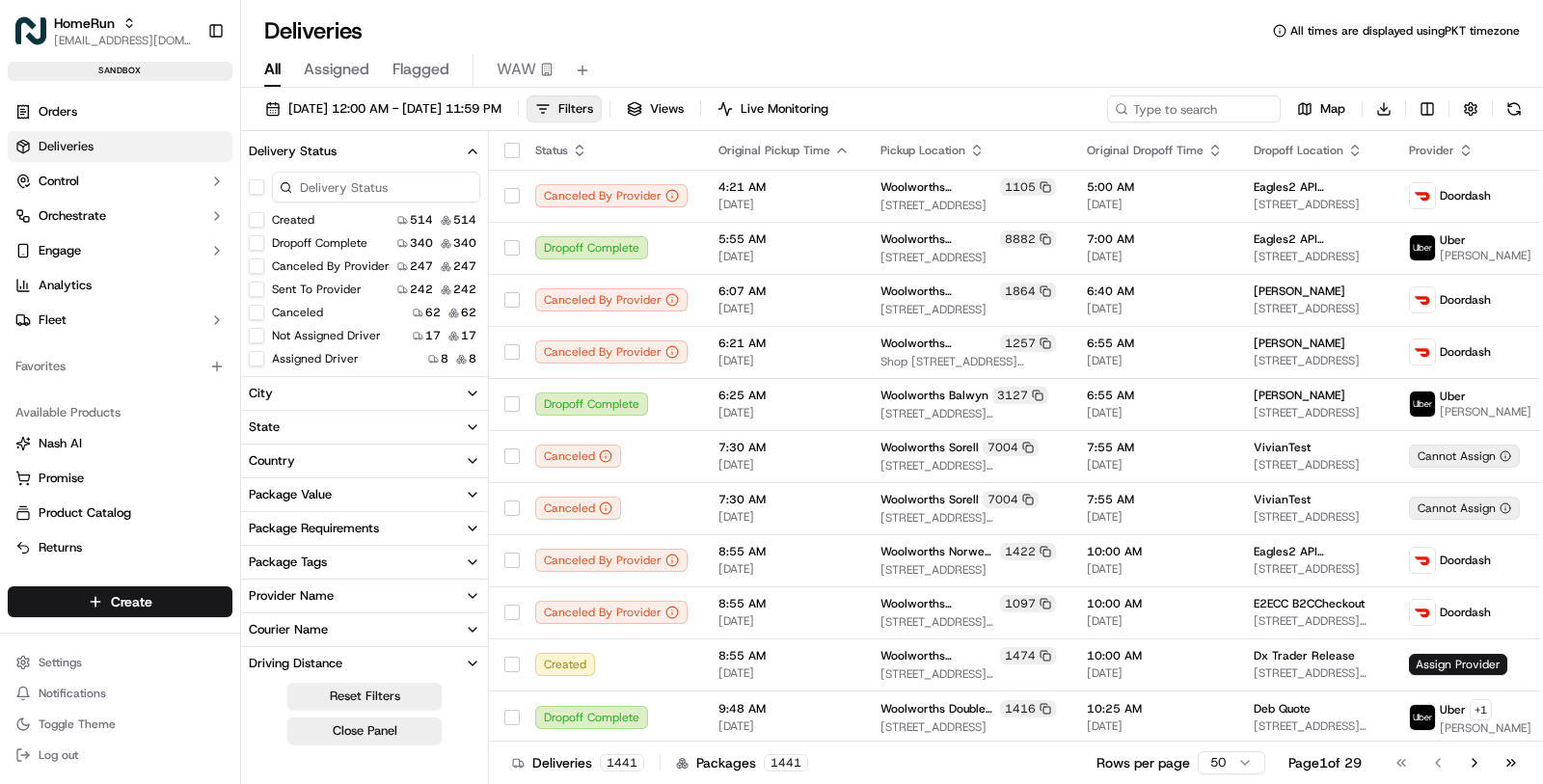
click at [254, 266] on button "Canceled By Provider" at bounding box center [257, 266] width 16 height 16
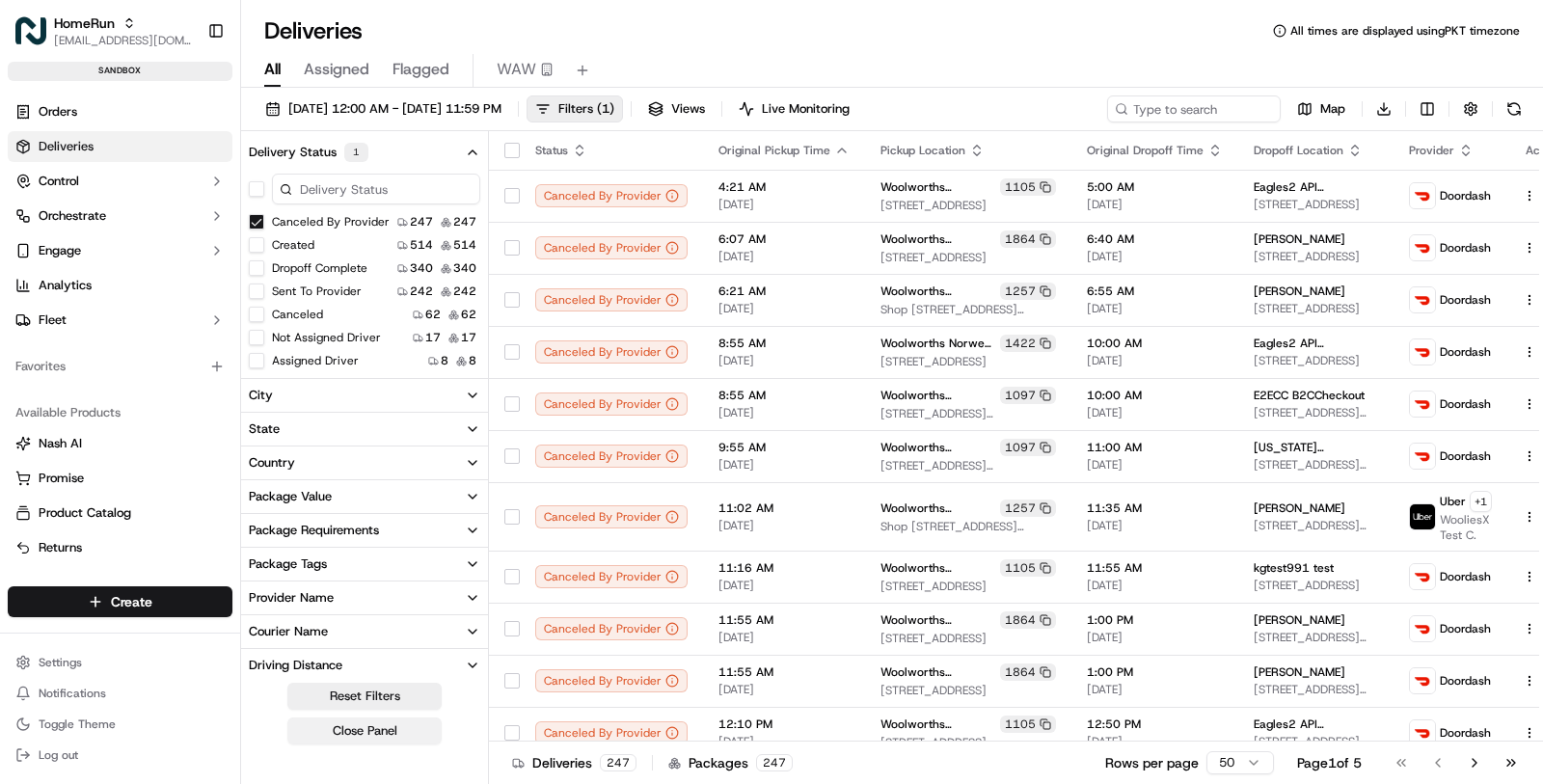
click at [397, 735] on button "Close Panel" at bounding box center [365, 730] width 155 height 27
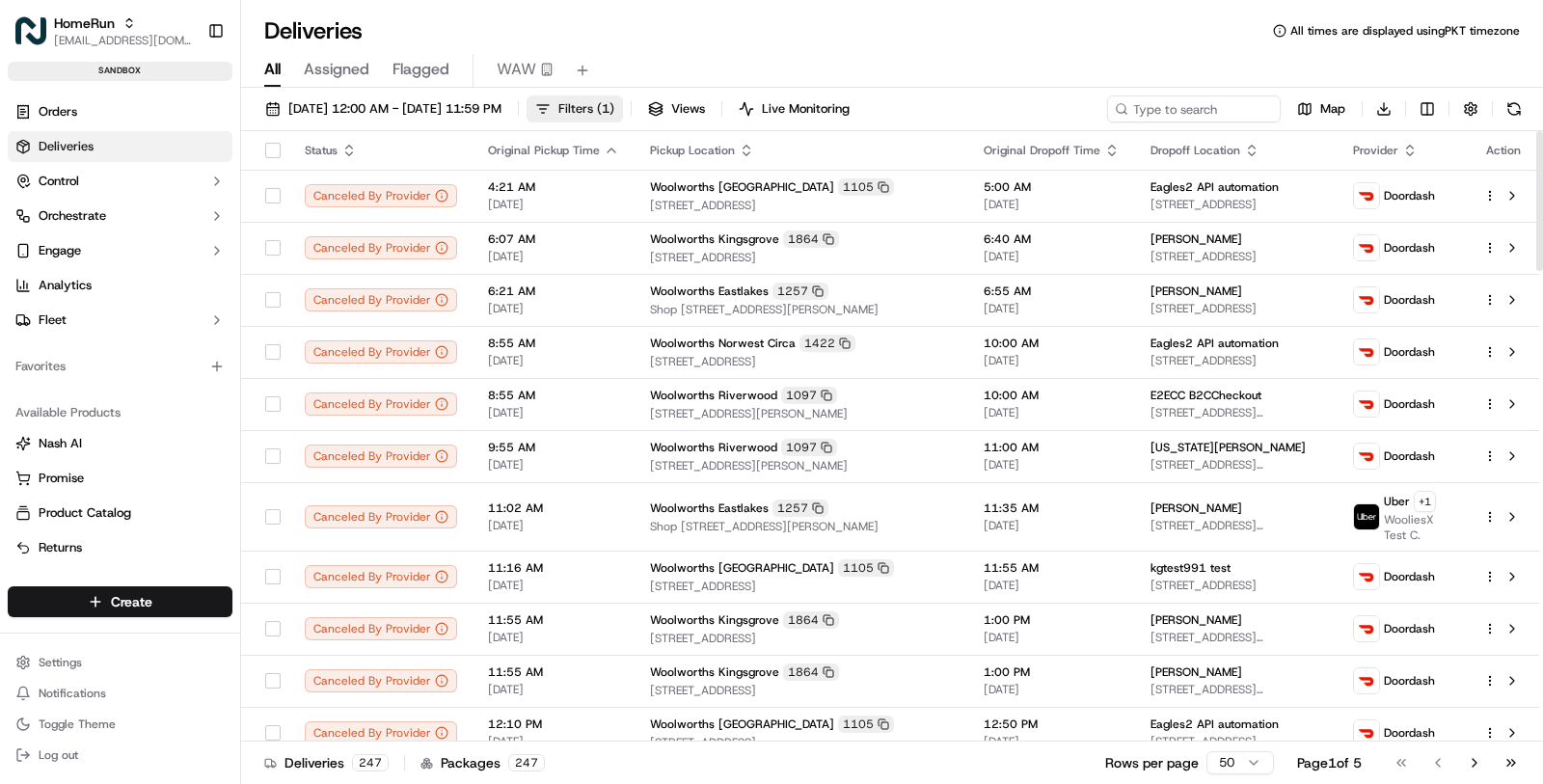
click at [615, 106] on span "Filters ( 1 )" at bounding box center [586, 109] width 56 height 18
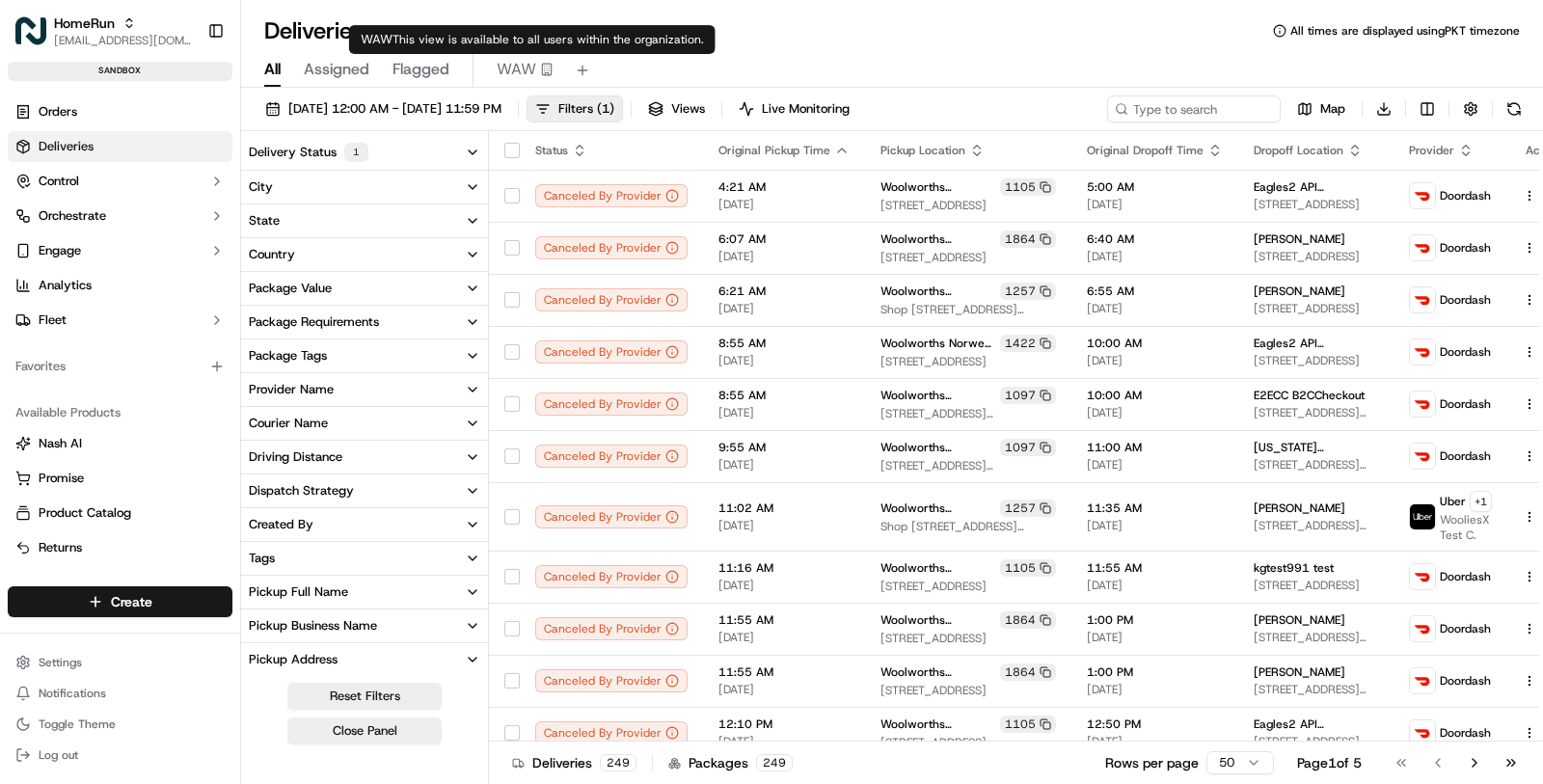
type input "141112543"
click at [524, 76] on span "WAW" at bounding box center [516, 69] width 39 height 23
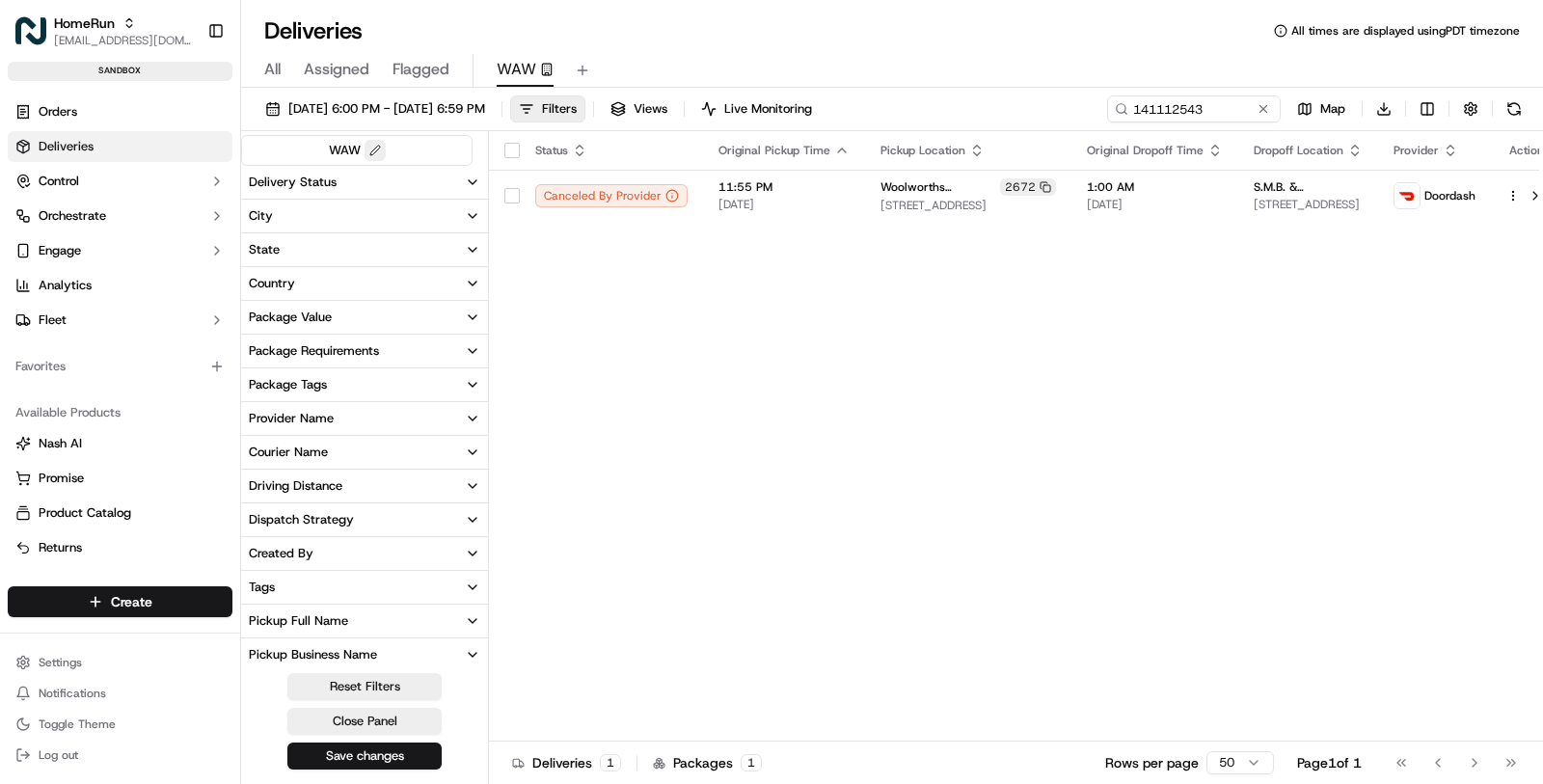
click at [381, 149] on button at bounding box center [375, 151] width 22 height 22
click at [704, 27] on div "Deliveries All times are displayed using PDT timezone" at bounding box center [892, 31] width 1302 height 31
click at [577, 70] on button at bounding box center [582, 70] width 27 height 27
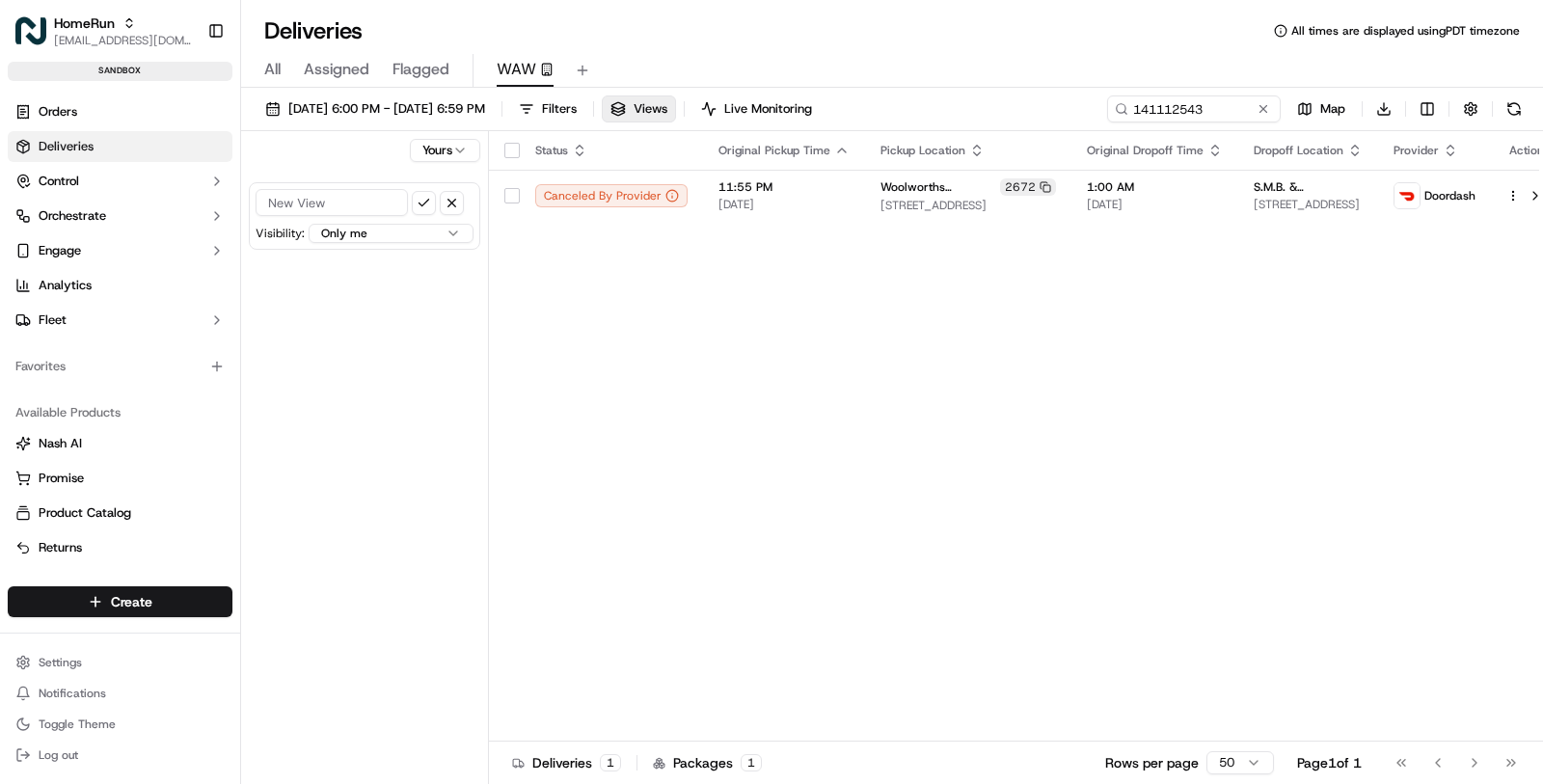
click at [422, 234] on html "HomeRun [EMAIL_ADDRESS][DOMAIN_NAME] Toggle Sidebar sandbox Orders Deliveries C…" at bounding box center [772, 392] width 1543 height 784
click at [95, 196] on ul "Orders Deliveries Control Orchestrate Engage Analytics Fleet" at bounding box center [120, 216] width 225 height 239
click at [94, 195] on button "Control" at bounding box center [120, 180] width 225 height 31
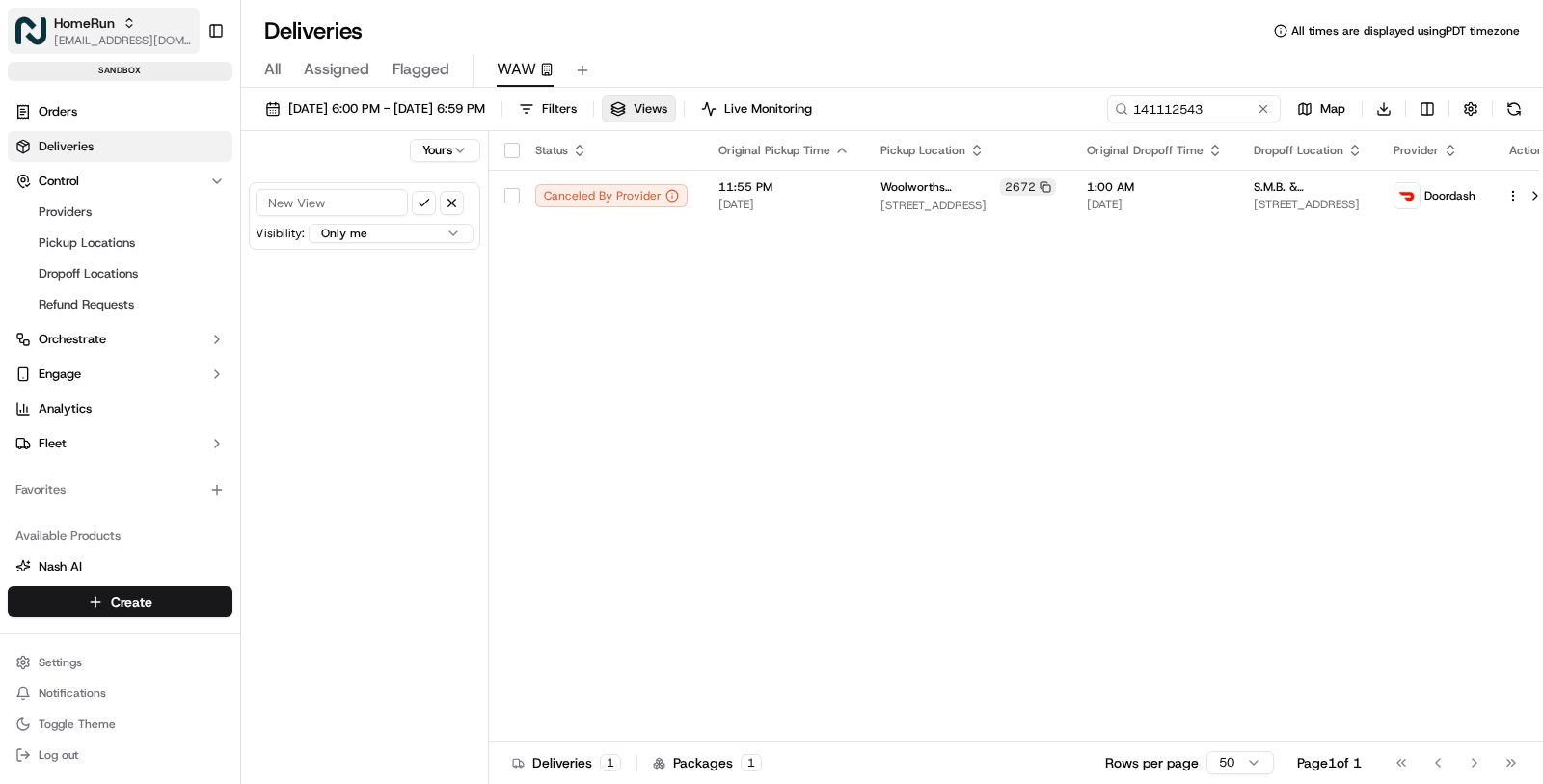
click at [110, 35] on span "[EMAIL_ADDRESS][DOMAIN_NAME]" at bounding box center [123, 40] width 138 height 16
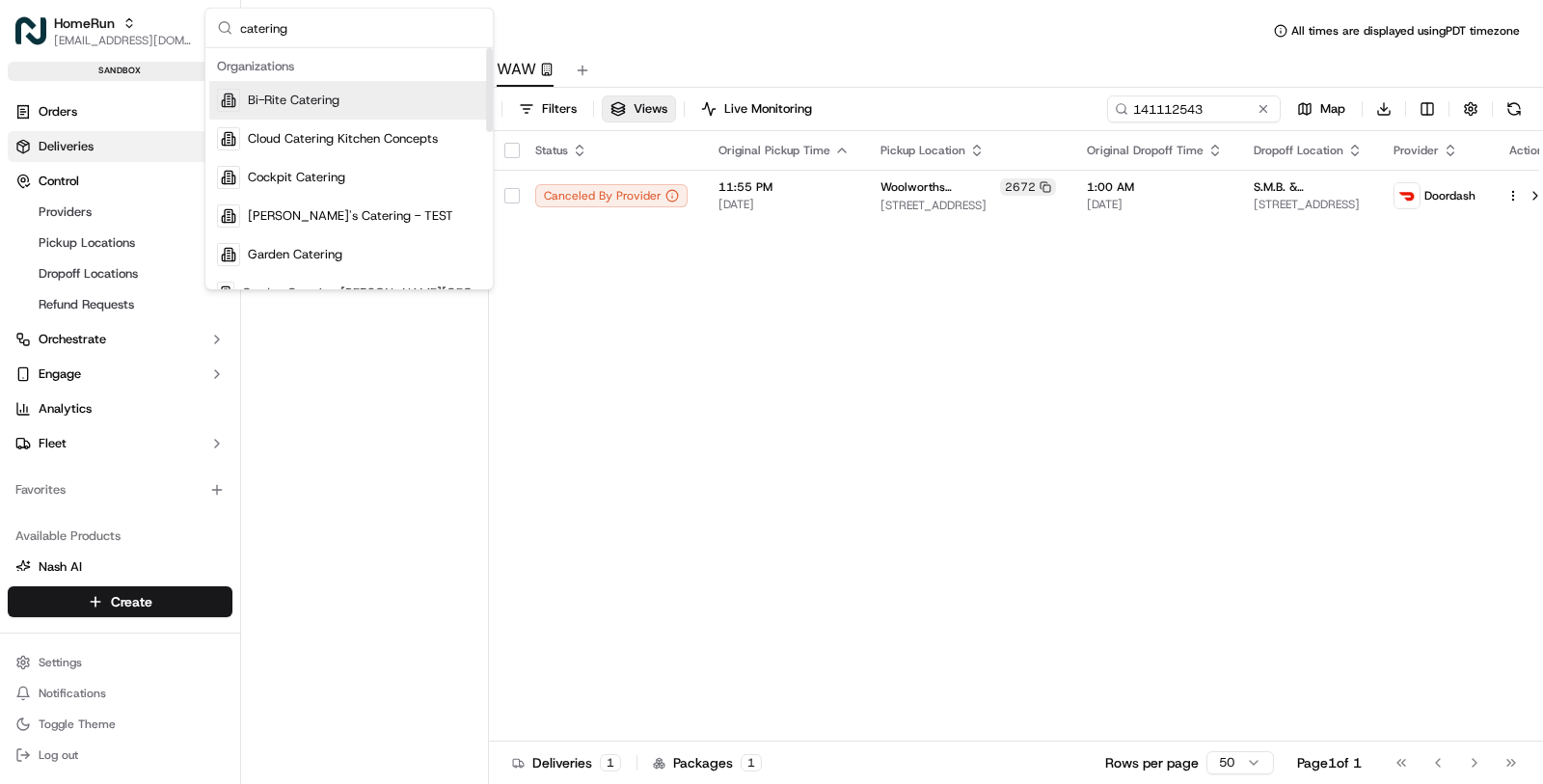
type input "catering"
click at [237, 84] on div "Bi-Rite Catering" at bounding box center [349, 99] width 280 height 38
